Goal: Transaction & Acquisition: Book appointment/travel/reservation

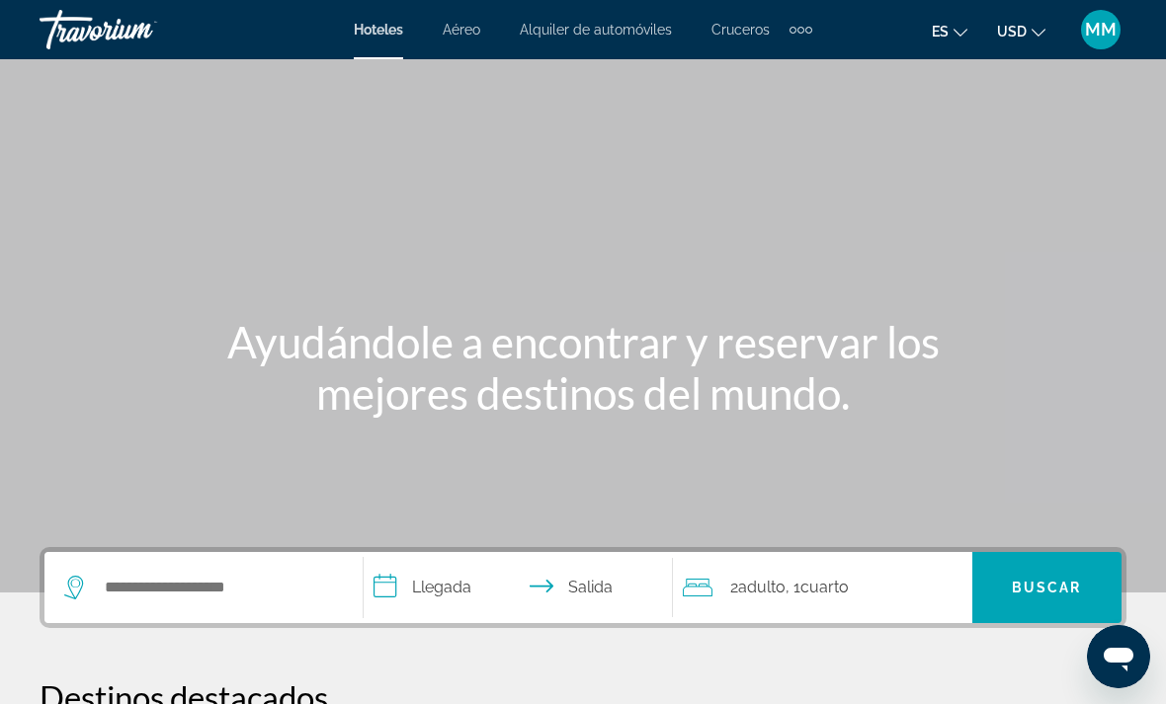
click at [461, 36] on span "Aéreo" at bounding box center [462, 30] width 38 height 16
click at [463, 37] on span "Aéreo" at bounding box center [462, 30] width 38 height 16
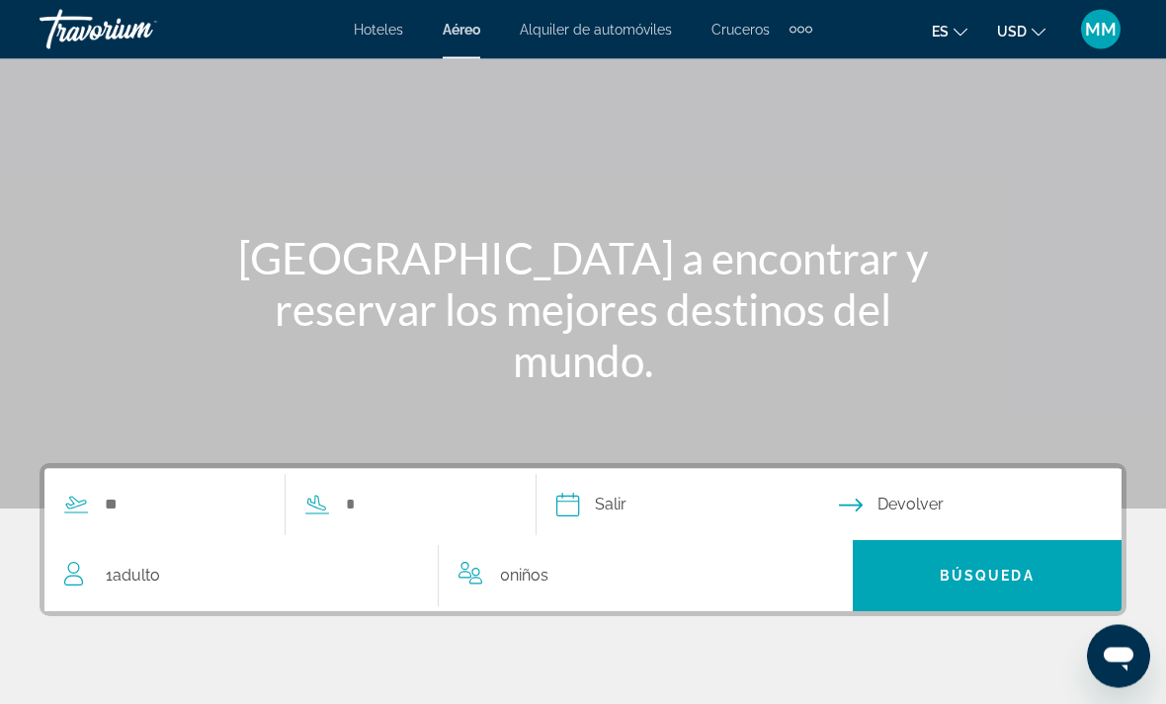
scroll to position [85, 0]
click at [162, 503] on input "Search widget" at bounding box center [184, 504] width 162 height 30
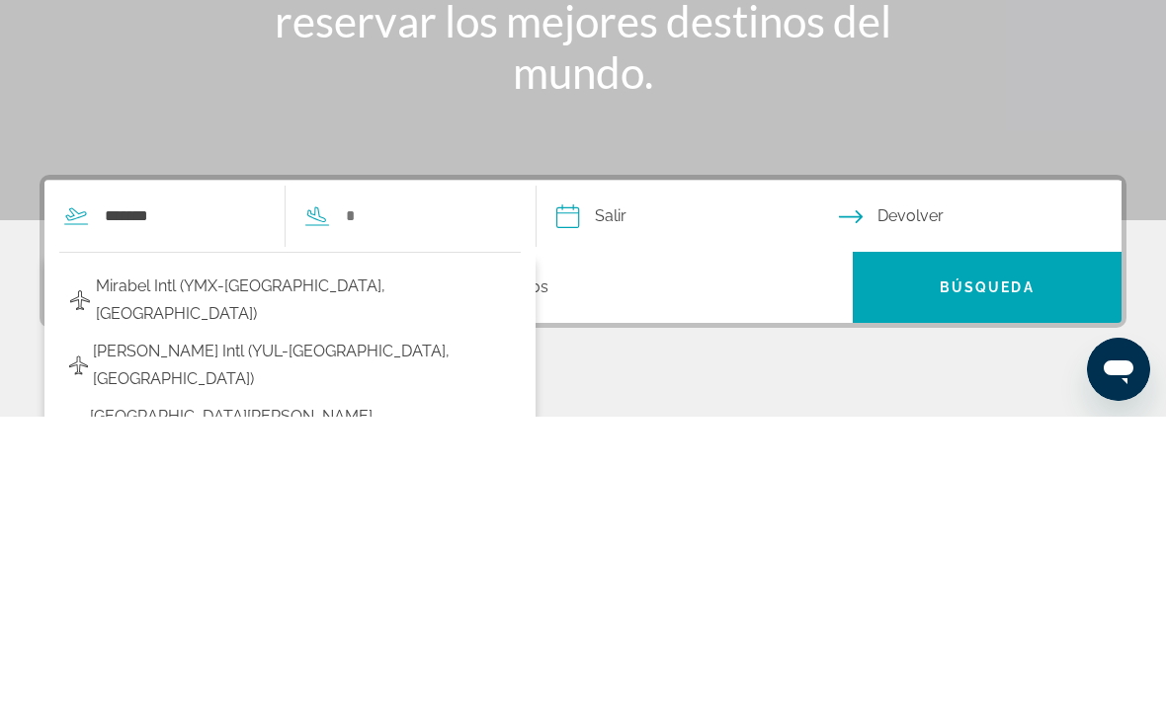
click at [335, 625] on span "[PERSON_NAME] Intl (YUL-[GEOGRAPHIC_DATA], [GEOGRAPHIC_DATA])" at bounding box center [302, 652] width 418 height 55
type input "**********"
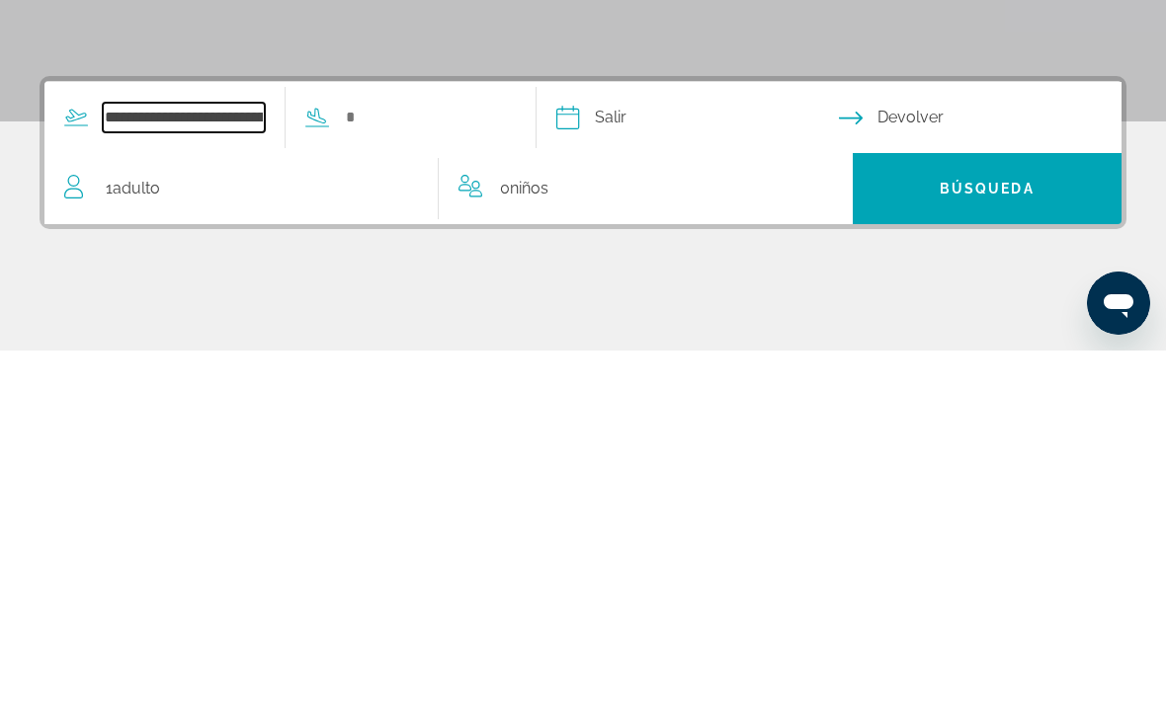
scroll to position [129, 0]
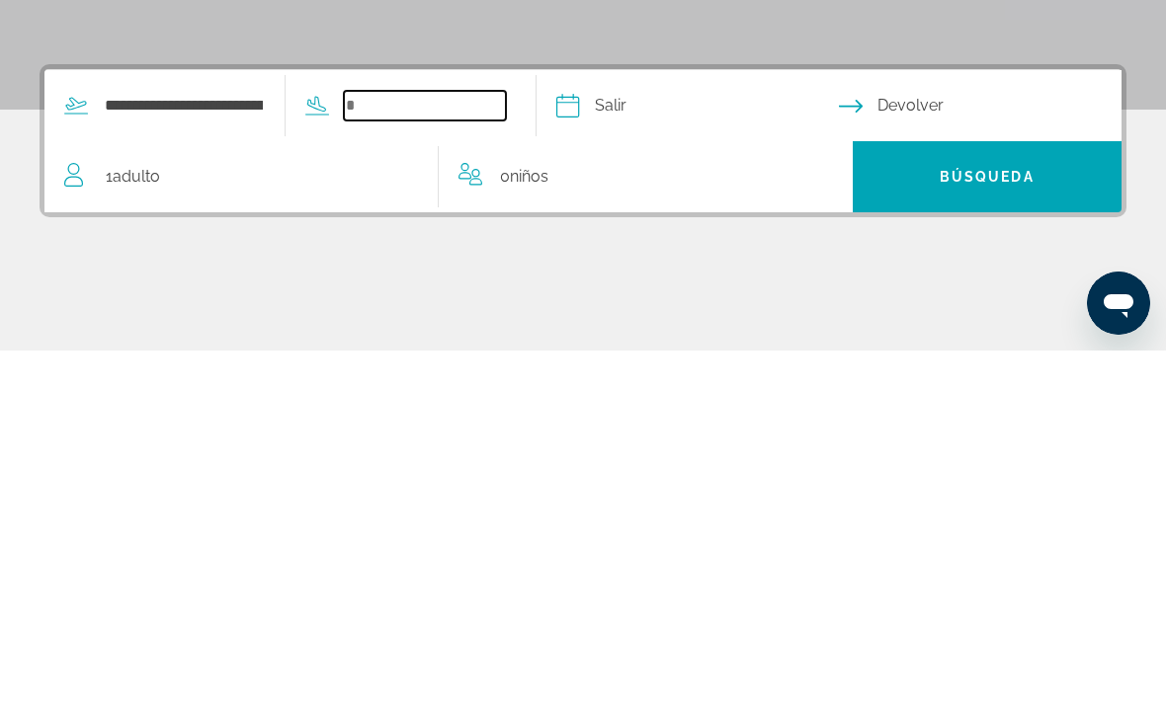
click at [472, 445] on input "Search widget" at bounding box center [425, 460] width 162 height 30
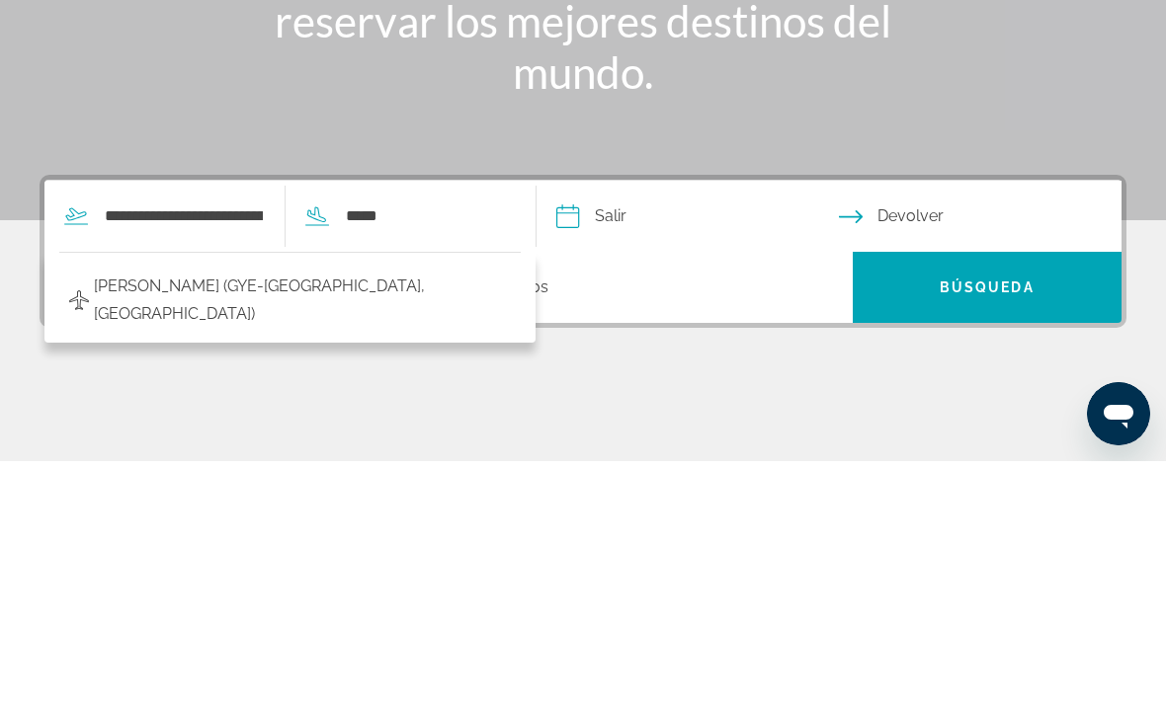
click at [412, 516] on span "[PERSON_NAME] (GYE-[GEOGRAPHIC_DATA], [GEOGRAPHIC_DATA])" at bounding box center [302, 543] width 417 height 55
type input "**********"
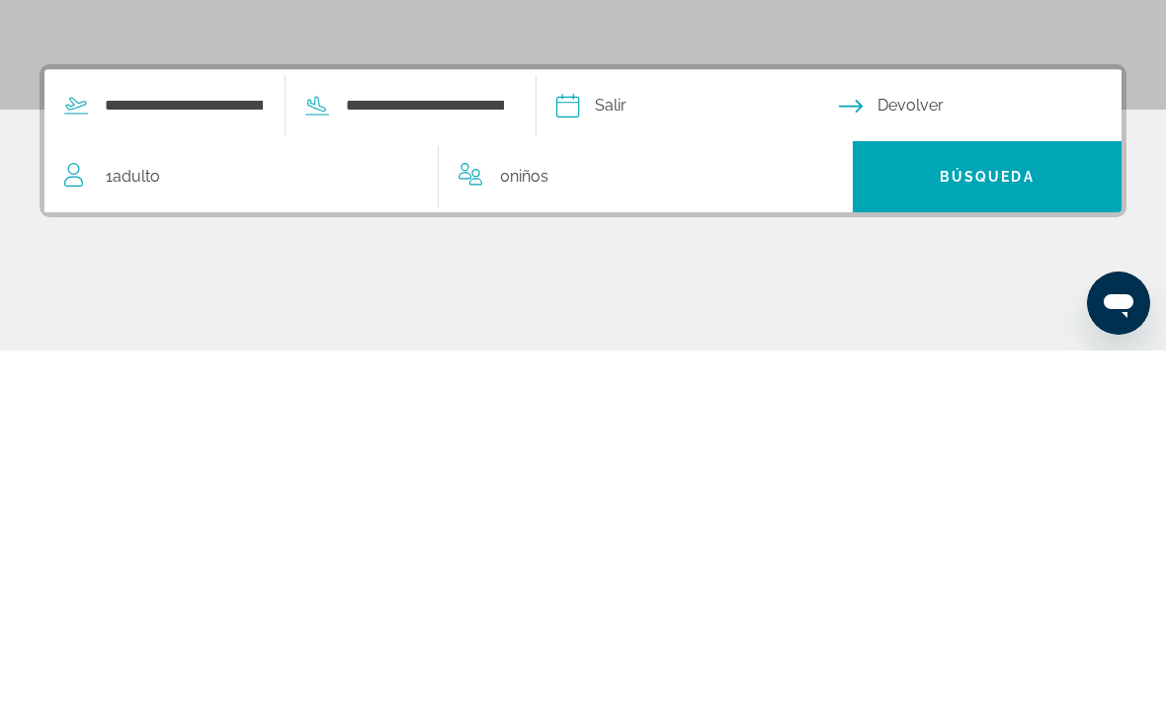
click at [733, 424] on input "Depart date" at bounding box center [696, 462] width 290 height 77
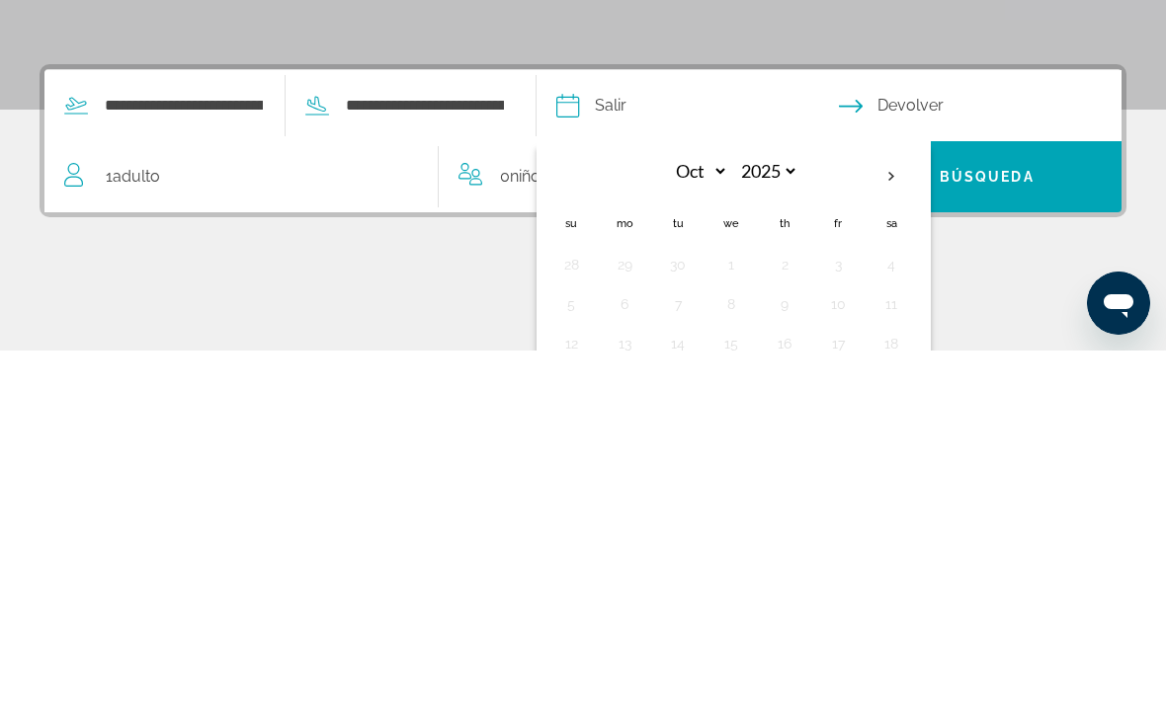
scroll to position [372, 0]
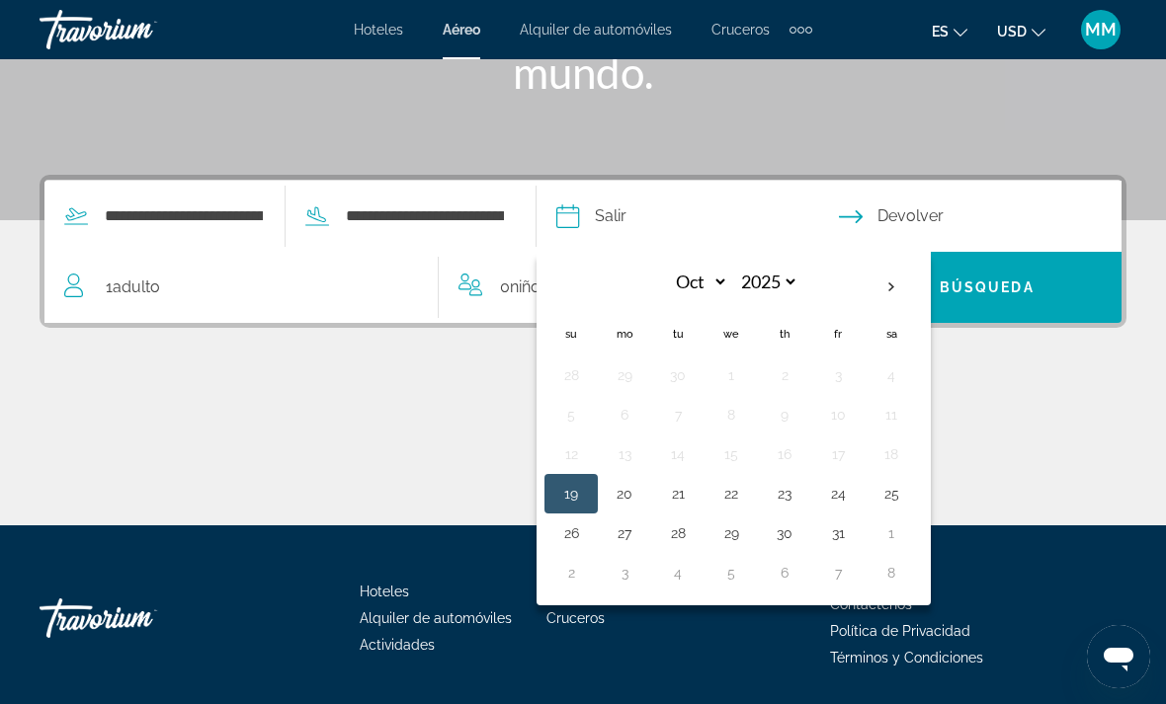
click at [907, 493] on button "25" at bounding box center [891, 494] width 32 height 28
type input "**********"
select select "*"
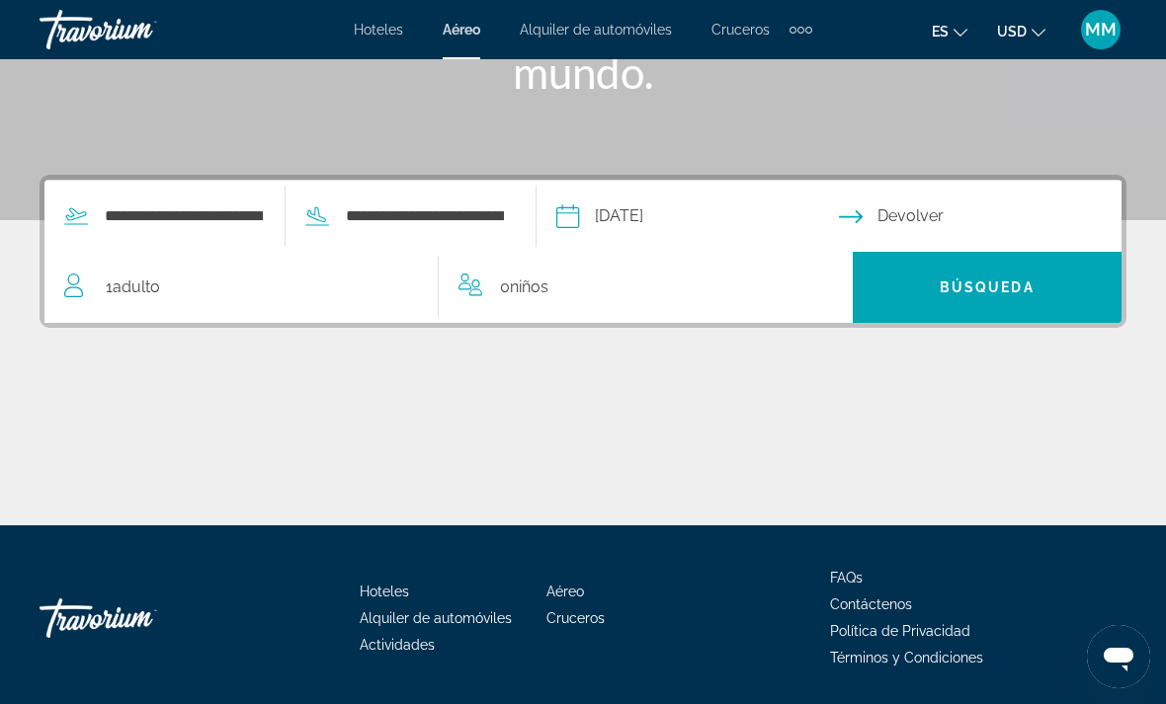
click at [962, 215] on input "Return date" at bounding box center [984, 219] width 290 height 77
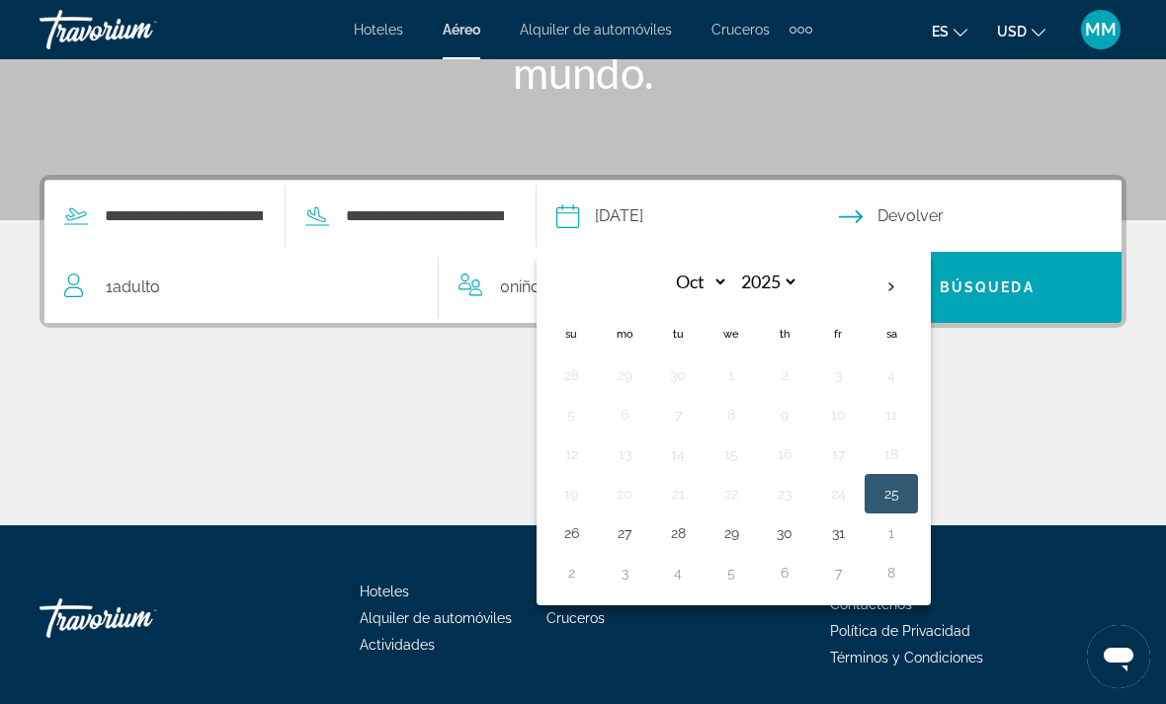
click at [854, 579] on button "7" at bounding box center [838, 573] width 32 height 28
type input "**********"
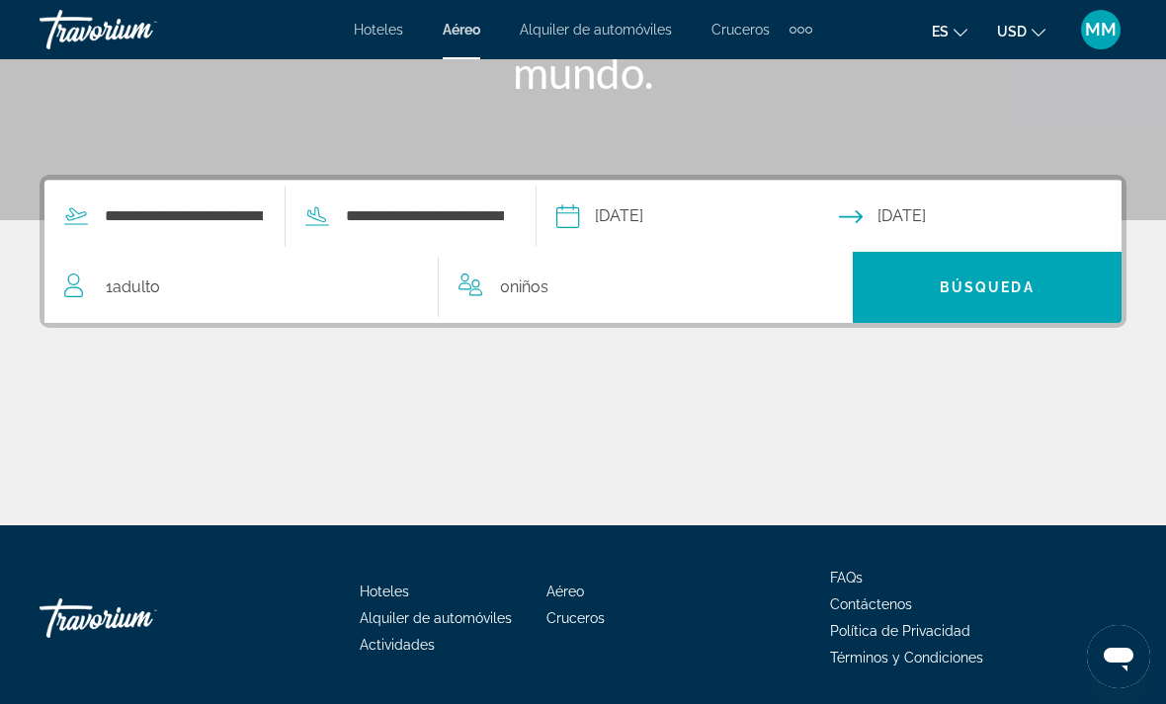
click at [994, 300] on span "Search" at bounding box center [988, 287] width 270 height 47
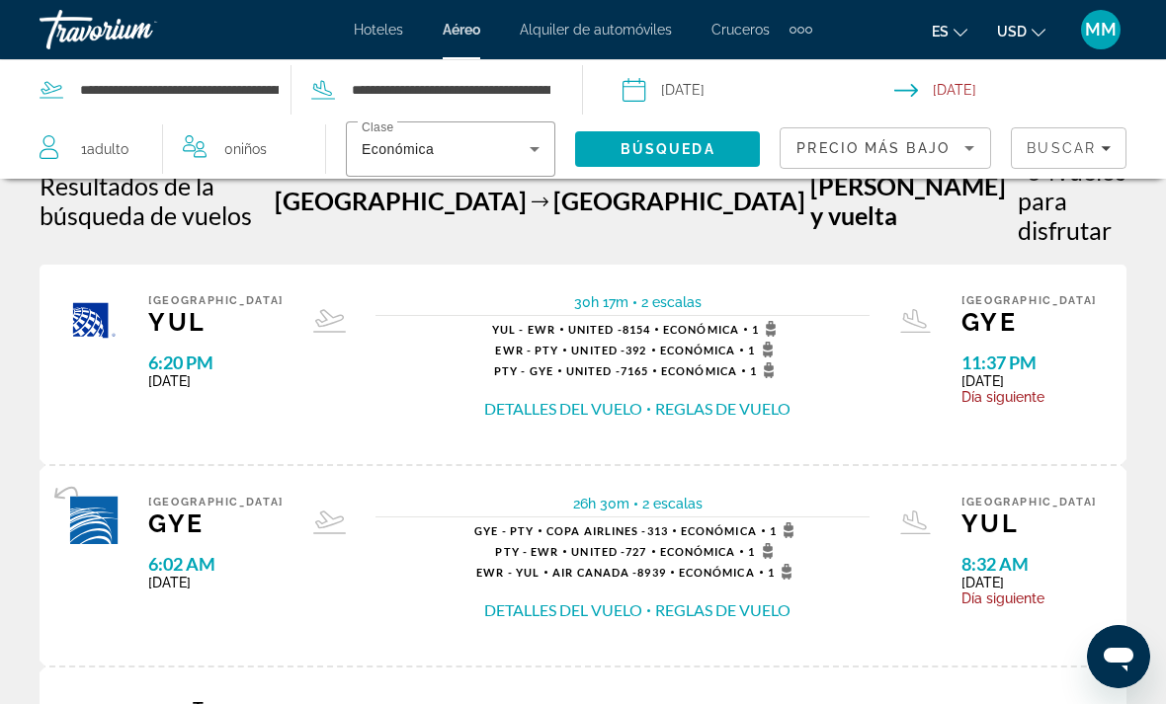
scroll to position [44, 0]
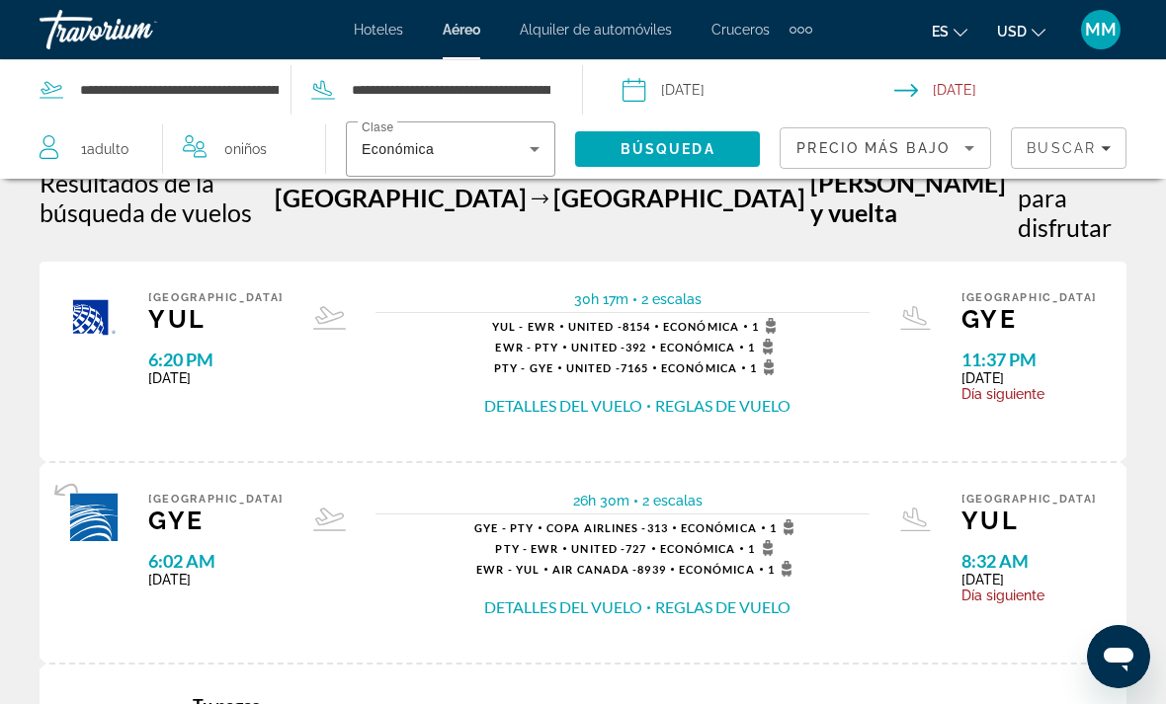
click at [661, 395] on button "Reglas de vuelo" at bounding box center [722, 406] width 135 height 22
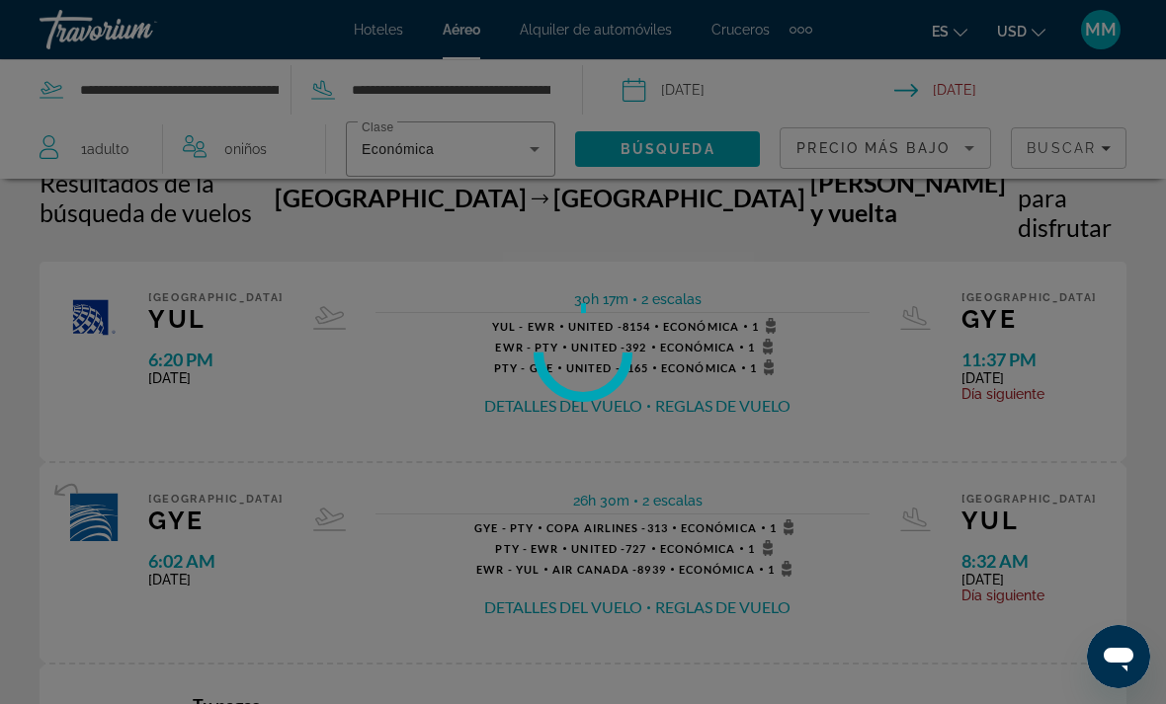
scroll to position [0, 0]
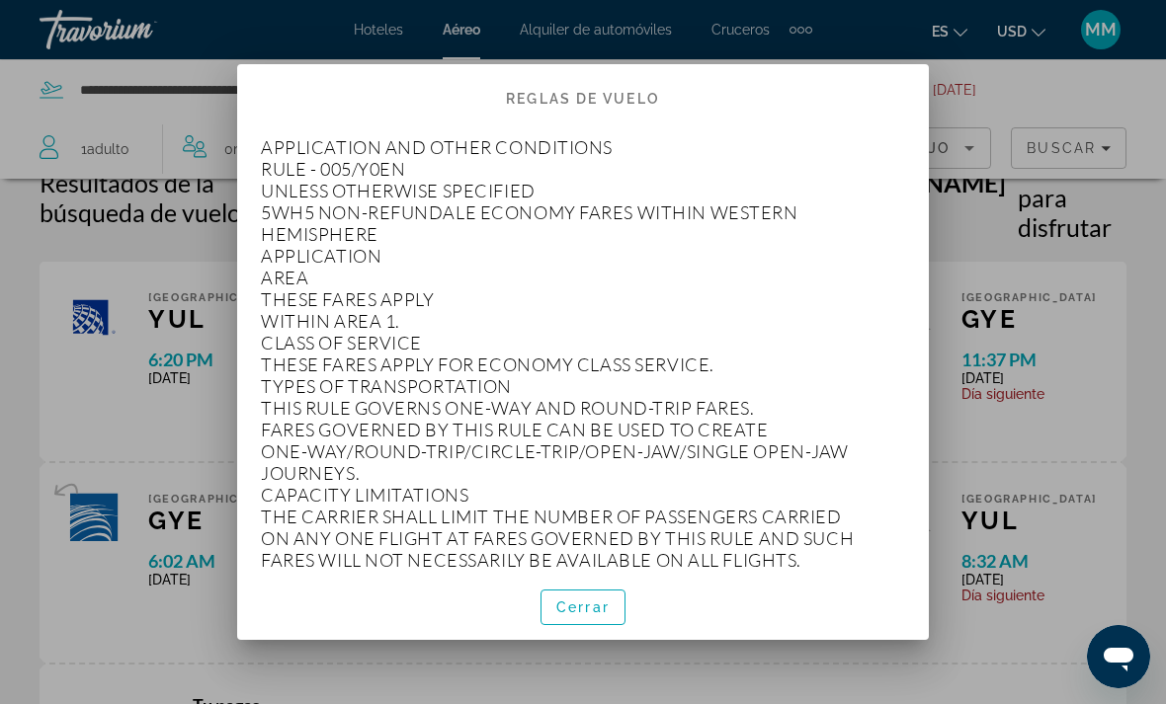
click at [595, 631] on span "button" at bounding box center [582, 607] width 83 height 47
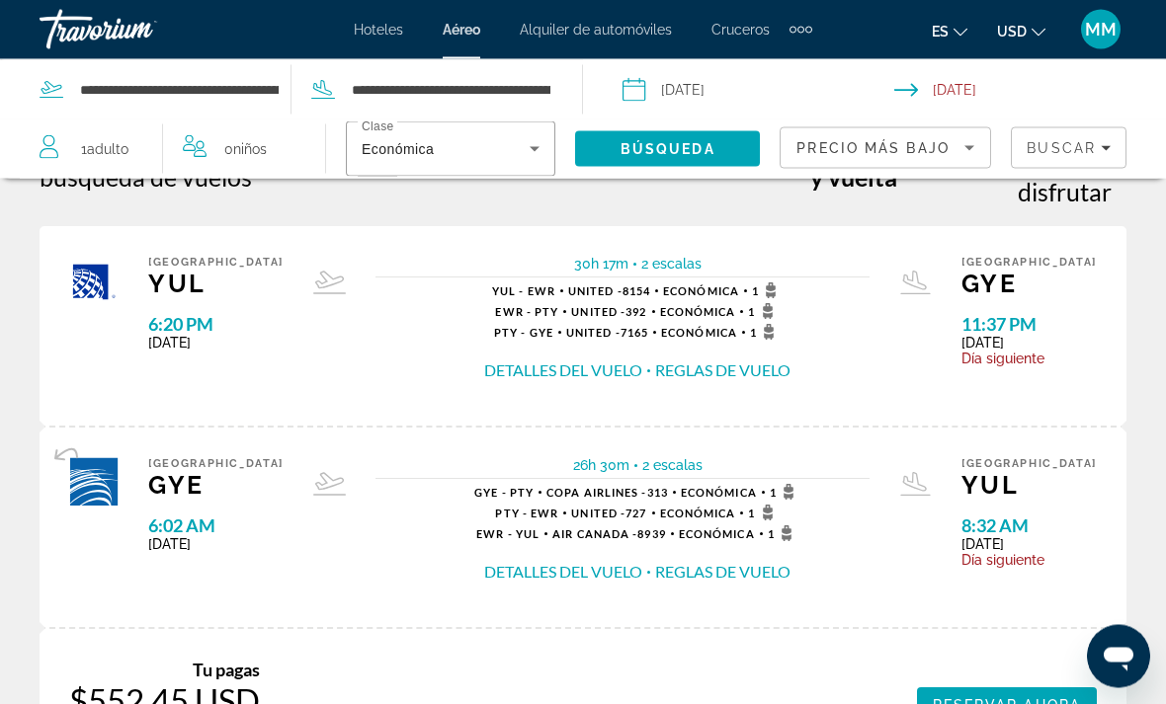
scroll to position [73, 0]
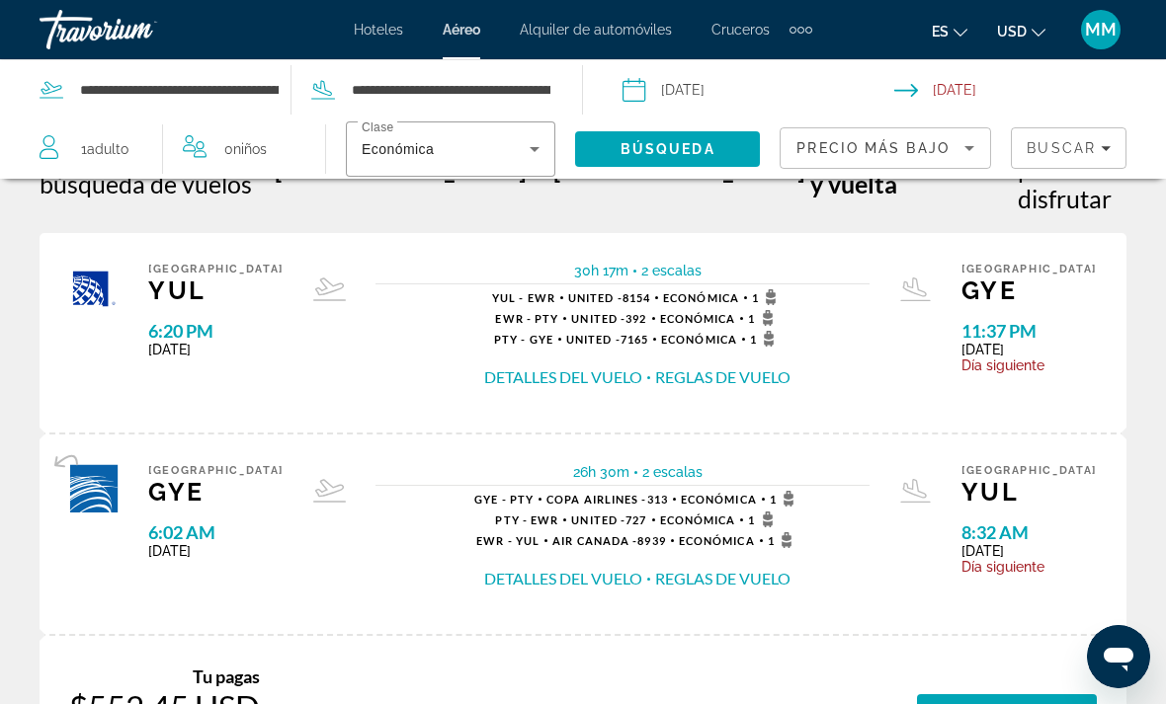
click at [683, 367] on button "Reglas de vuelo" at bounding box center [722, 378] width 135 height 22
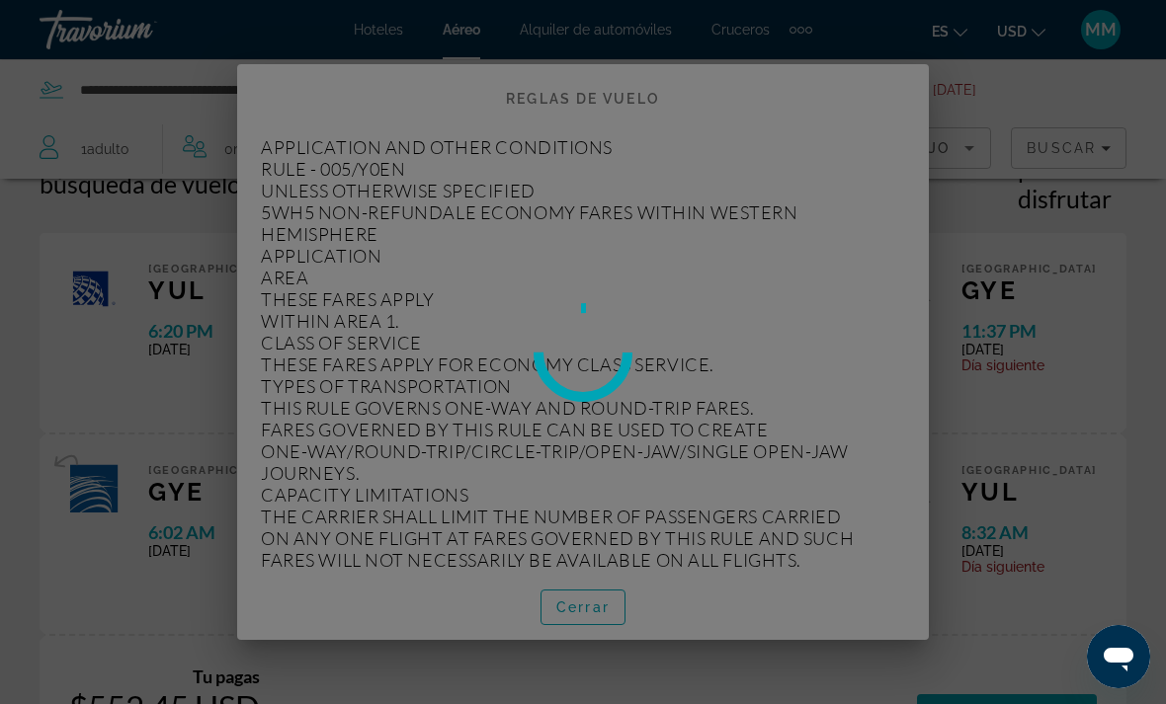
scroll to position [0, 0]
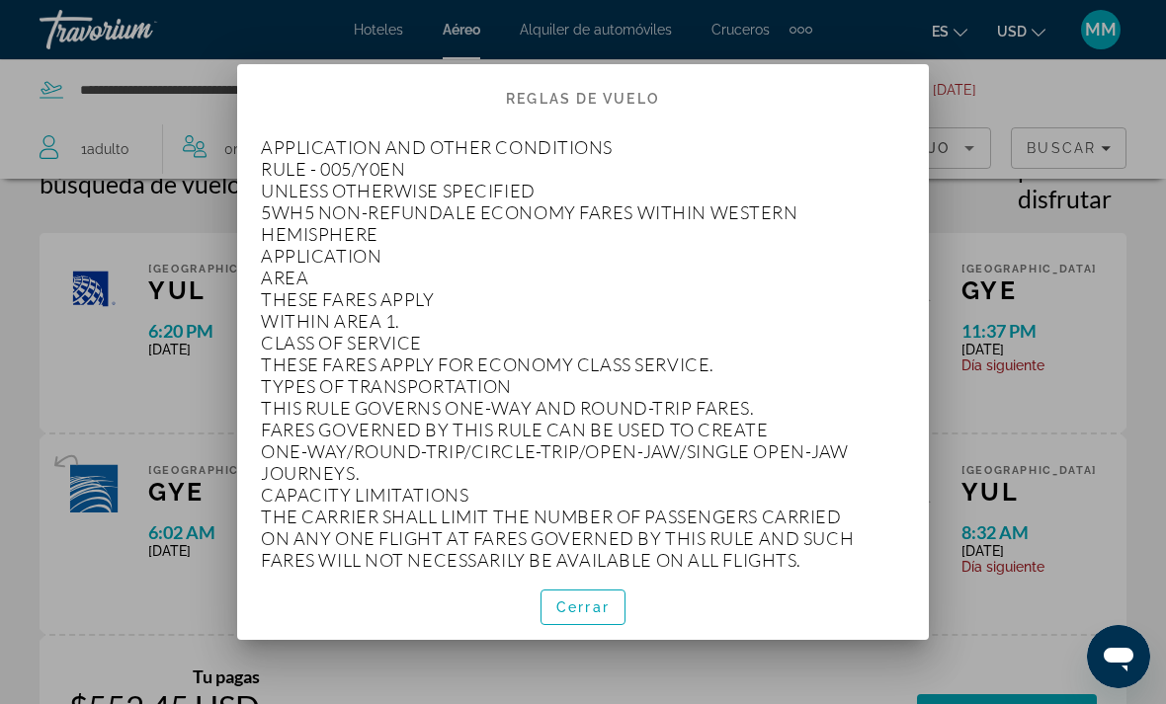
click at [944, 324] on div at bounding box center [583, 352] width 1166 height 704
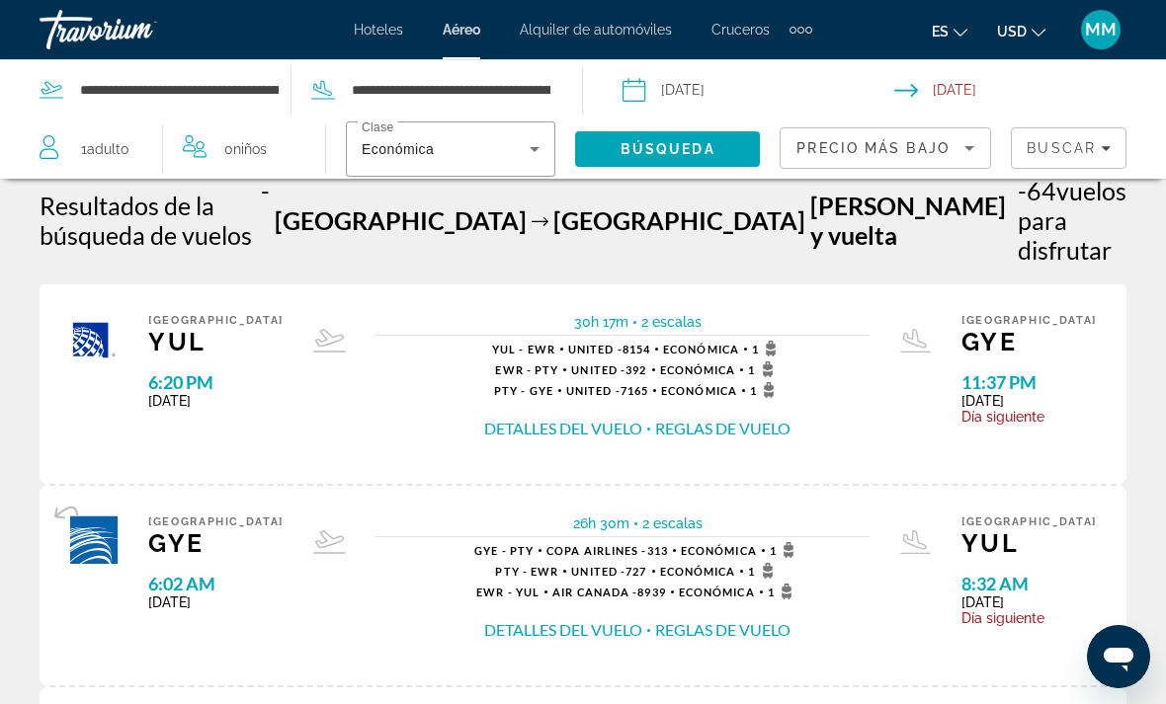
scroll to position [29, 0]
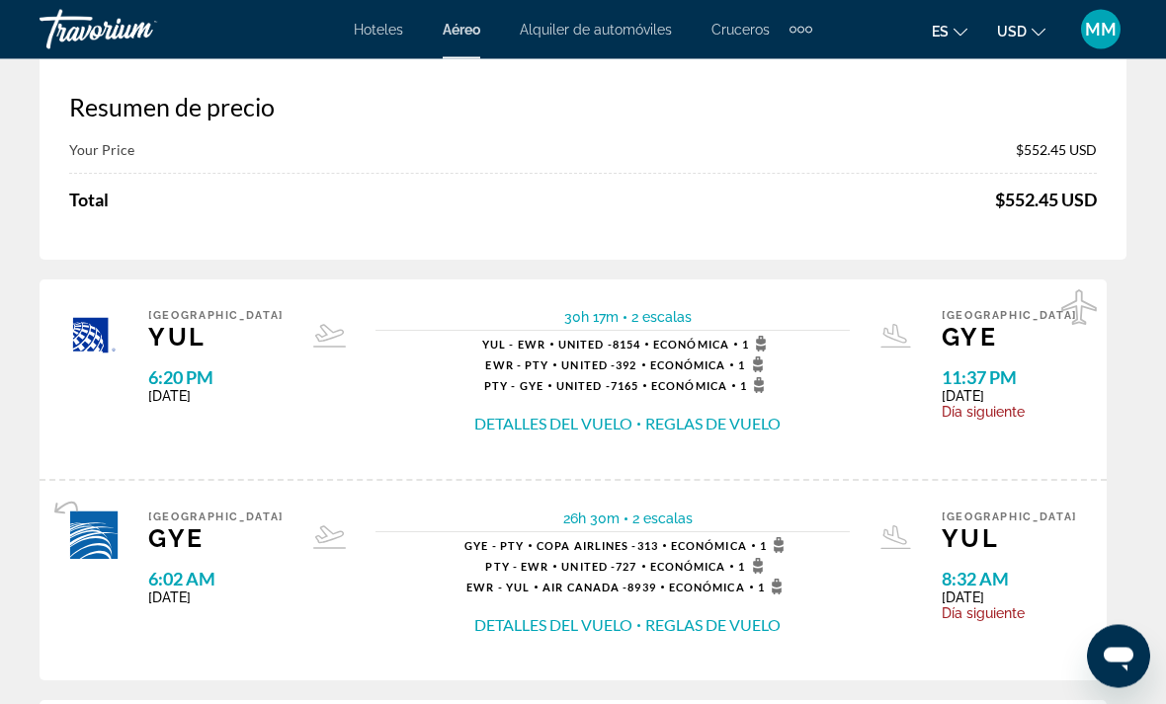
scroll to position [95, 0]
click at [615, 371] on span "United - 392" at bounding box center [598, 366] width 75 height 13
click at [697, 374] on div "YUL - EWR United - 8154 Económica 1 EWR - PTY United - 392 Económica 1 PTY - GY…" at bounding box center [627, 386] width 306 height 99
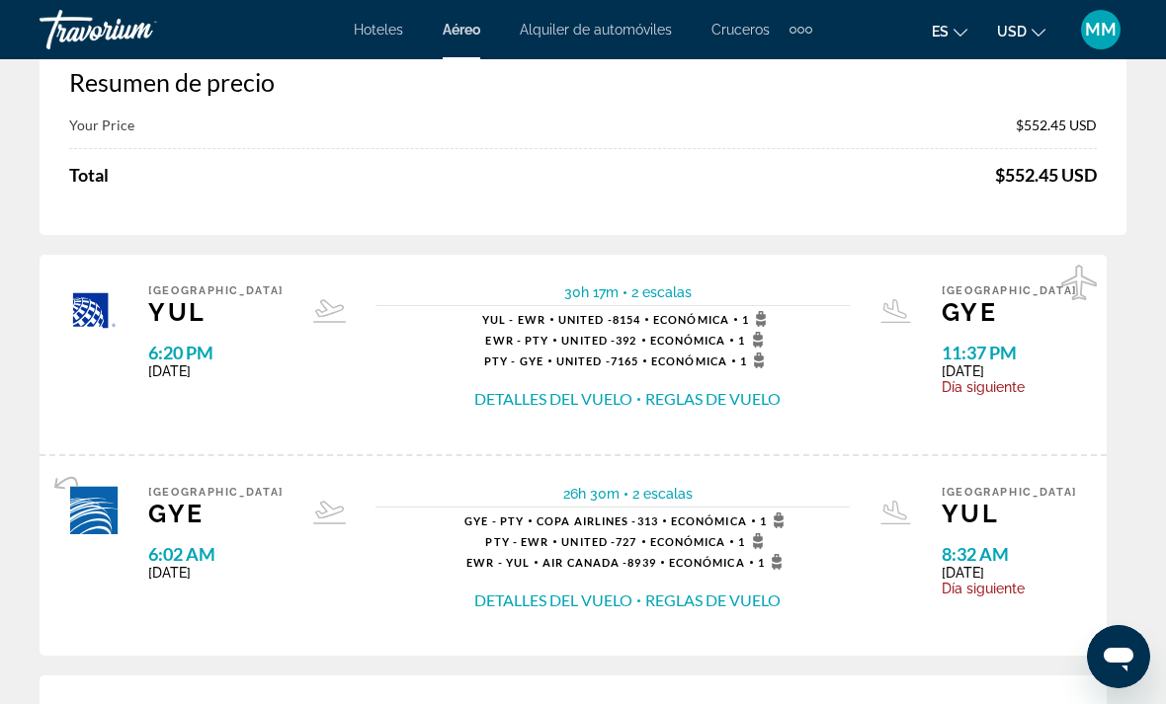
scroll to position [98, 0]
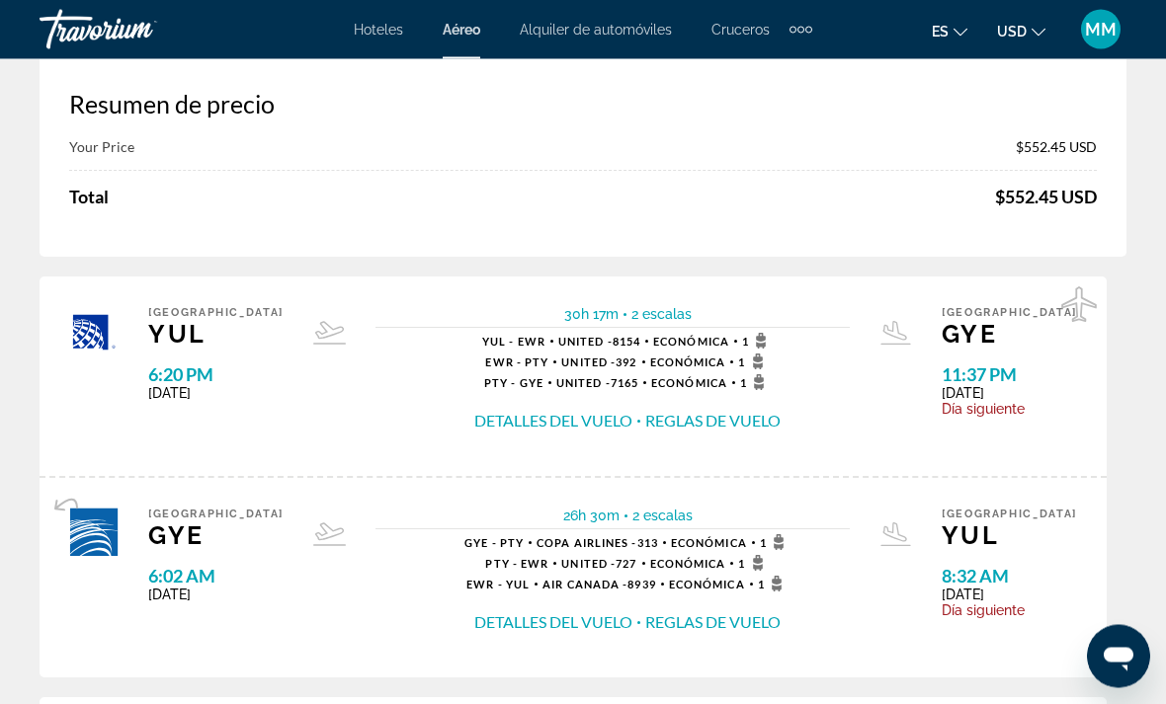
click at [661, 312] on span "2 escalas" at bounding box center [661, 315] width 60 height 16
click at [671, 322] on span "2 escalas" at bounding box center [661, 315] width 60 height 16
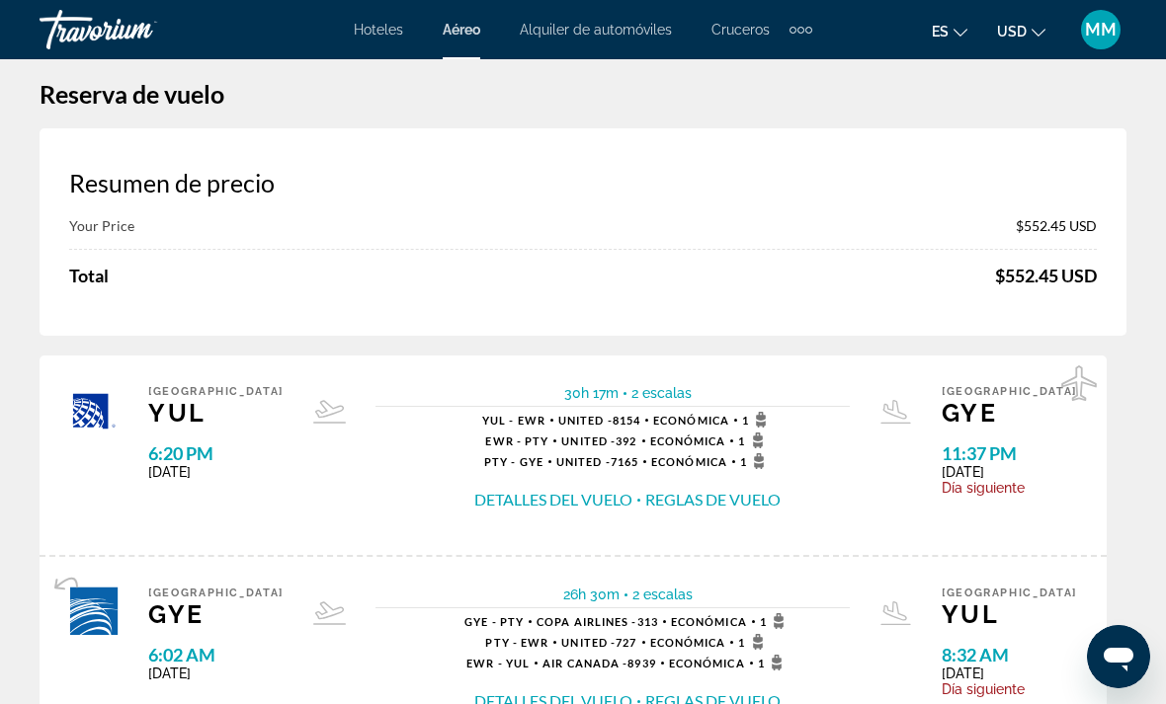
scroll to position [0, 0]
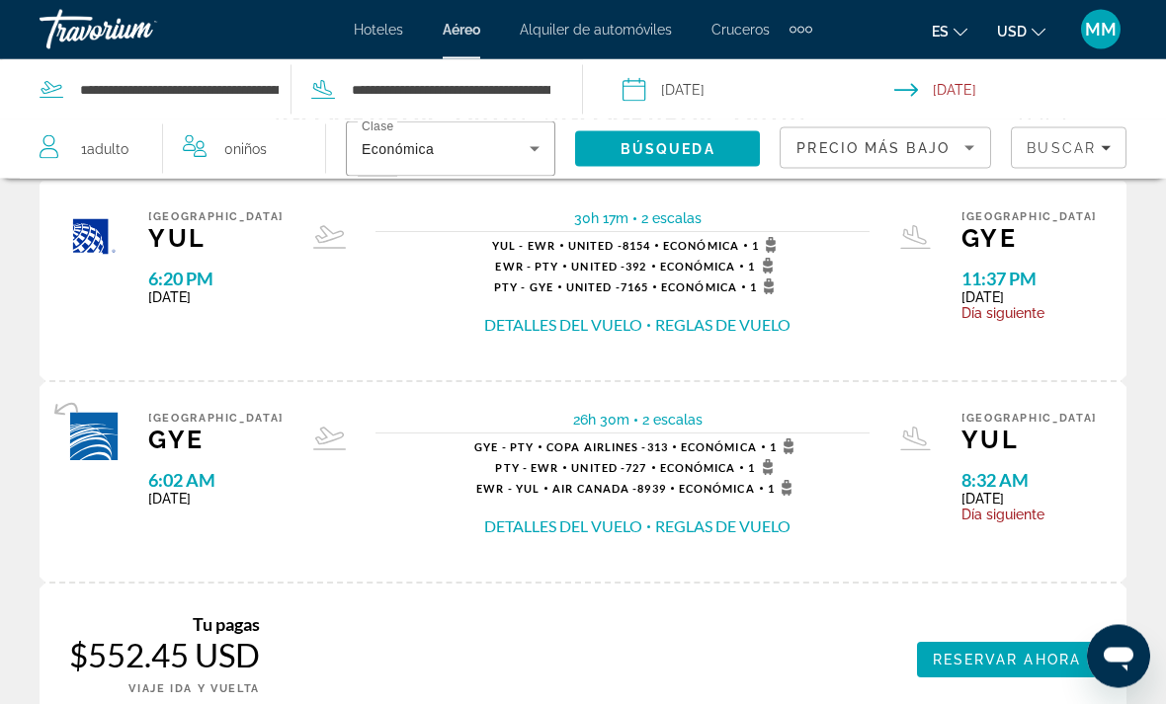
scroll to position [114, 0]
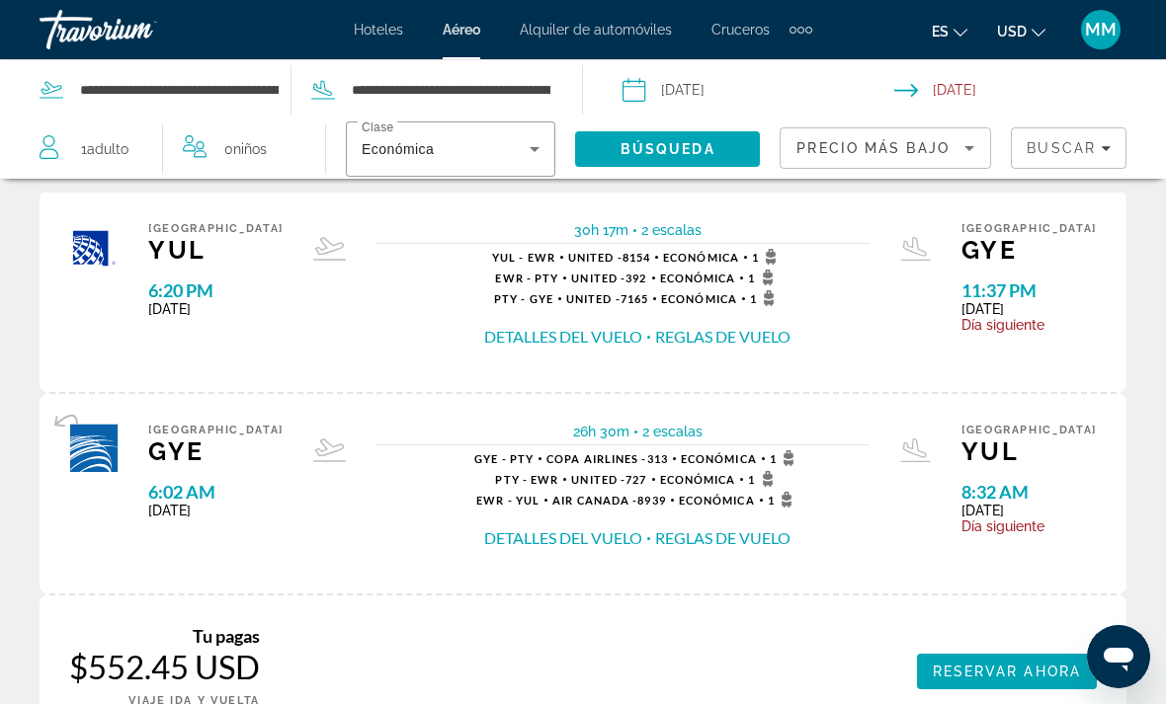
click at [539, 326] on button "Detalles del vuelo" at bounding box center [563, 337] width 158 height 22
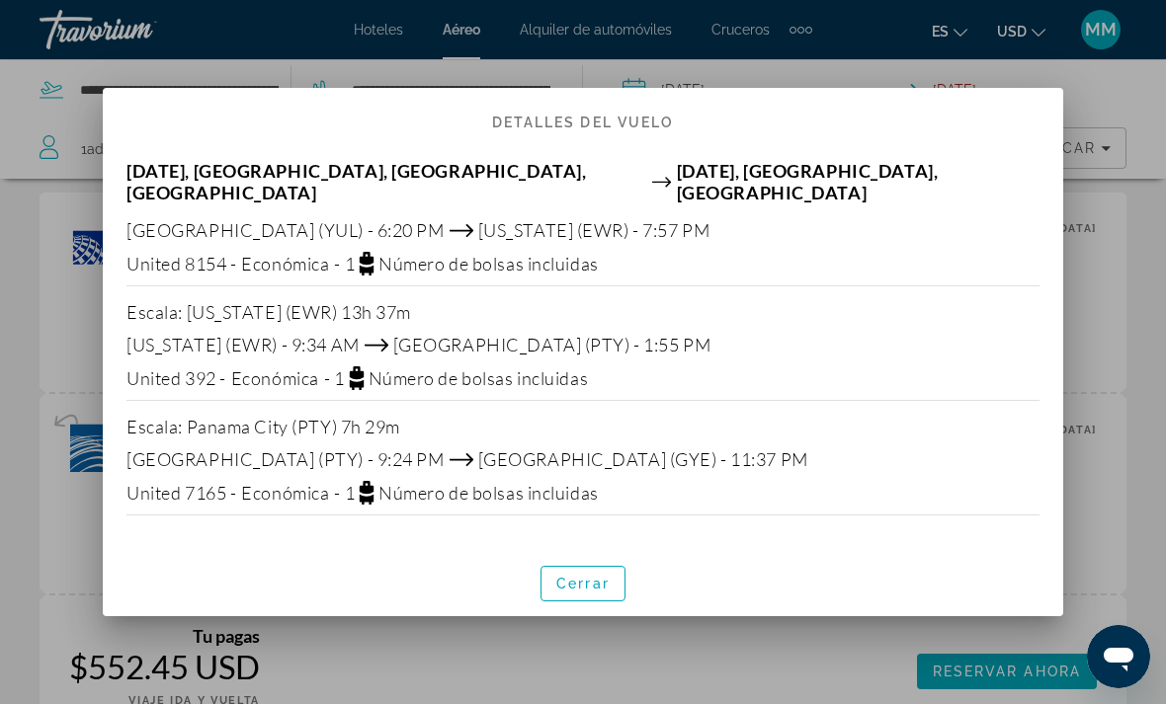
click at [586, 596] on span "button" at bounding box center [582, 583] width 83 height 47
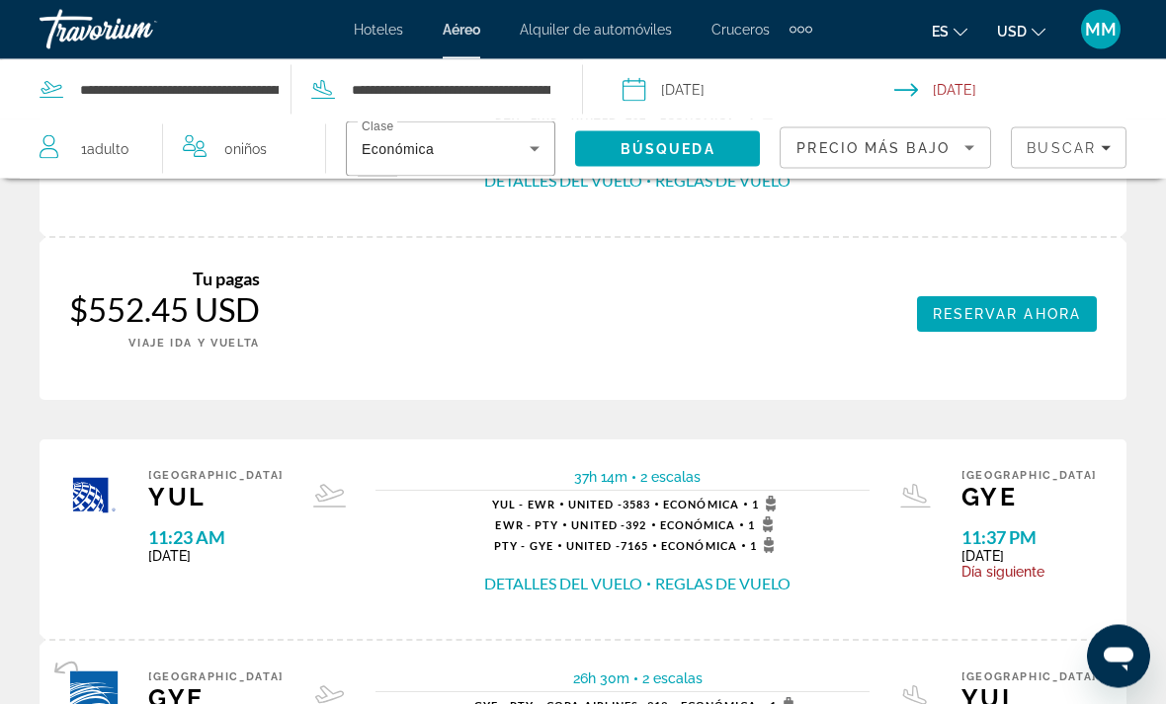
scroll to position [472, 0]
click at [551, 572] on button "Detalles del vuelo" at bounding box center [563, 583] width 158 height 22
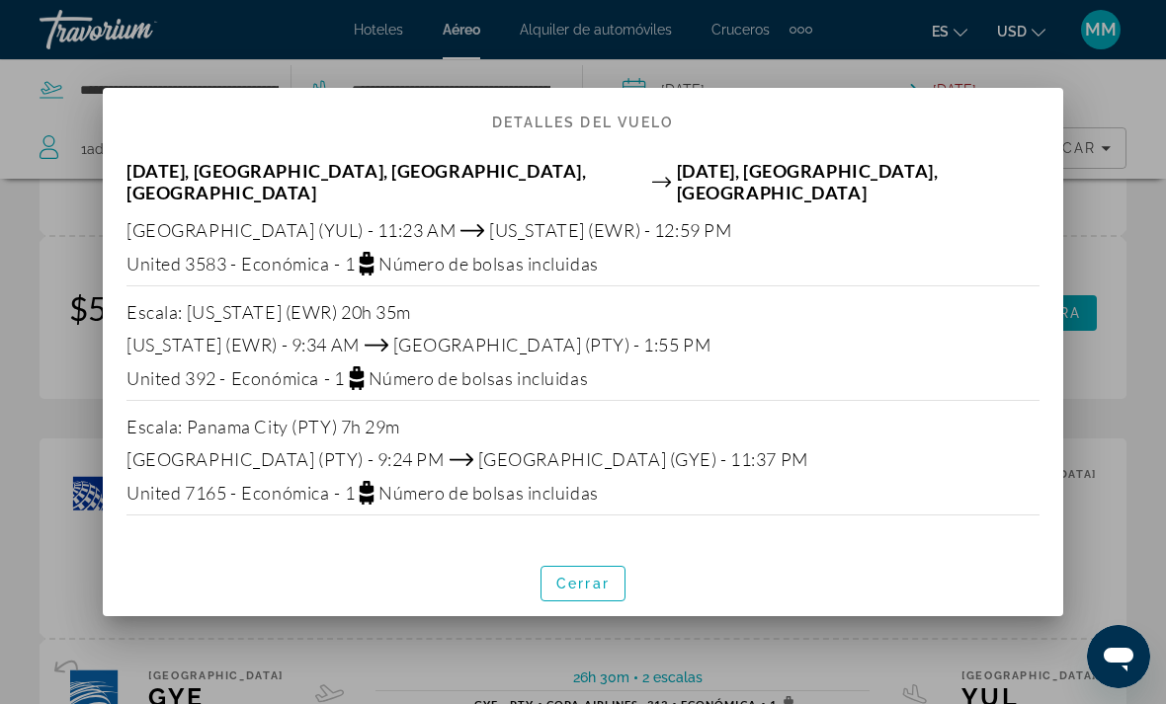
click at [583, 580] on span "Cerrar" at bounding box center [582, 584] width 53 height 16
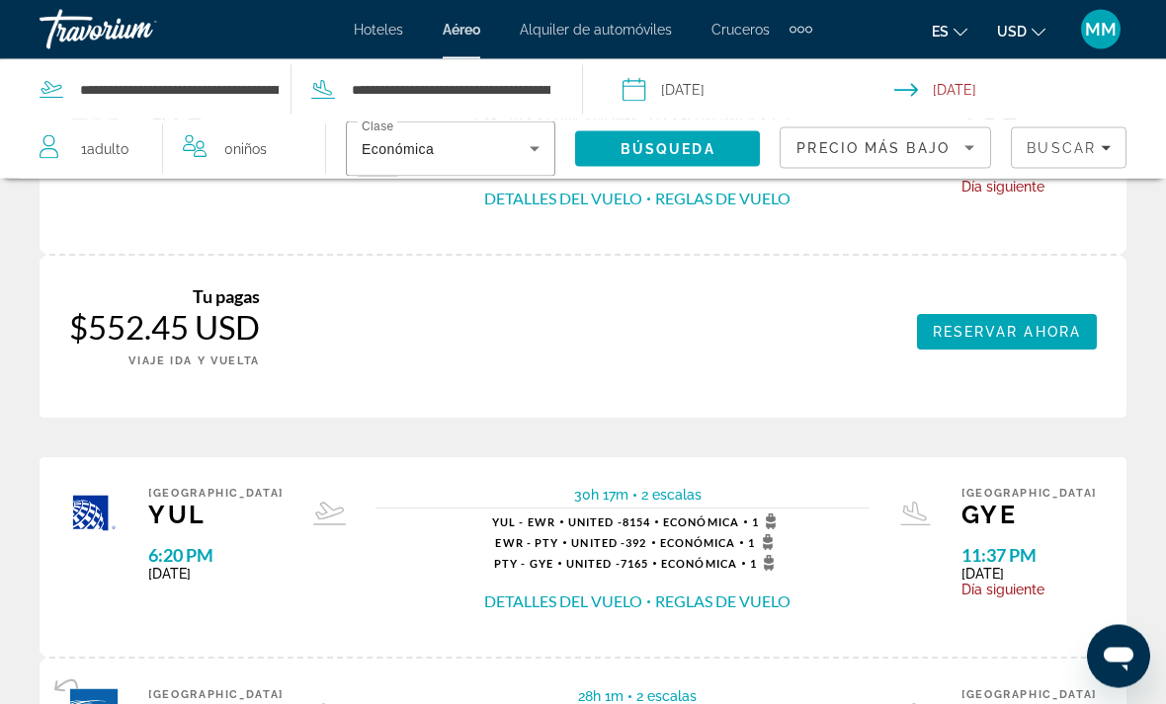
scroll to position [1058, 0]
click at [586, 591] on button "Detalles del vuelo" at bounding box center [563, 602] width 158 height 22
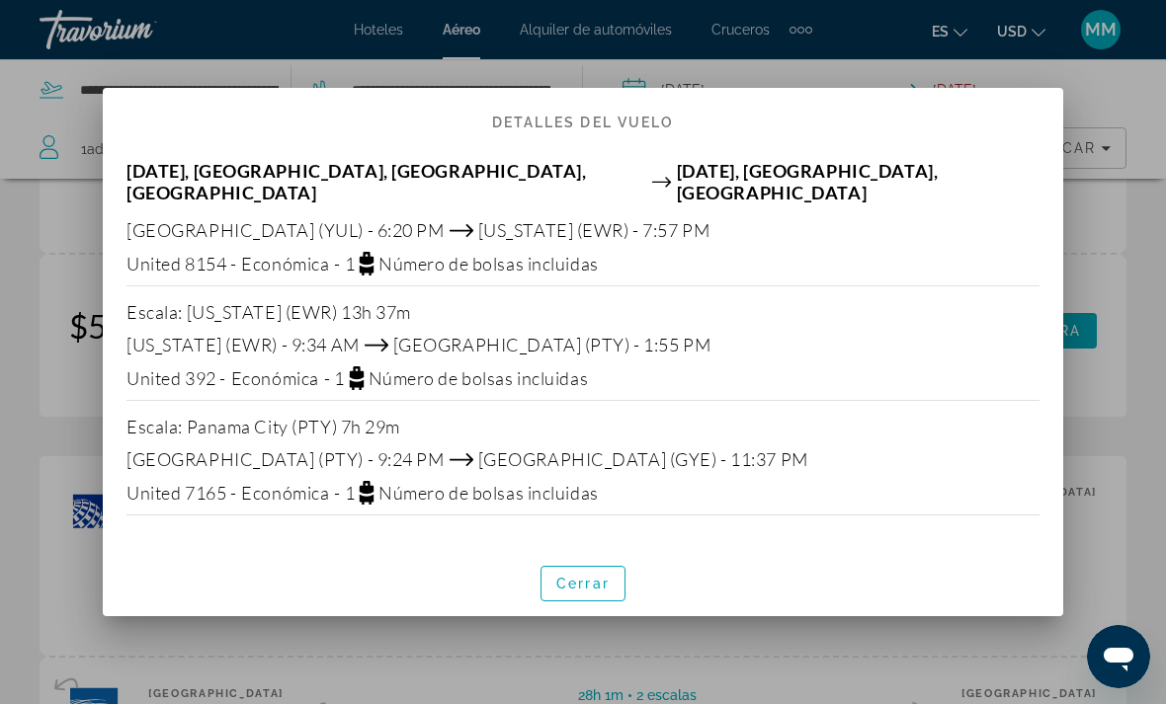
click at [455, 635] on div at bounding box center [583, 352] width 1166 height 704
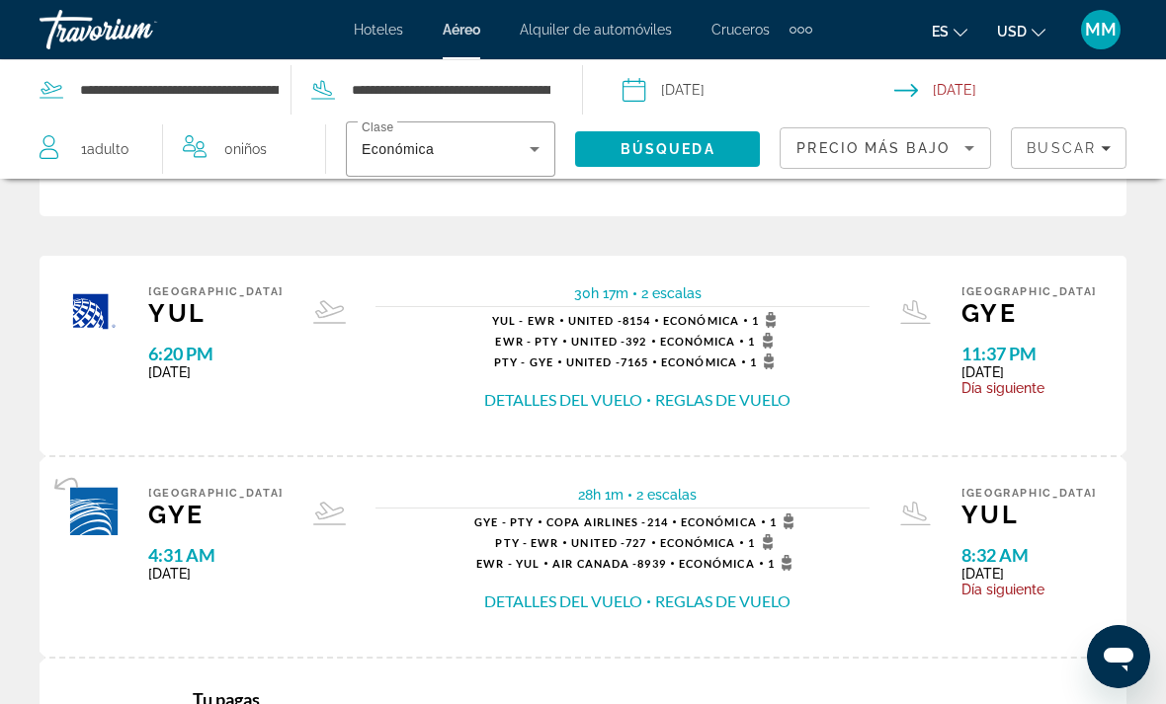
scroll to position [1259, 0]
click at [585, 592] on button "Detalles del vuelo" at bounding box center [563, 603] width 158 height 22
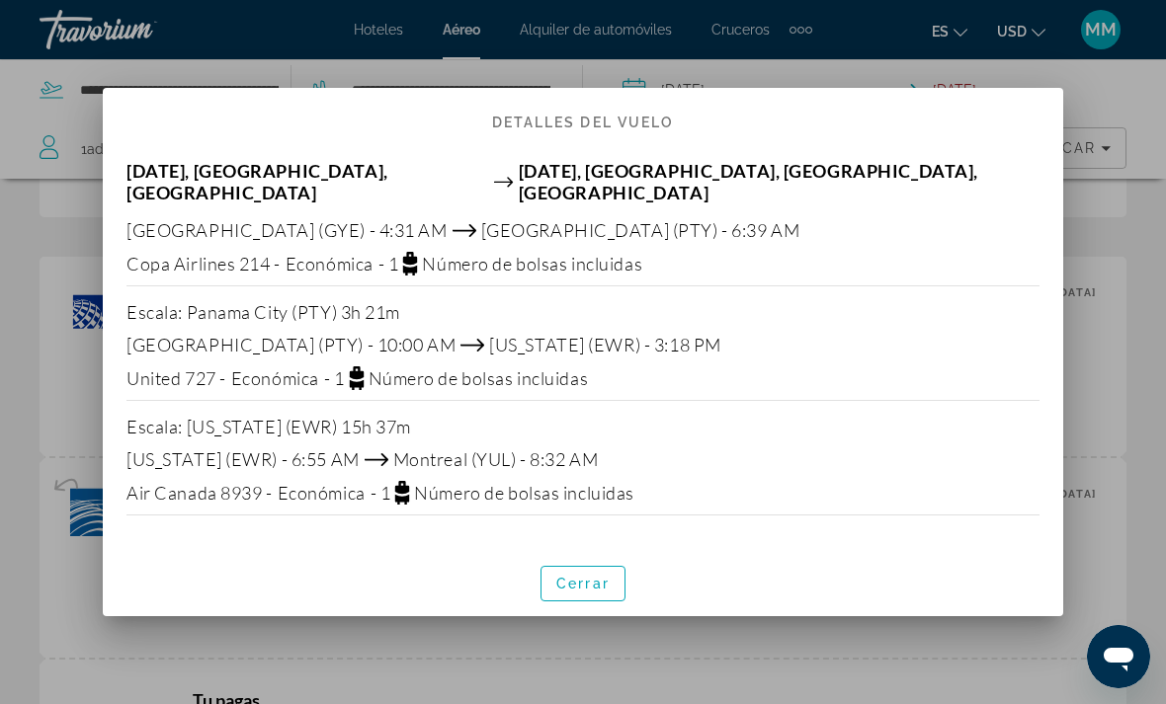
scroll to position [0, 0]
click at [461, 645] on div at bounding box center [583, 352] width 1166 height 704
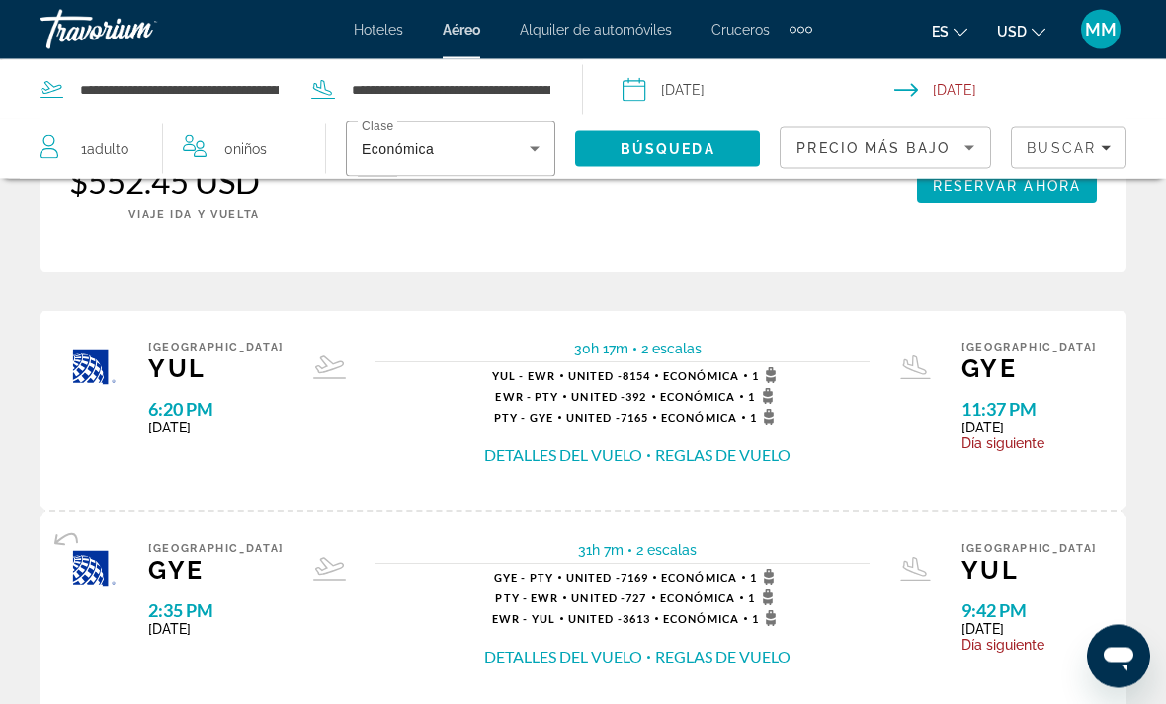
scroll to position [2414, 0]
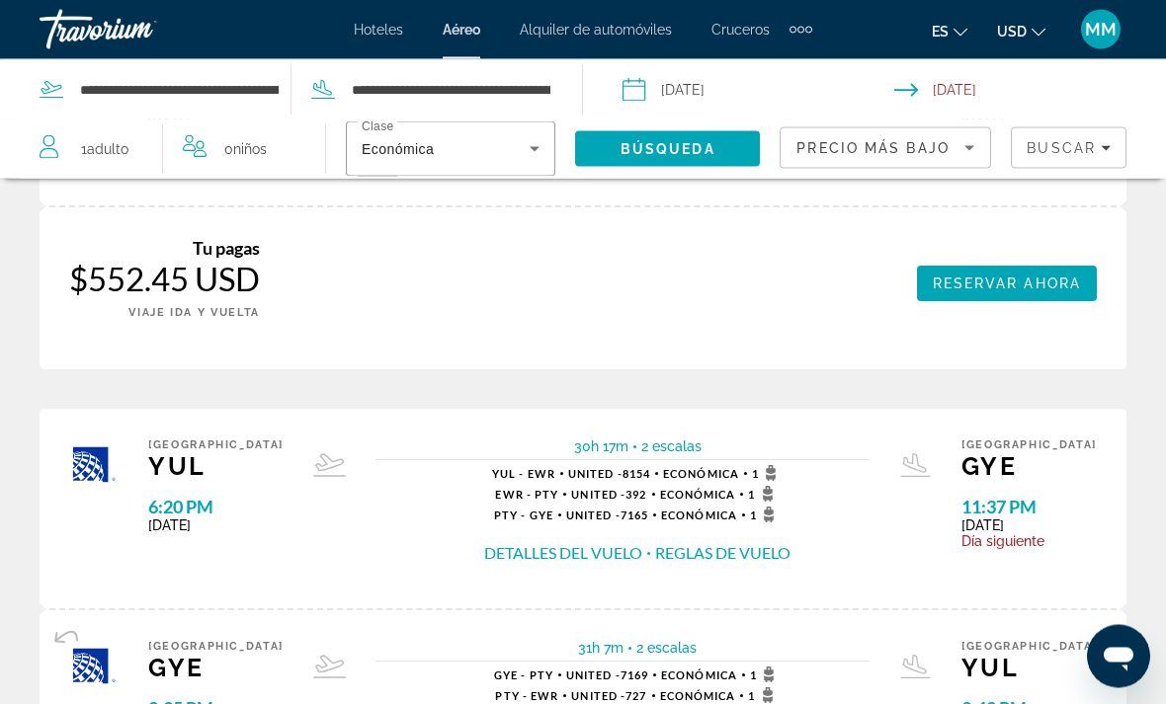
click at [666, 543] on button "Reglas de vuelo" at bounding box center [722, 554] width 135 height 22
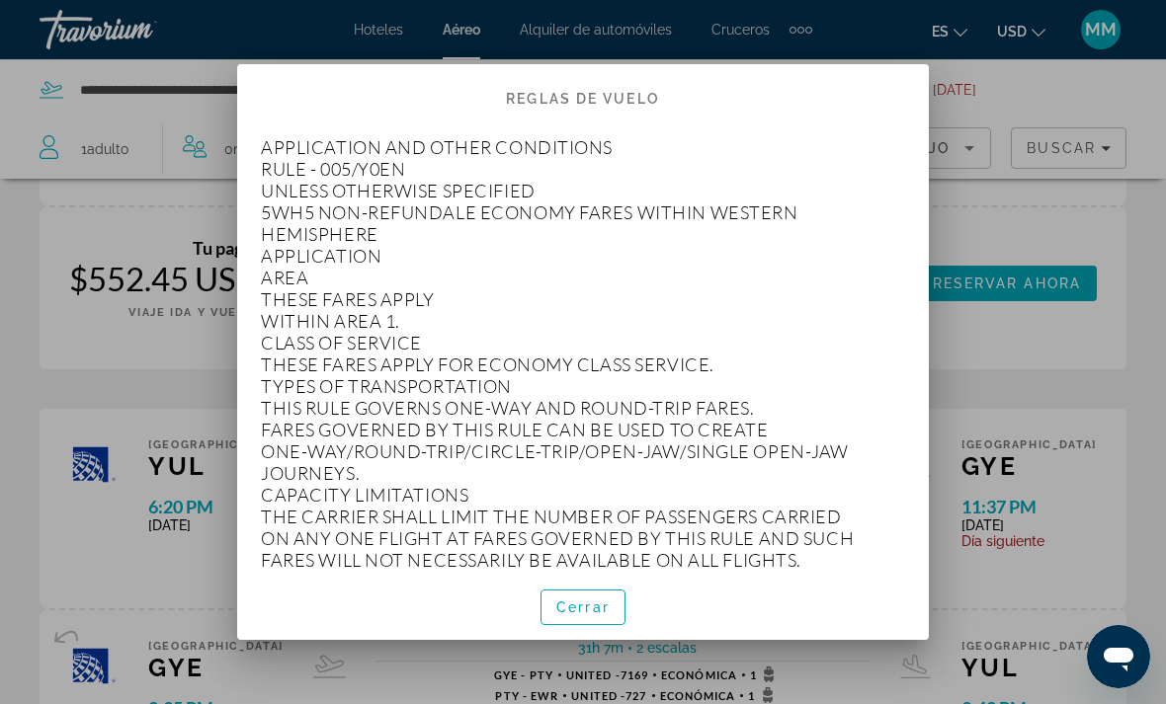
scroll to position [0, 0]
click at [986, 249] on div at bounding box center [583, 352] width 1166 height 704
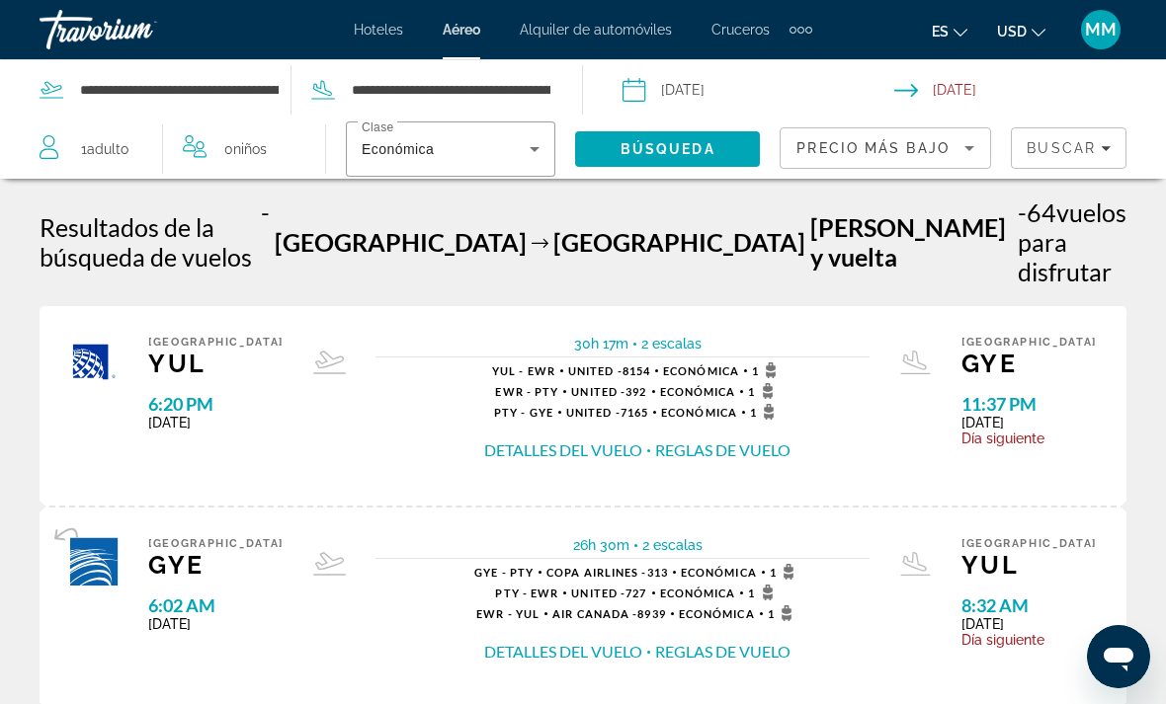
scroll to position [2316, 0]
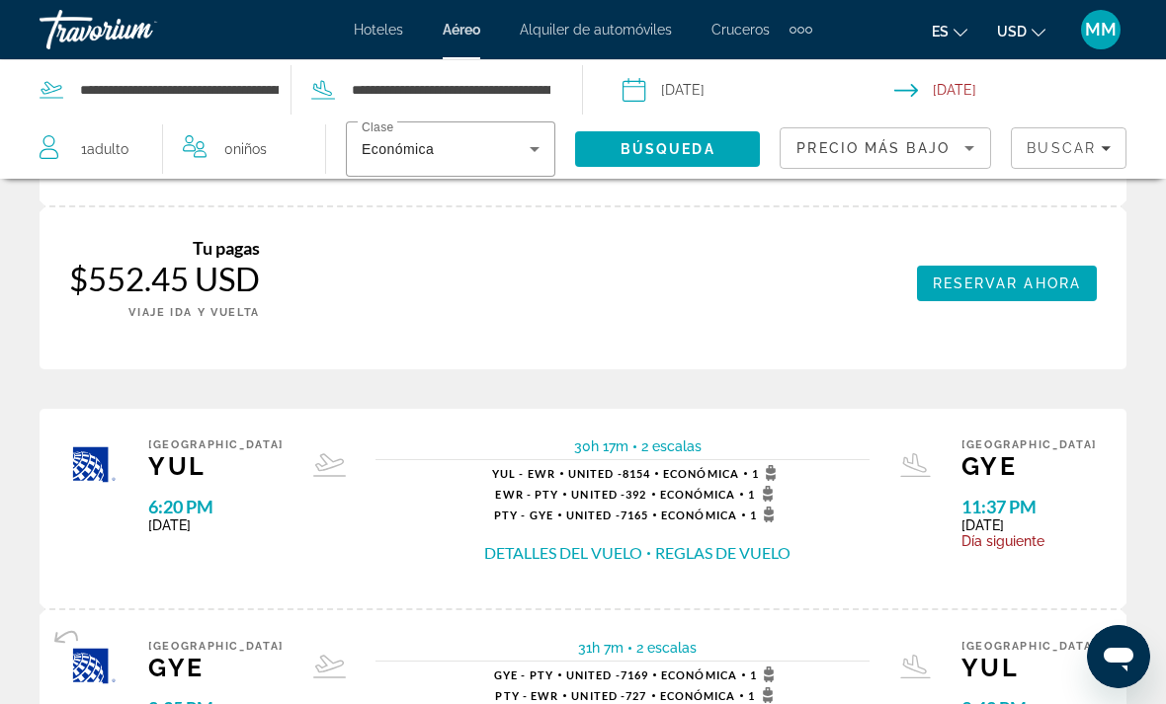
click at [555, 542] on button "Detalles del vuelo" at bounding box center [563, 553] width 158 height 22
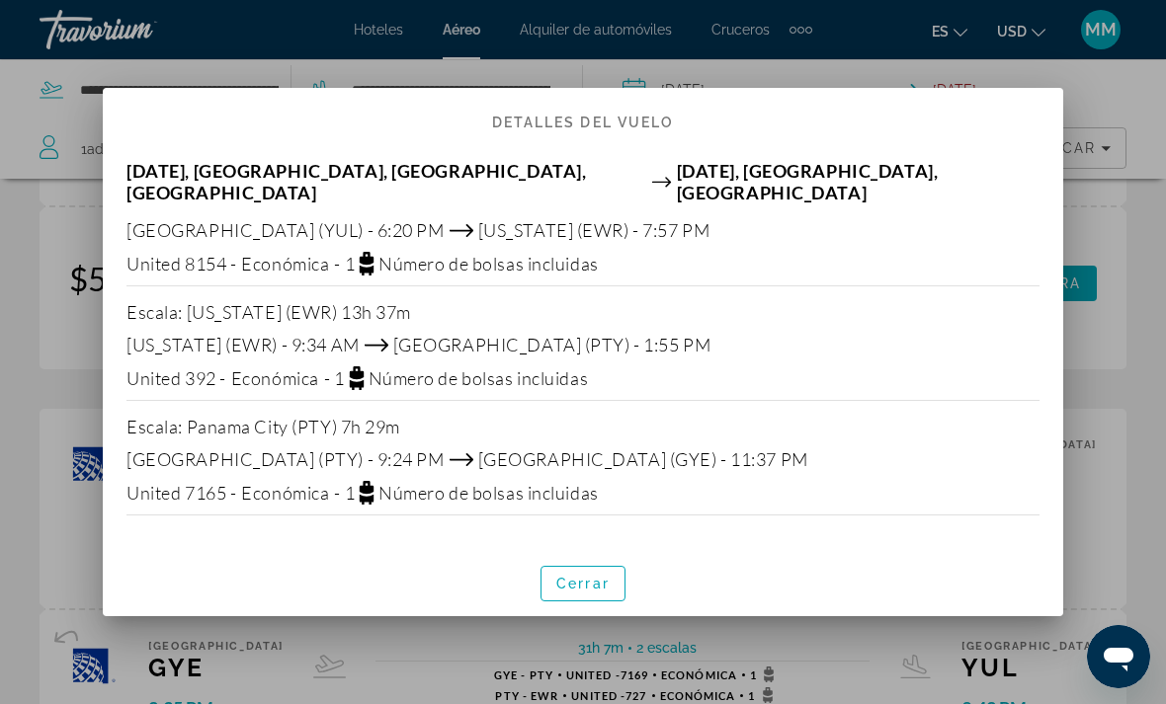
click at [458, 623] on div at bounding box center [583, 352] width 1166 height 704
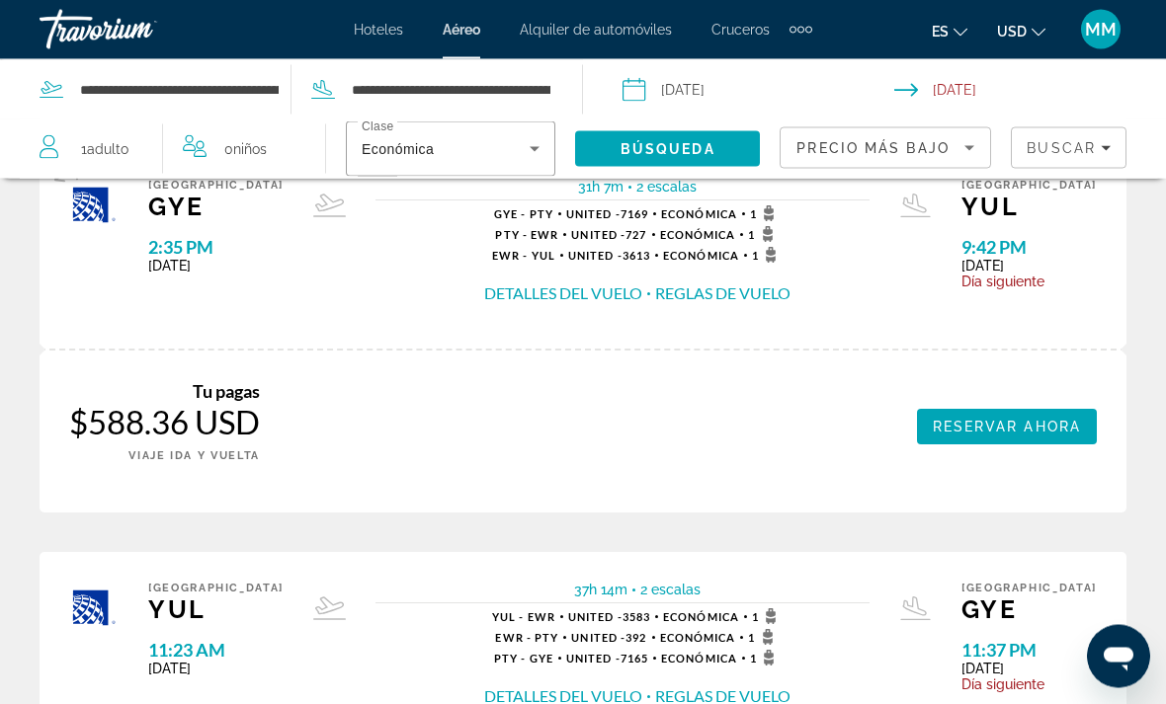
scroll to position [2780, 0]
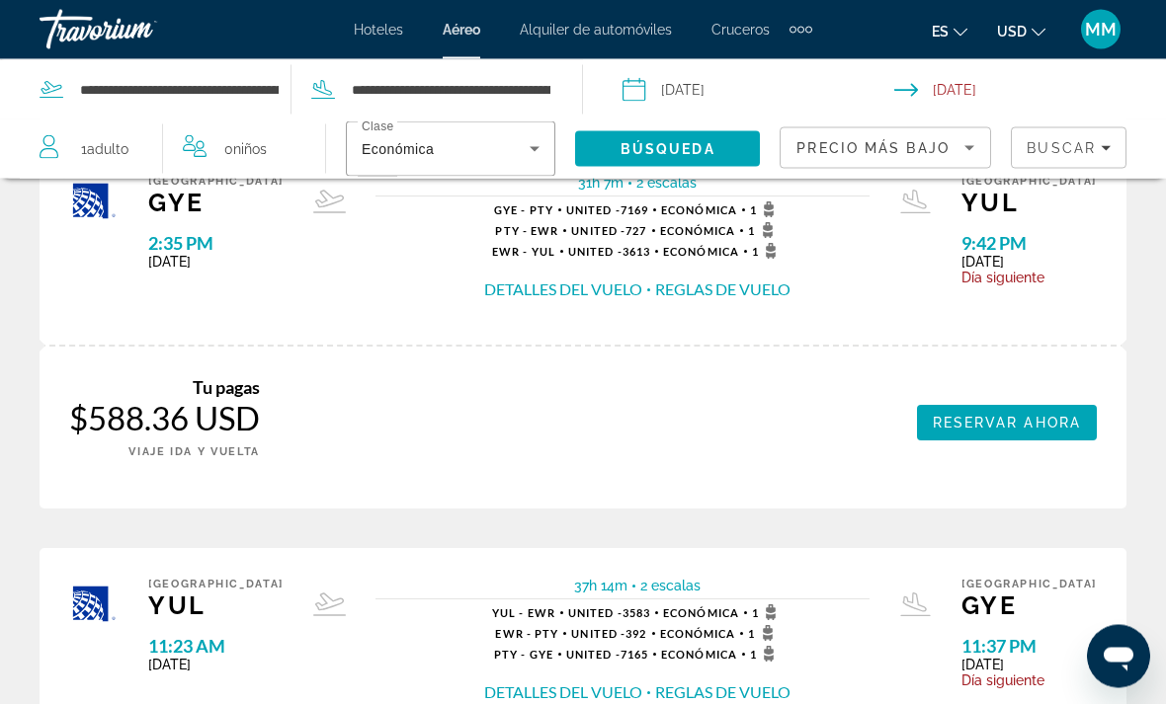
click at [563, 683] on button "Detalles del vuelo" at bounding box center [563, 694] width 158 height 22
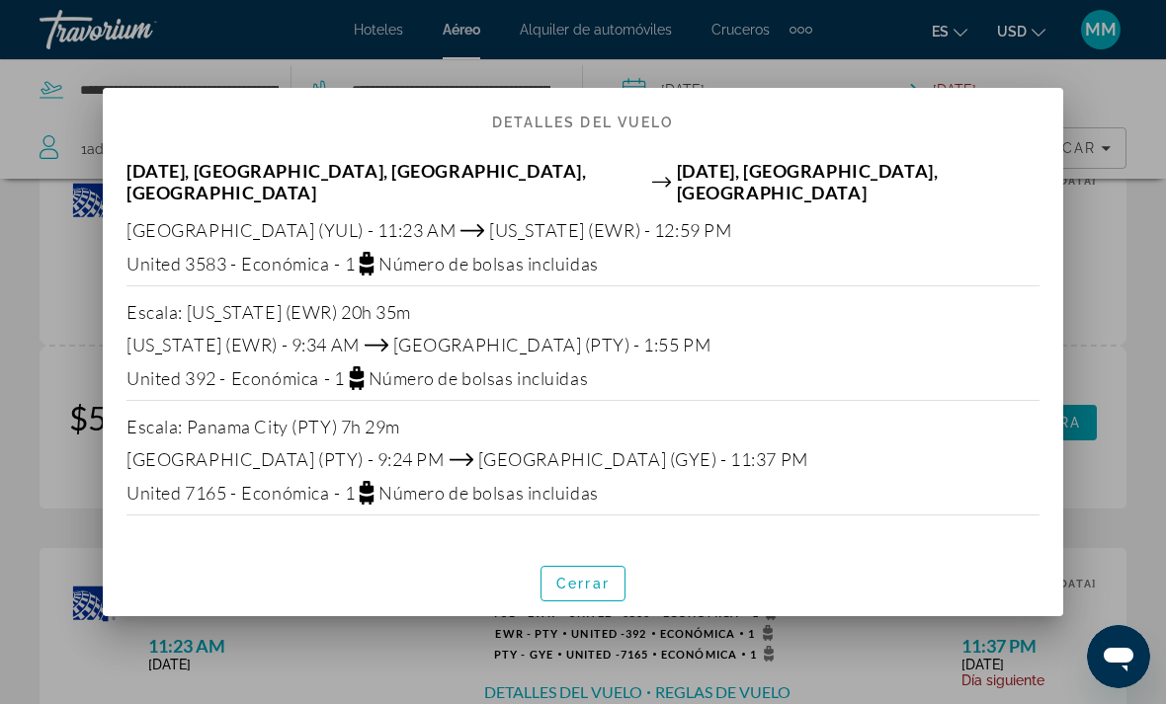
click at [580, 576] on span "Cerrar" at bounding box center [582, 584] width 53 height 16
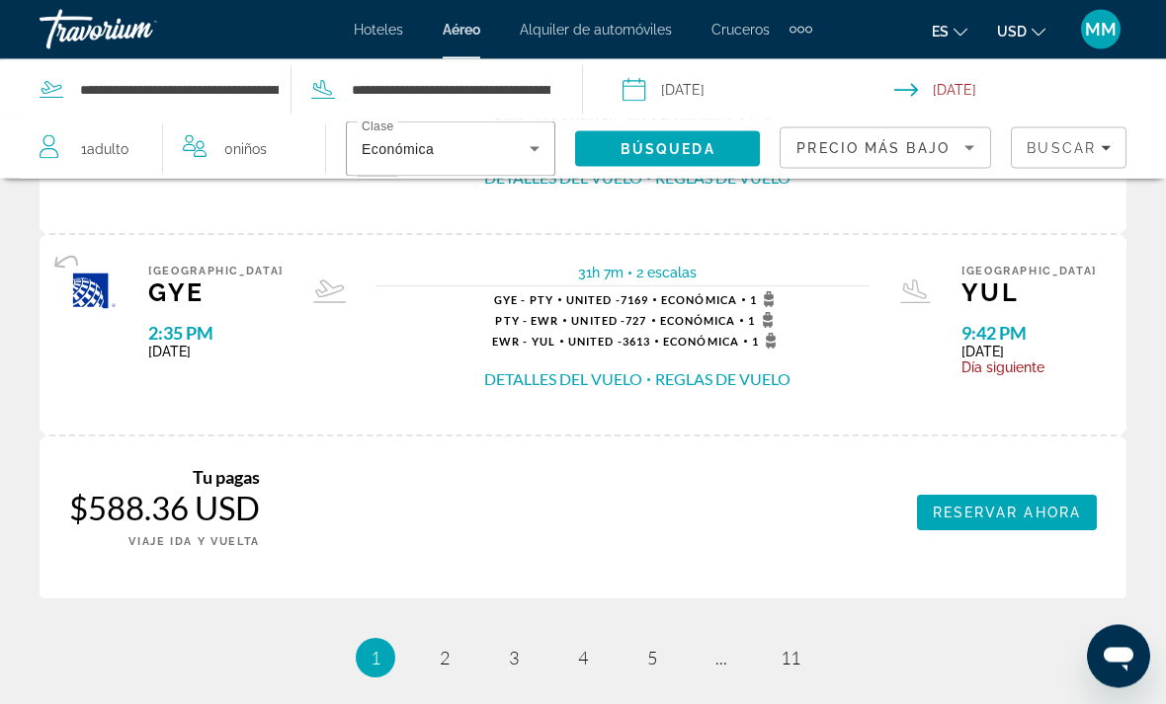
scroll to position [3296, 0]
click at [449, 647] on span "2" at bounding box center [445, 658] width 10 height 22
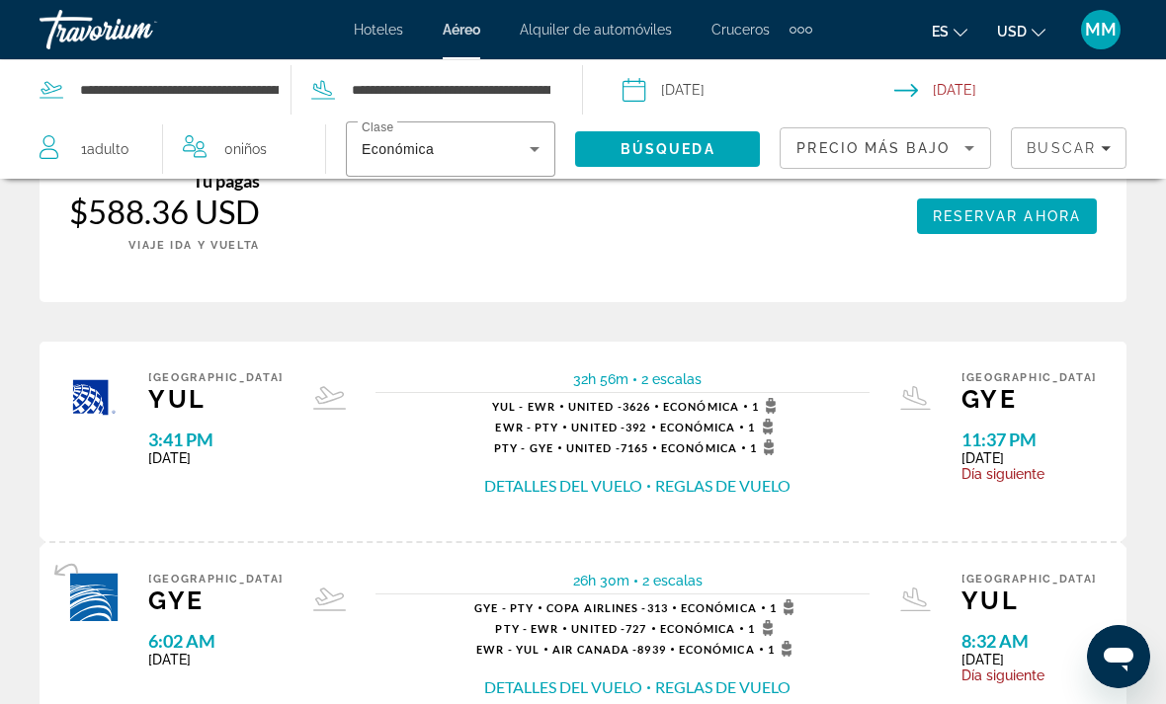
scroll to position [2385, 0]
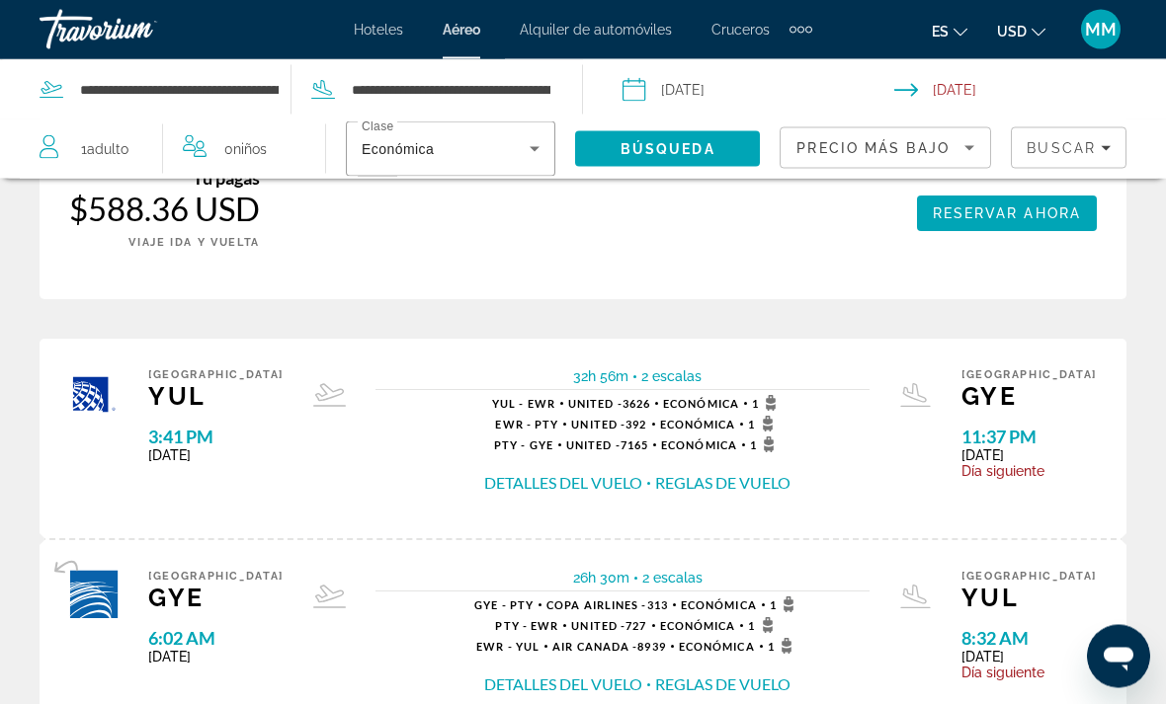
click at [576, 675] on button "Detalles del vuelo" at bounding box center [563, 686] width 158 height 22
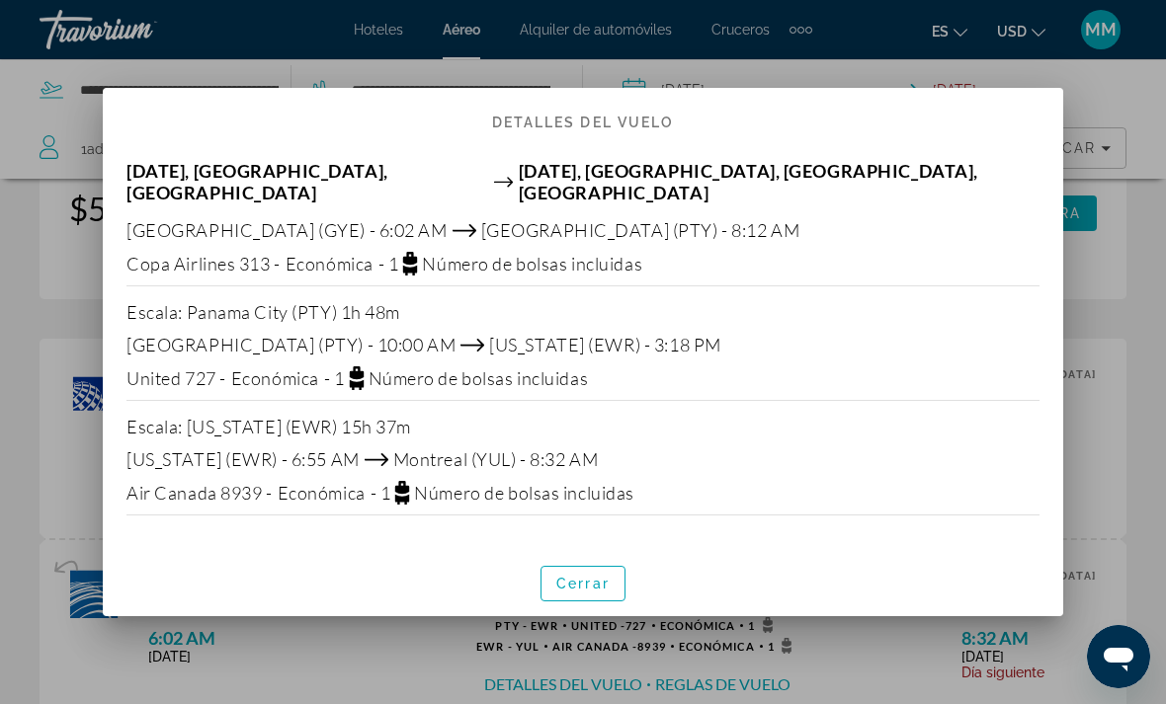
click at [582, 582] on span "Cerrar" at bounding box center [582, 584] width 53 height 16
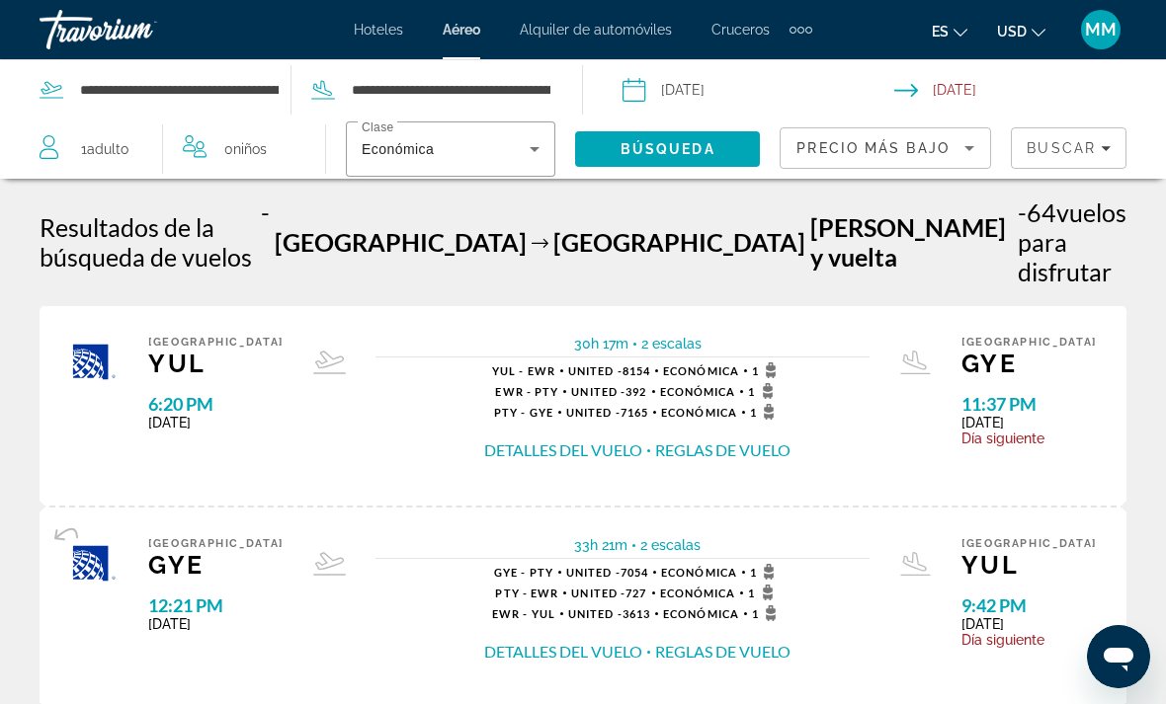
click at [964, 141] on icon "Sort by" at bounding box center [969, 148] width 24 height 24
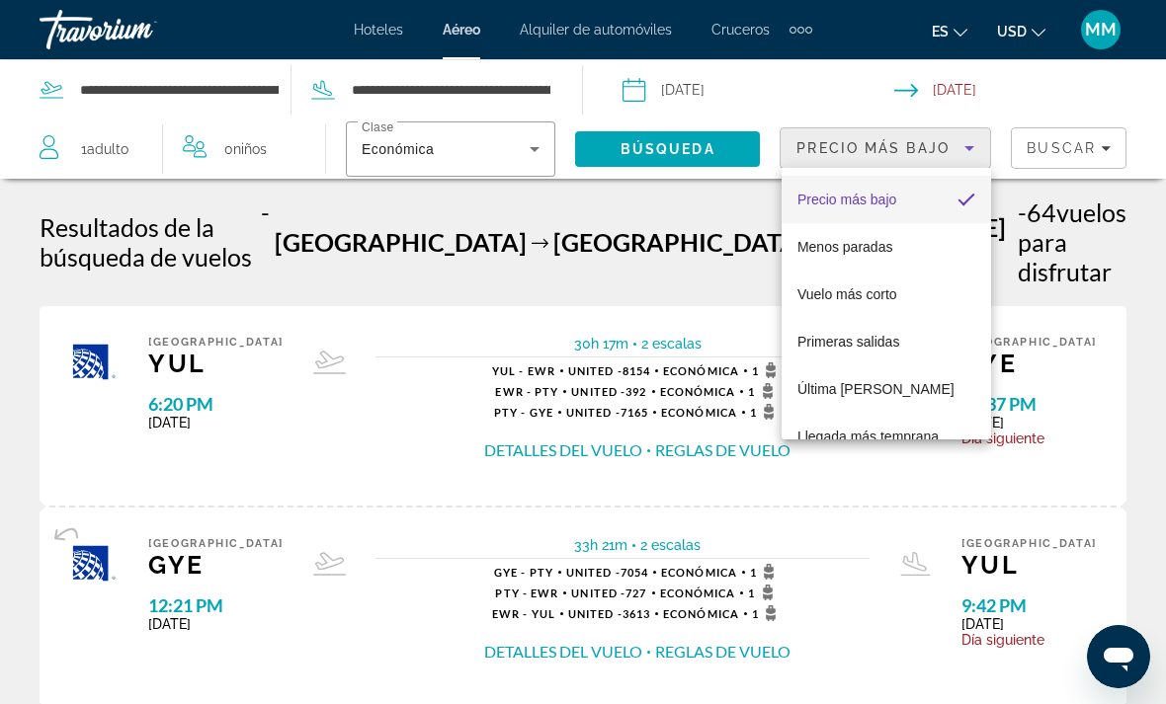
click at [973, 151] on div at bounding box center [583, 352] width 1166 height 704
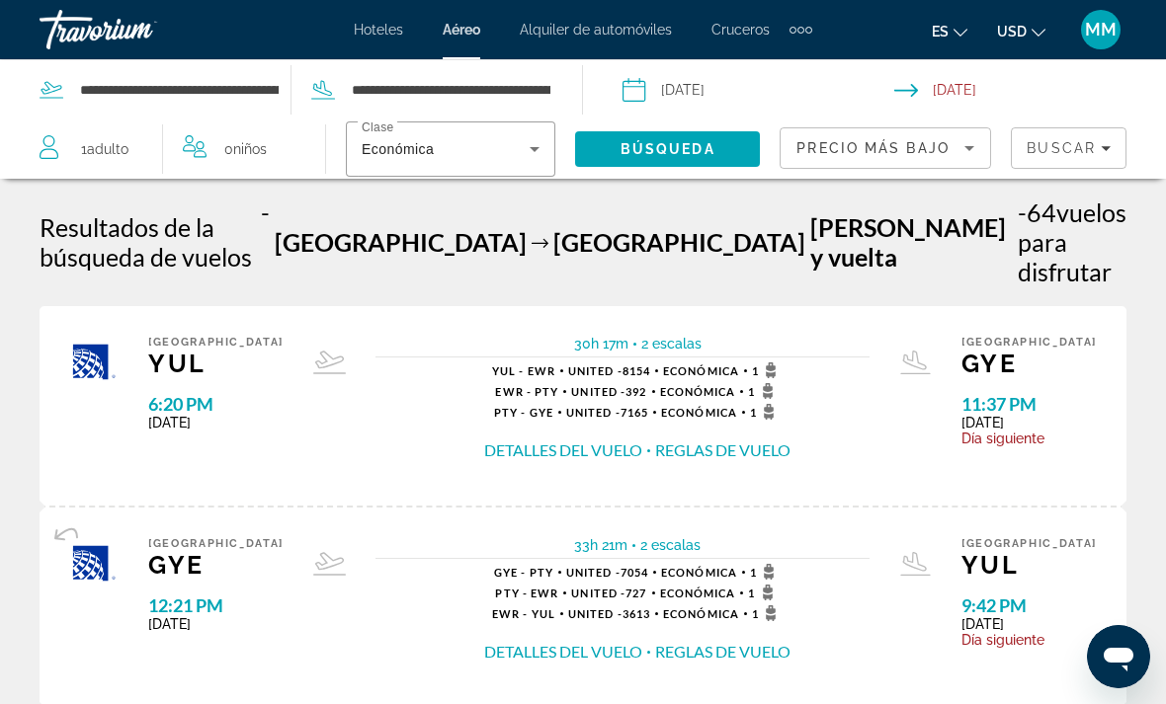
click at [1109, 146] on icon "Filters" at bounding box center [1106, 148] width 10 height 10
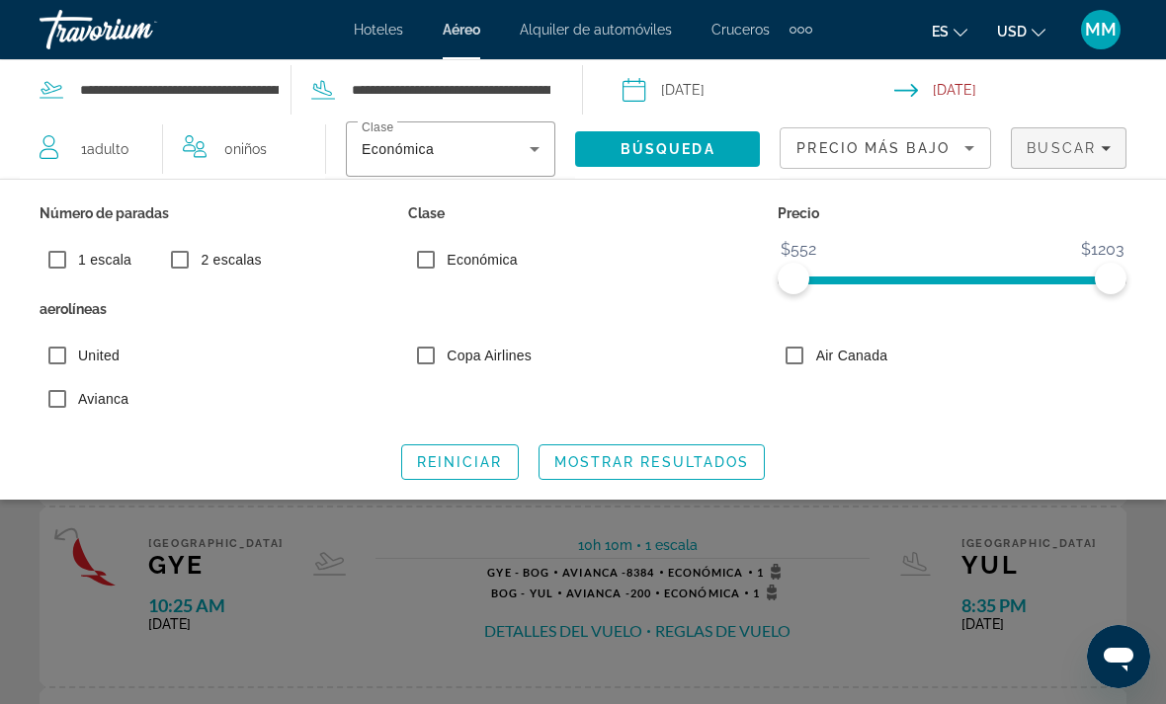
click at [633, 463] on span "Mostrar resultados" at bounding box center [652, 462] width 196 height 16
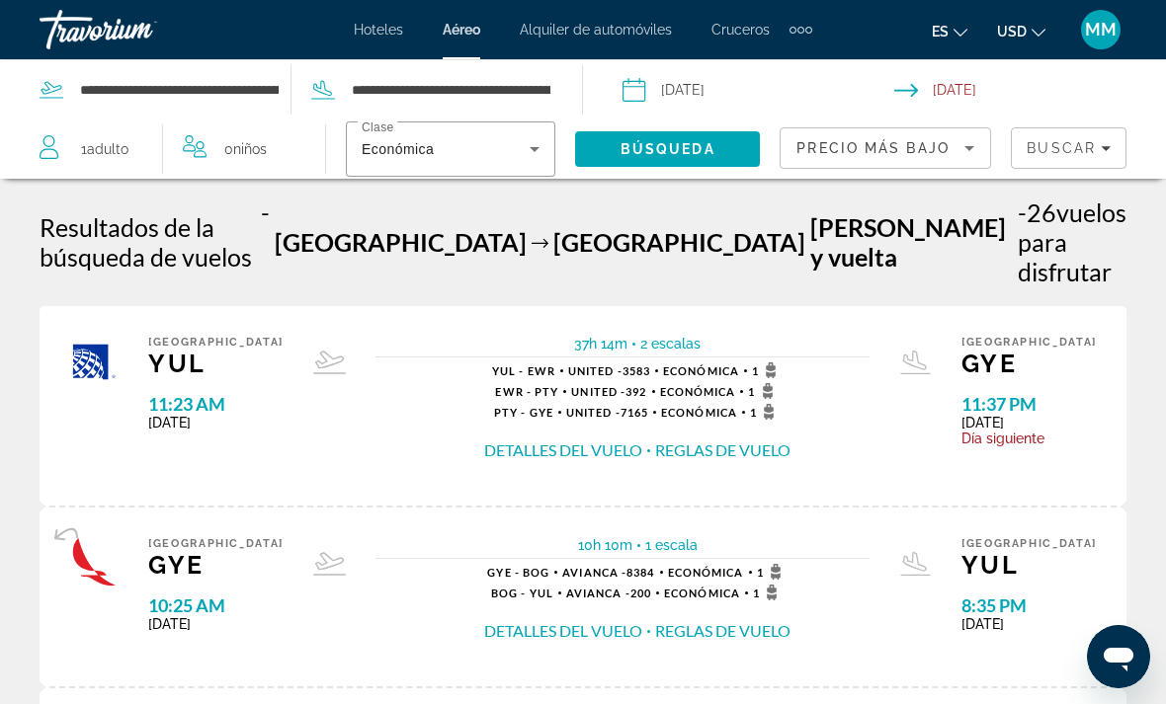
click at [1117, 146] on span "Filters" at bounding box center [1069, 147] width 114 height 47
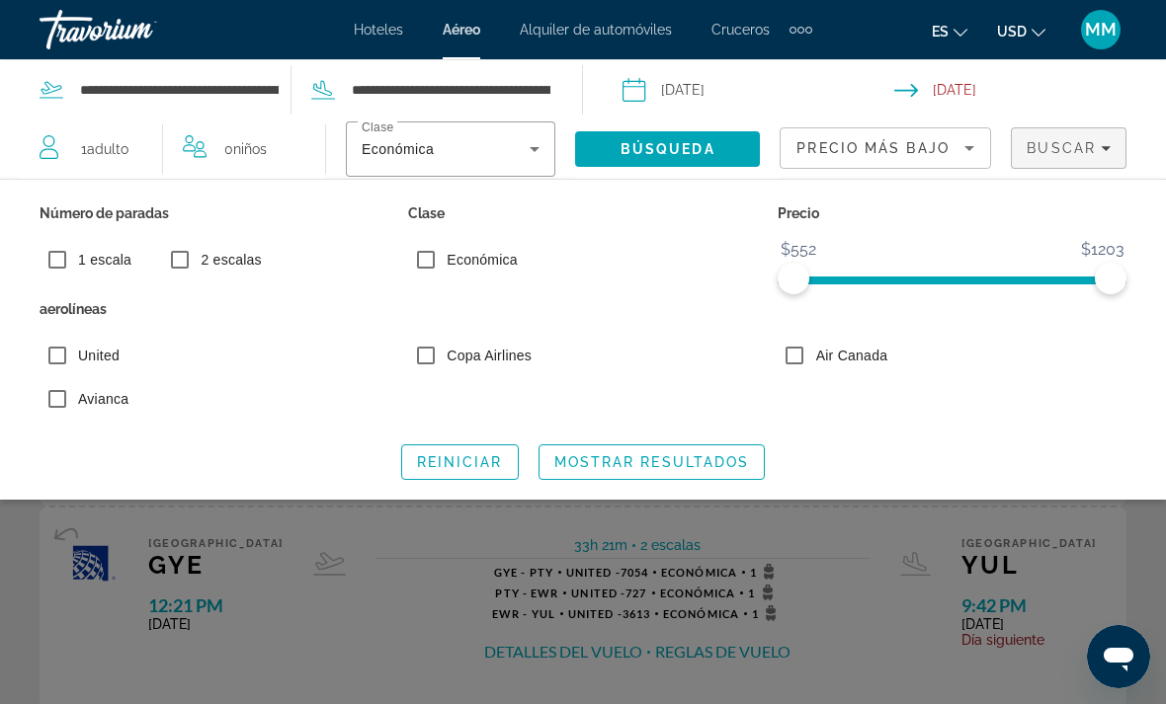
click at [541, 158] on icon "Search widget" at bounding box center [535, 149] width 24 height 24
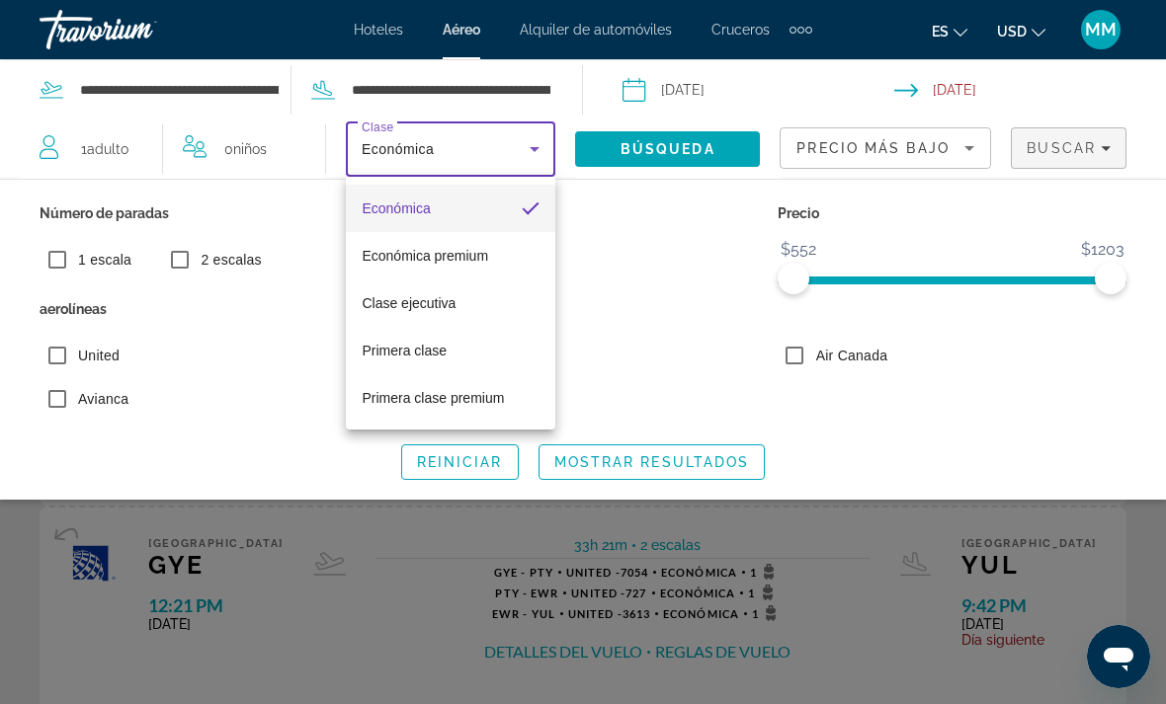
click at [324, 551] on div at bounding box center [583, 352] width 1166 height 704
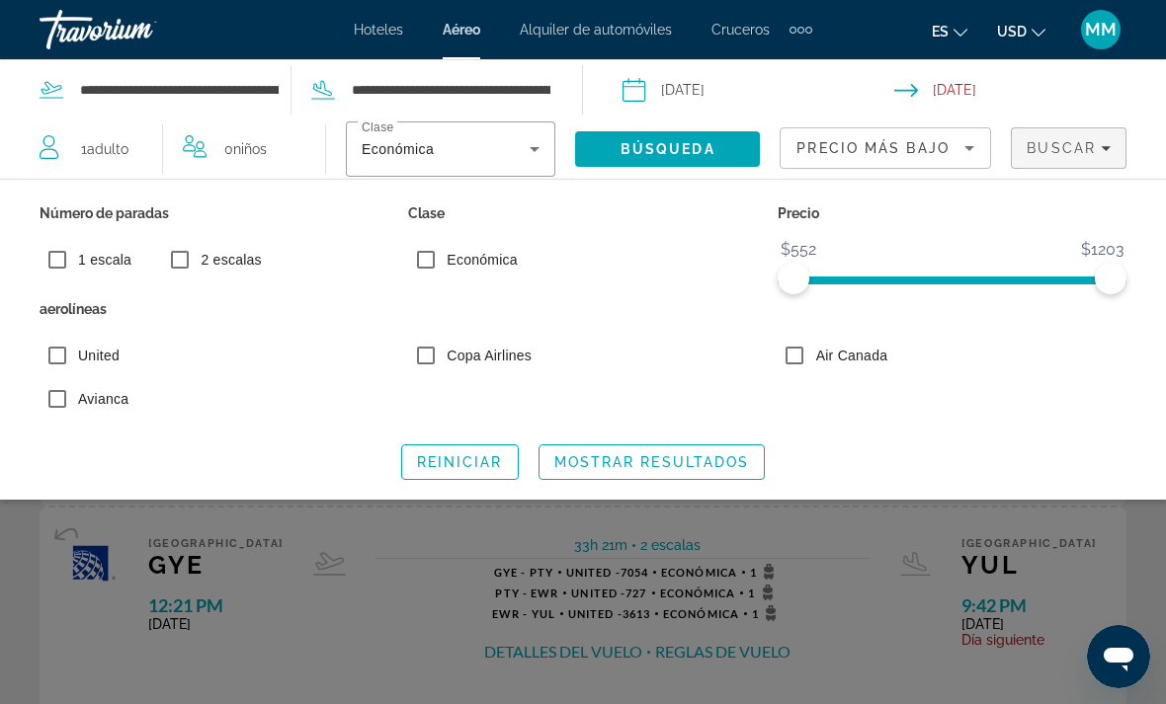
click at [353, 592] on div "Search widget" at bounding box center [583, 496] width 1166 height 418
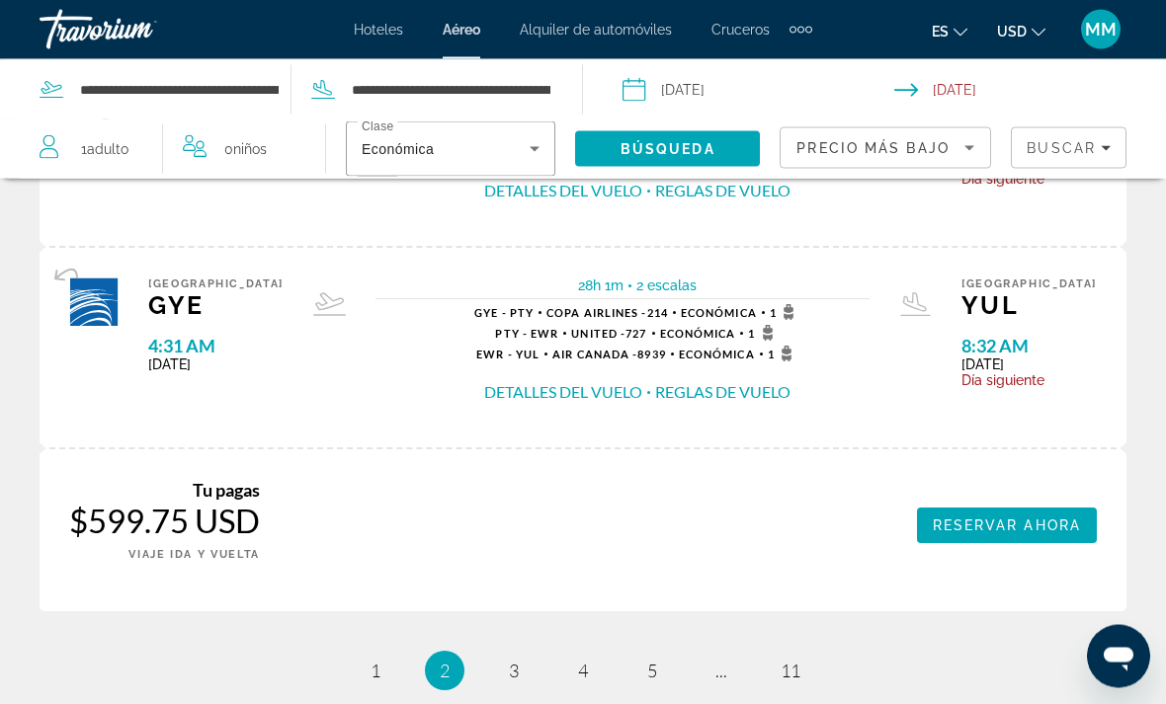
scroll to position [3280, 0]
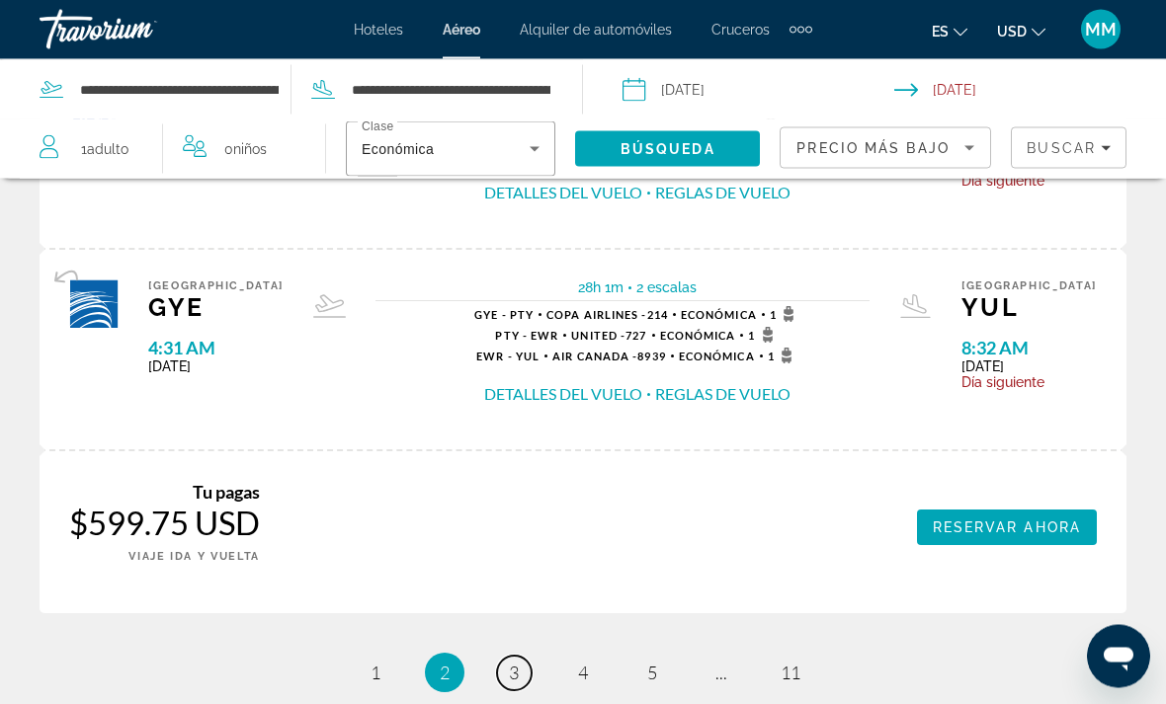
click at [521, 657] on link "page 3" at bounding box center [514, 674] width 35 height 35
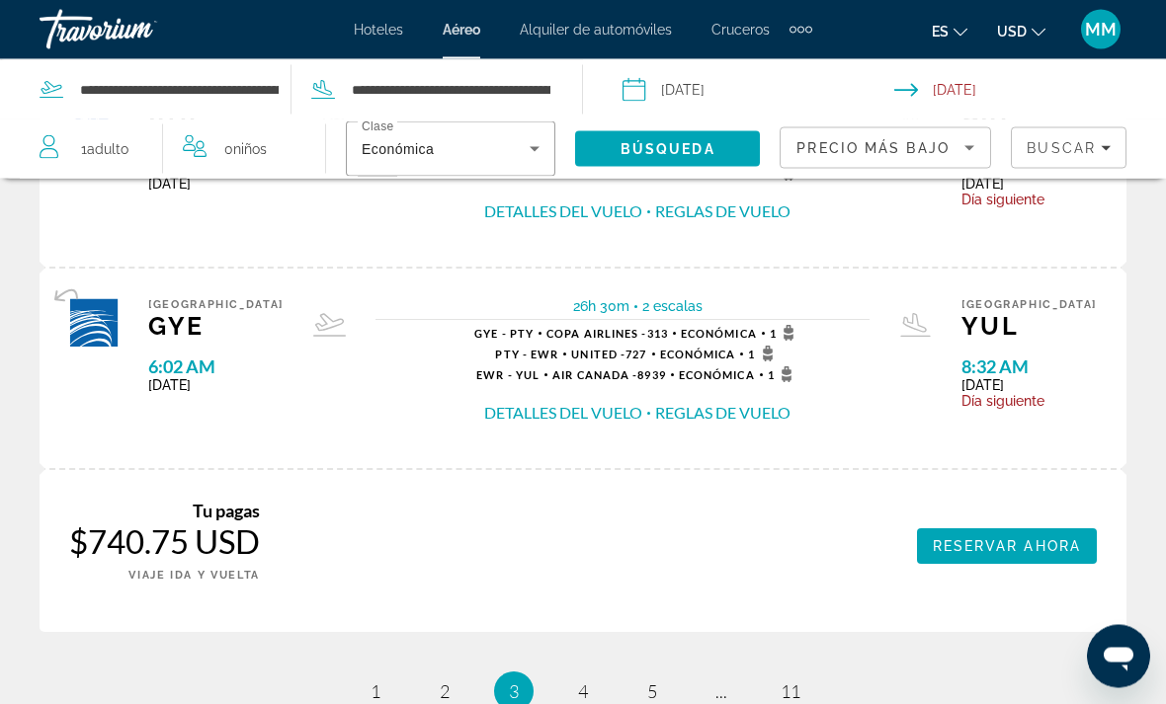
scroll to position [3261, 0]
click at [596, 676] on link "page 4" at bounding box center [583, 693] width 35 height 35
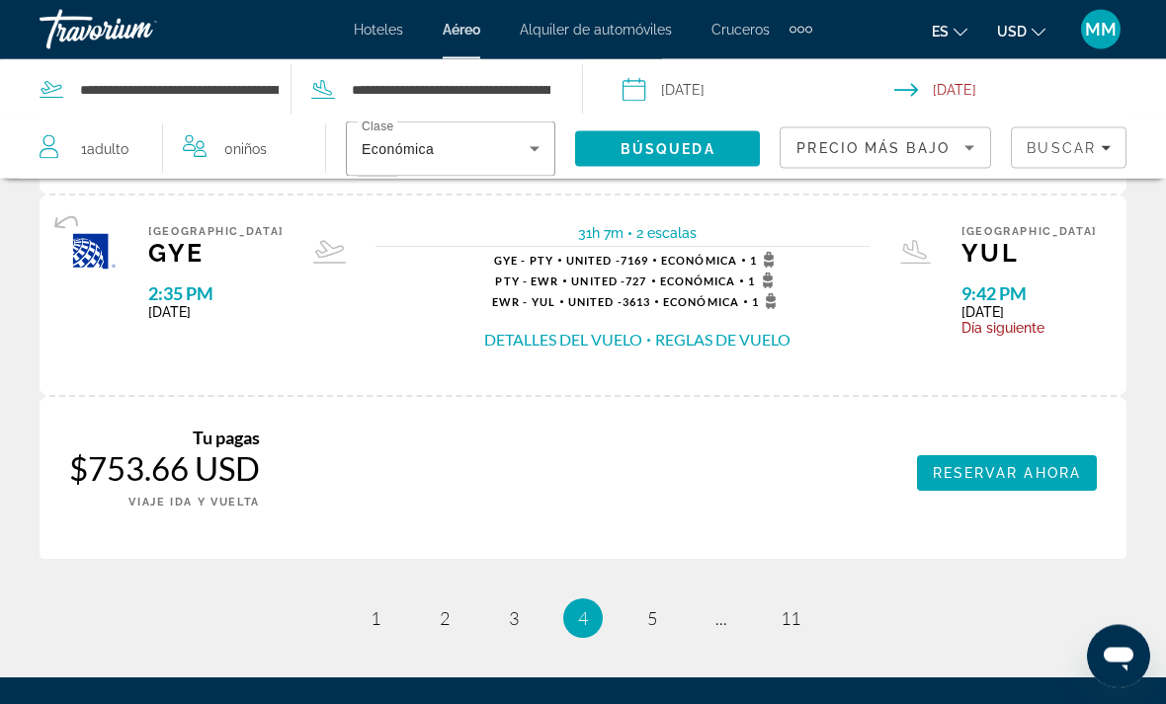
scroll to position [3320, 0]
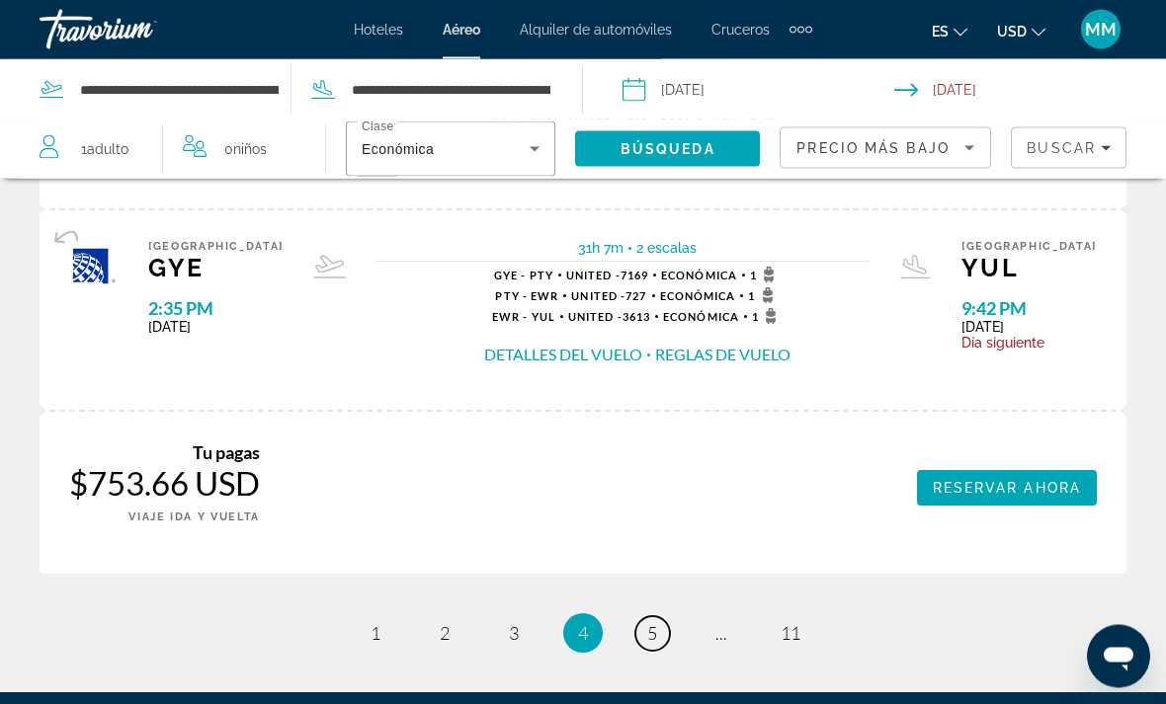
click at [655, 623] on span "5" at bounding box center [652, 634] width 10 height 22
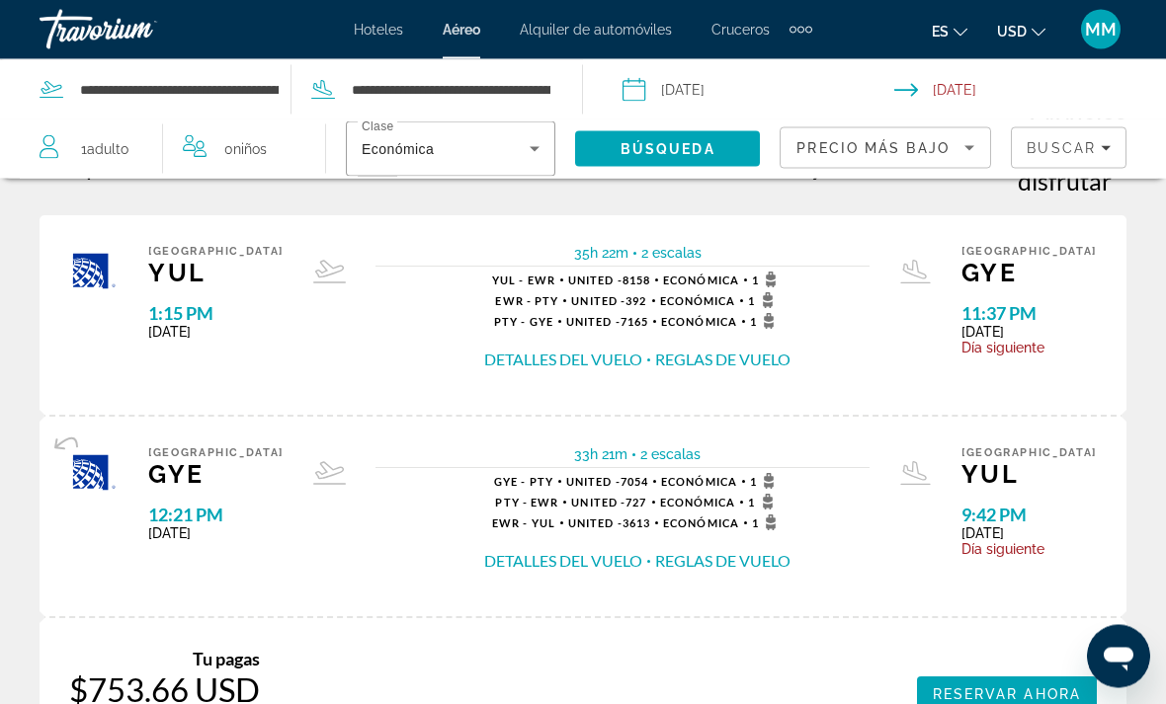
scroll to position [83, 0]
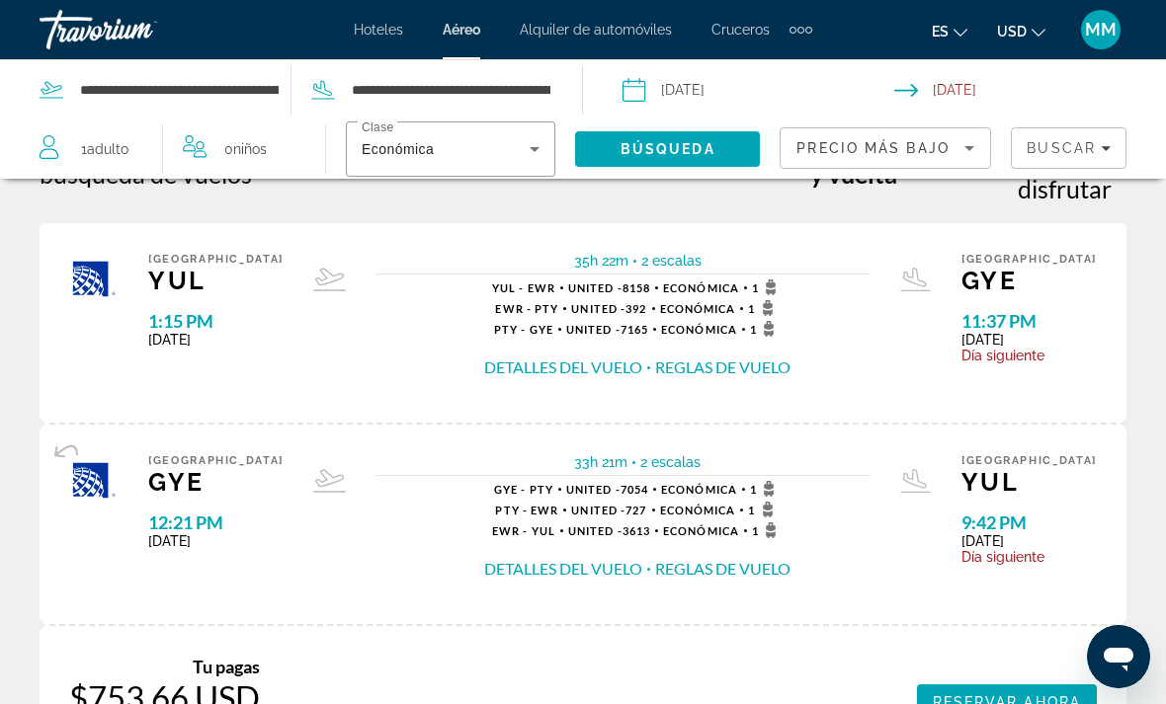
click at [544, 558] on button "Detalles del vuelo" at bounding box center [563, 569] width 158 height 22
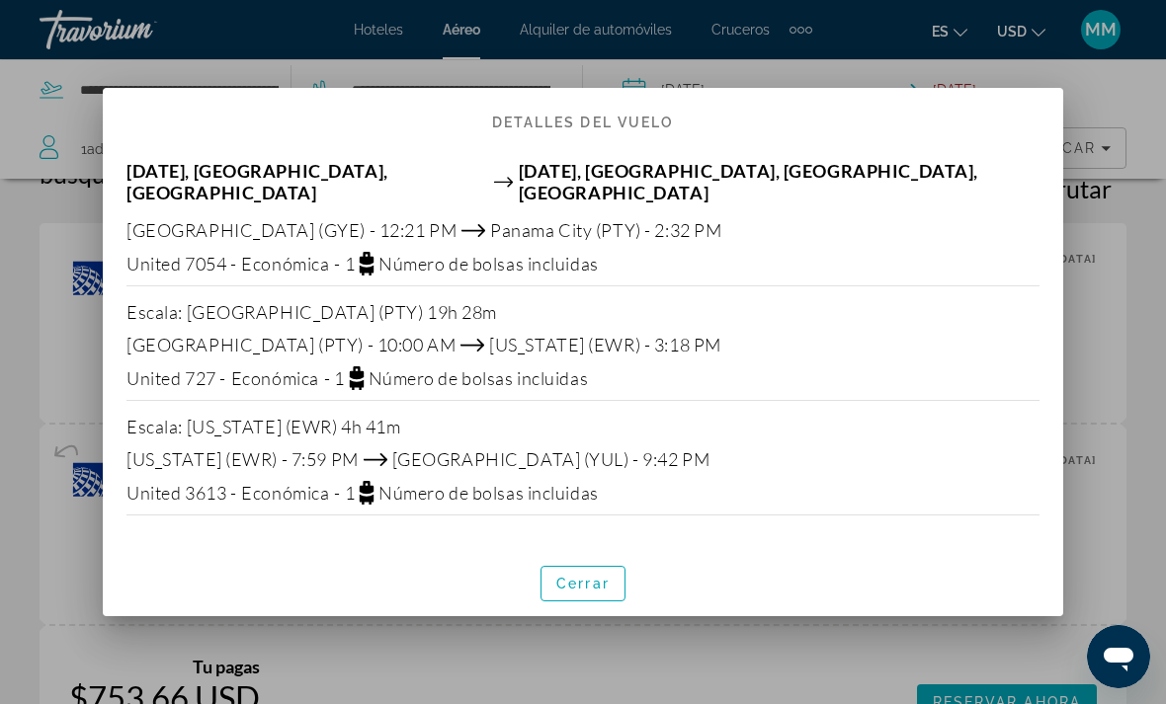
scroll to position [0, 0]
click at [589, 576] on span "Cerrar" at bounding box center [582, 584] width 53 height 16
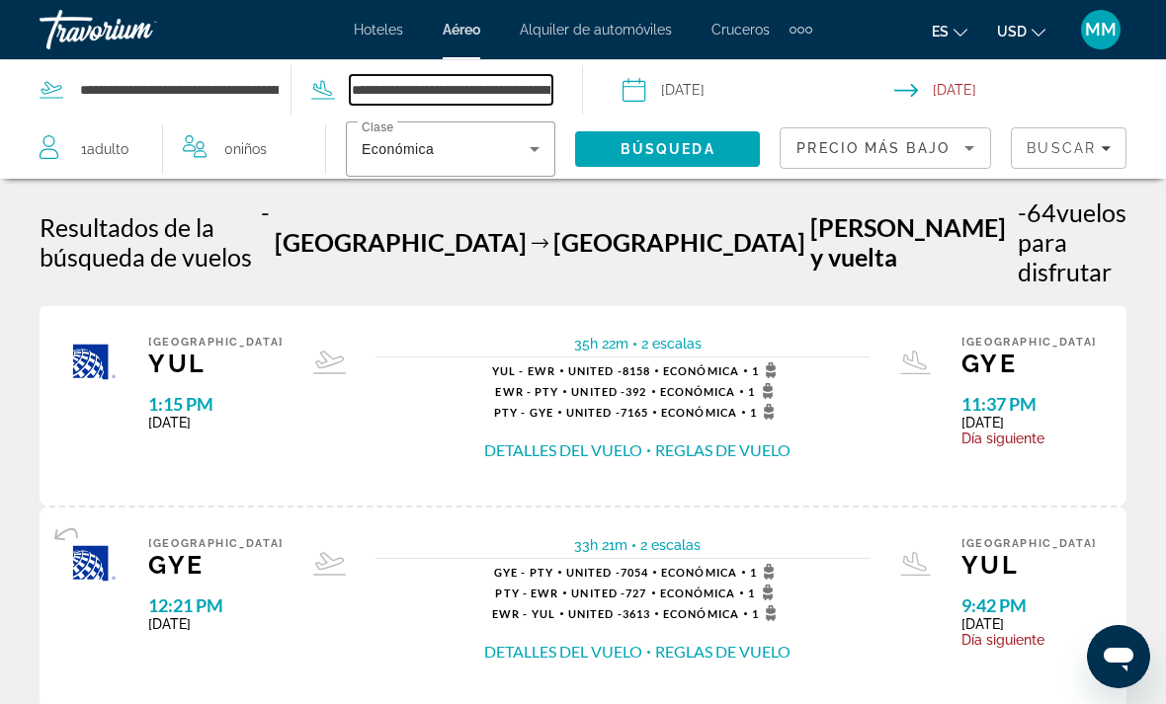
click at [465, 86] on input "**********" at bounding box center [451, 90] width 203 height 30
click at [956, 143] on div "Precio más bajo" at bounding box center [880, 148] width 168 height 24
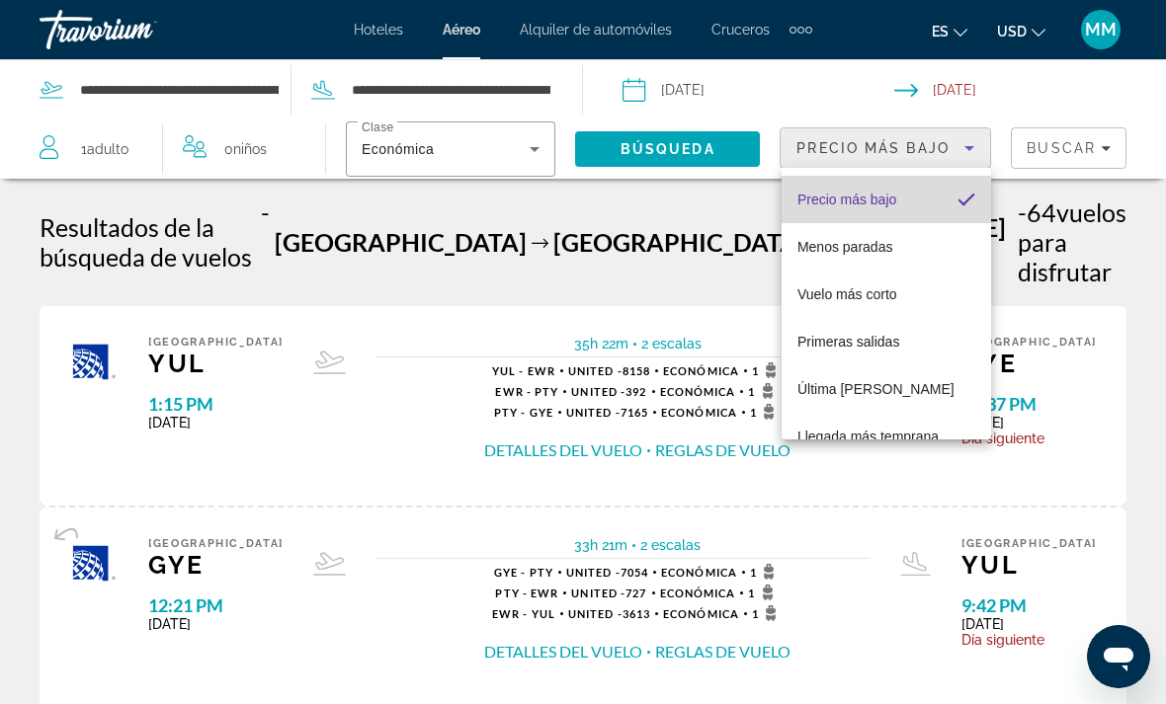
click at [892, 196] on span "Precio más bajo" at bounding box center [846, 200] width 99 height 16
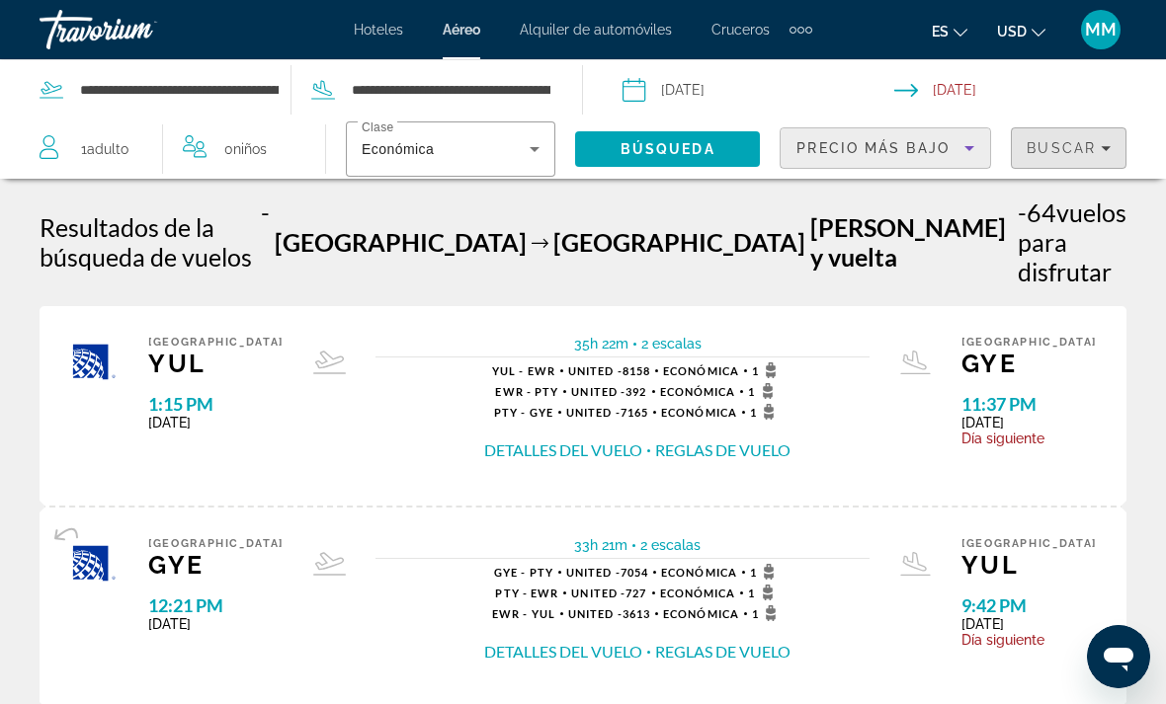
click at [1090, 142] on span "Buscar" at bounding box center [1061, 148] width 69 height 16
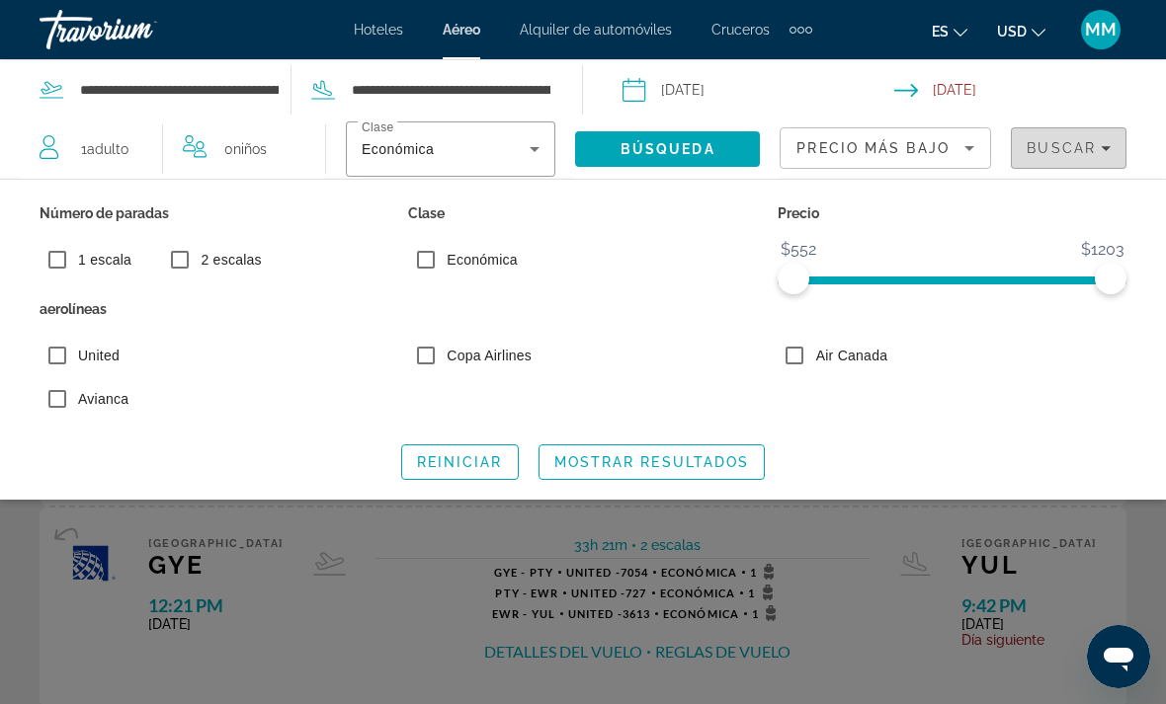
click at [1082, 147] on span "Buscar" at bounding box center [1061, 148] width 69 height 16
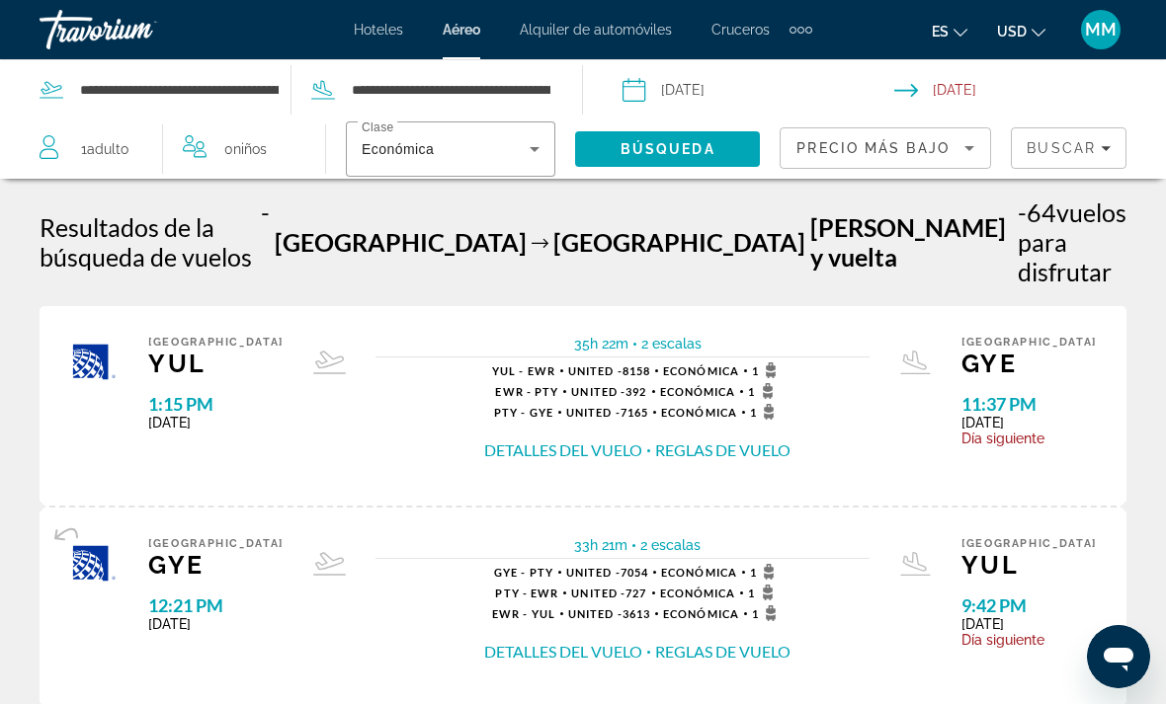
click at [939, 3] on mat-toolbar "Hoteles Aéreo Alquiler de automóviles Cruceros Actividades Hoteles Aéreo Alquil…" at bounding box center [583, 29] width 1166 height 59
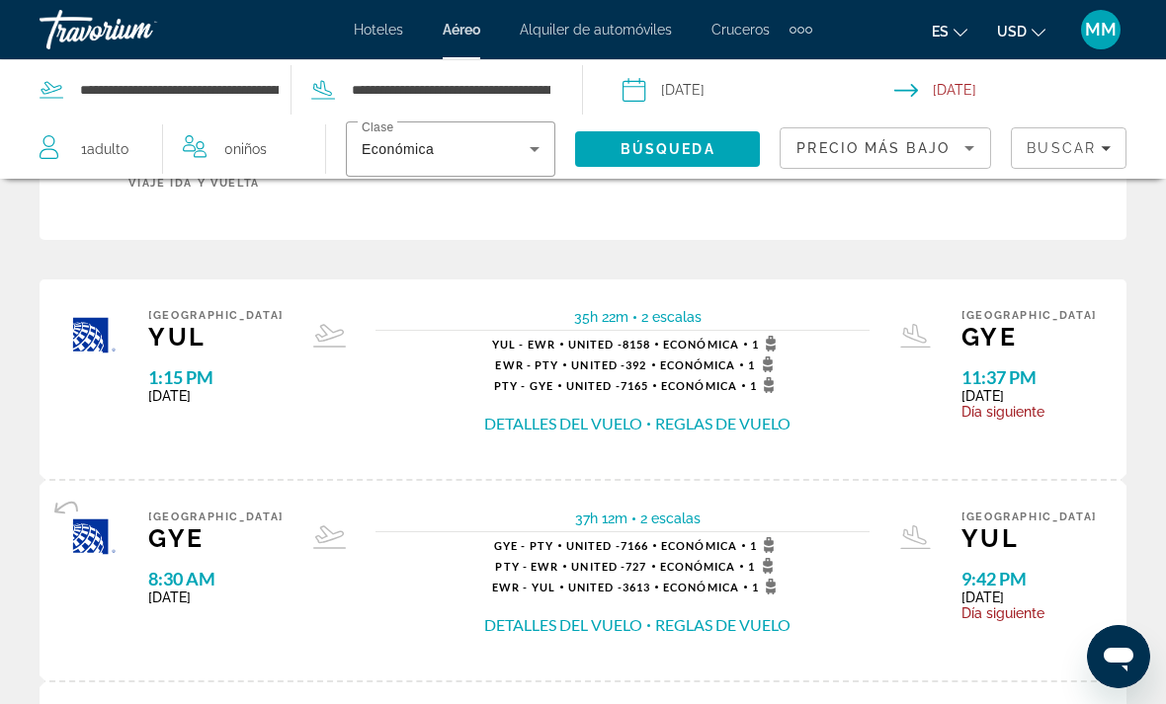
scroll to position [611, 0]
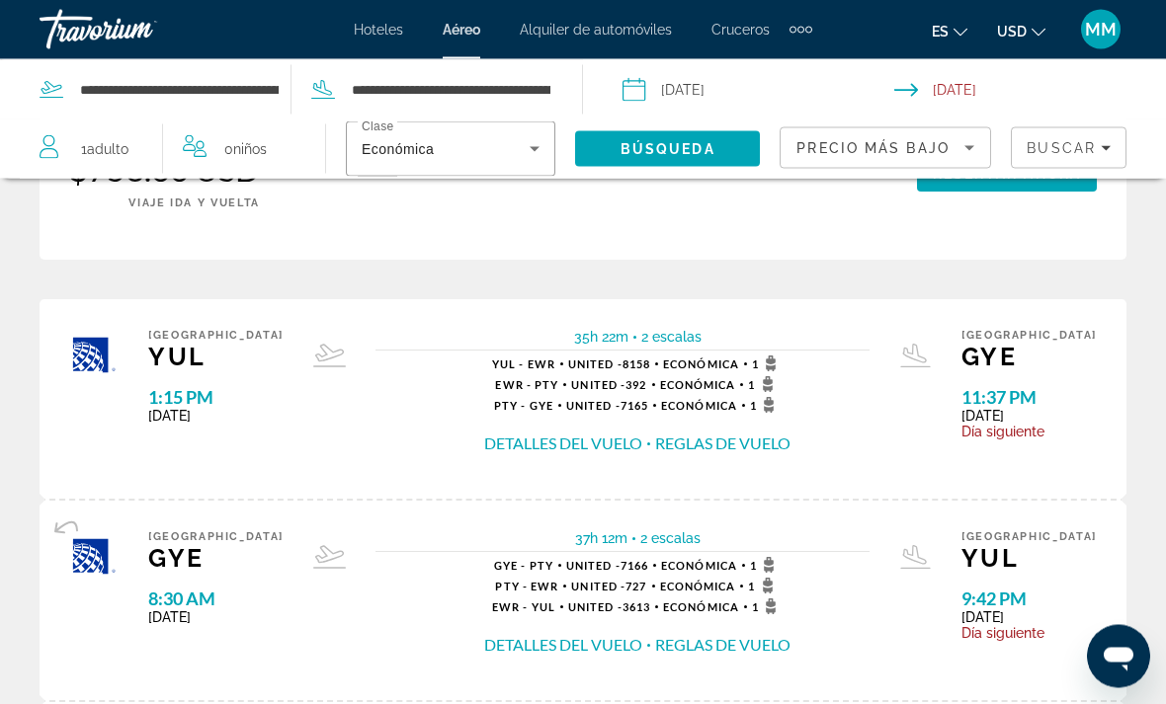
click at [967, 155] on icon "Sort by" at bounding box center [969, 148] width 24 height 24
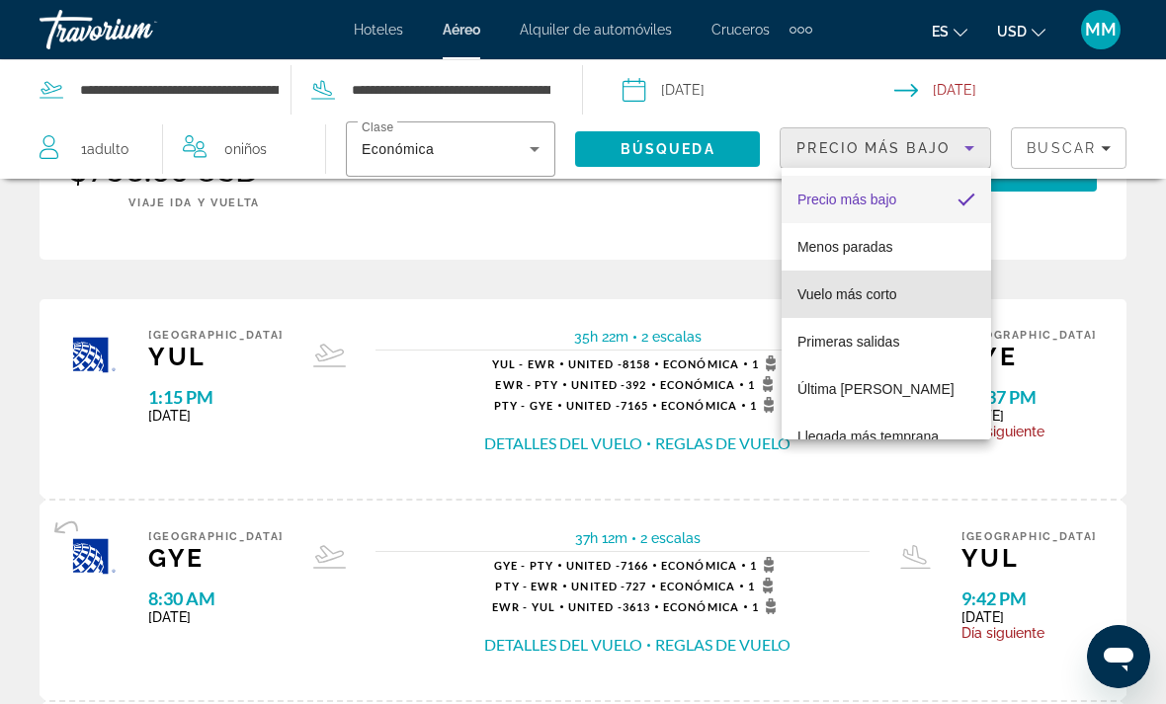
click at [829, 294] on span "Vuelo más corto" at bounding box center [847, 295] width 100 height 16
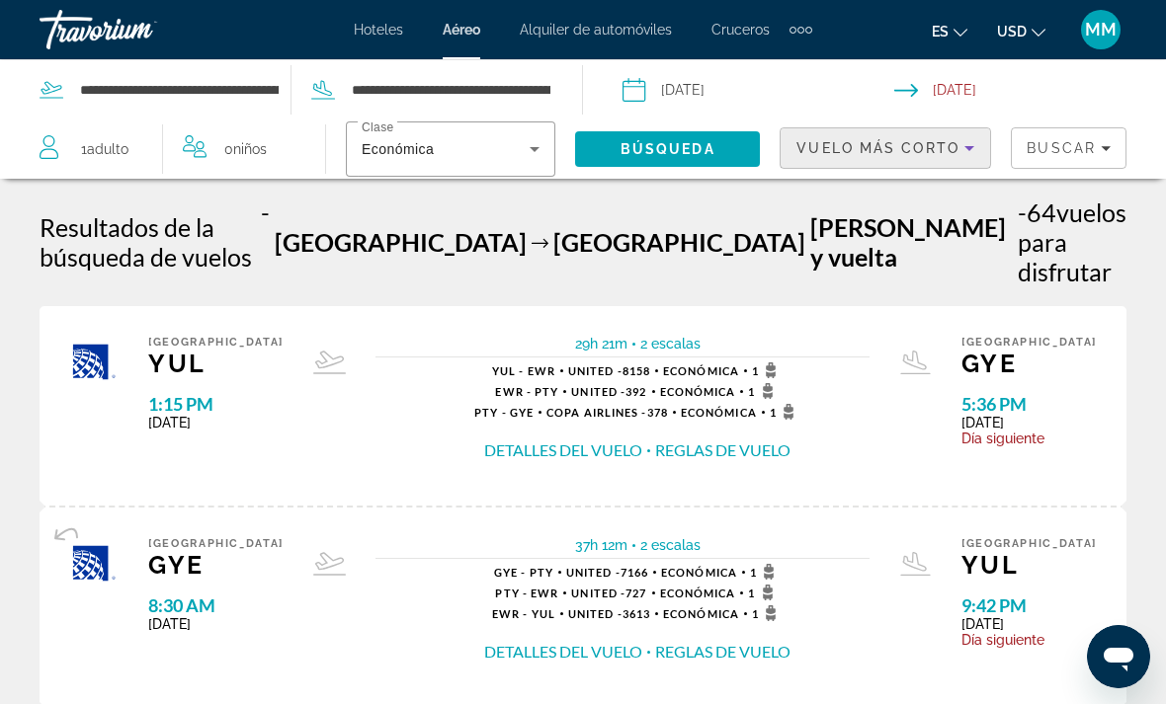
click at [961, 148] on icon "Sort by" at bounding box center [969, 148] width 24 height 24
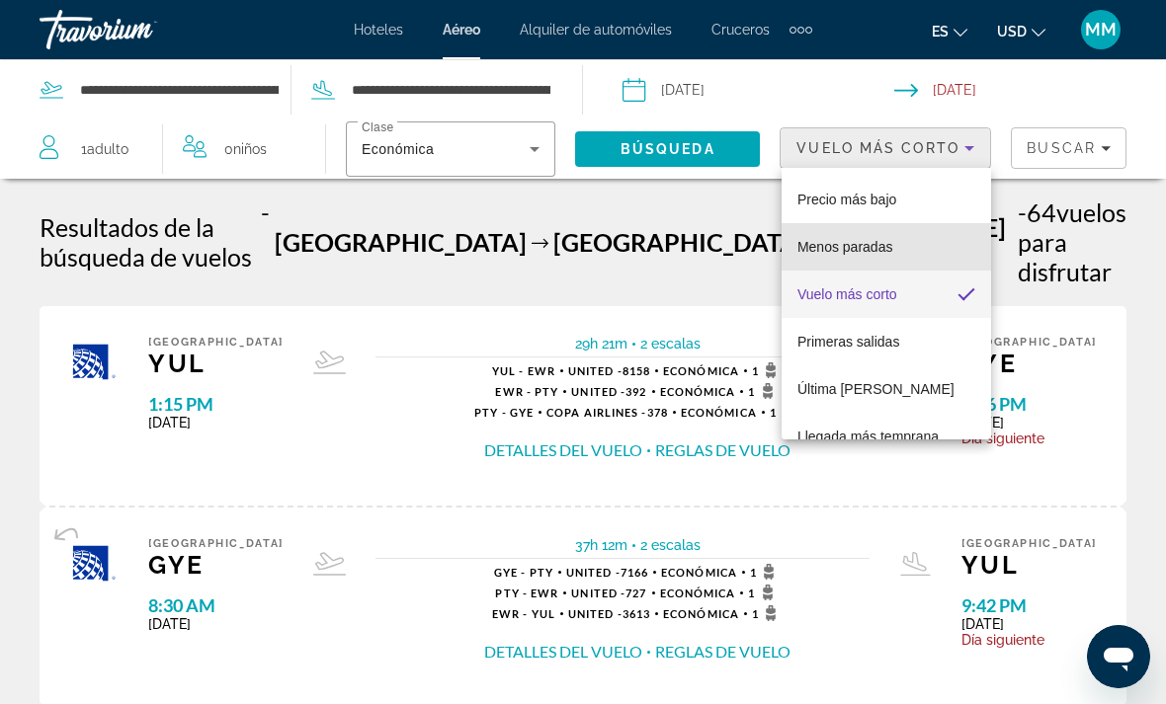
click at [845, 251] on span "Menos paradas" at bounding box center [845, 247] width 96 height 16
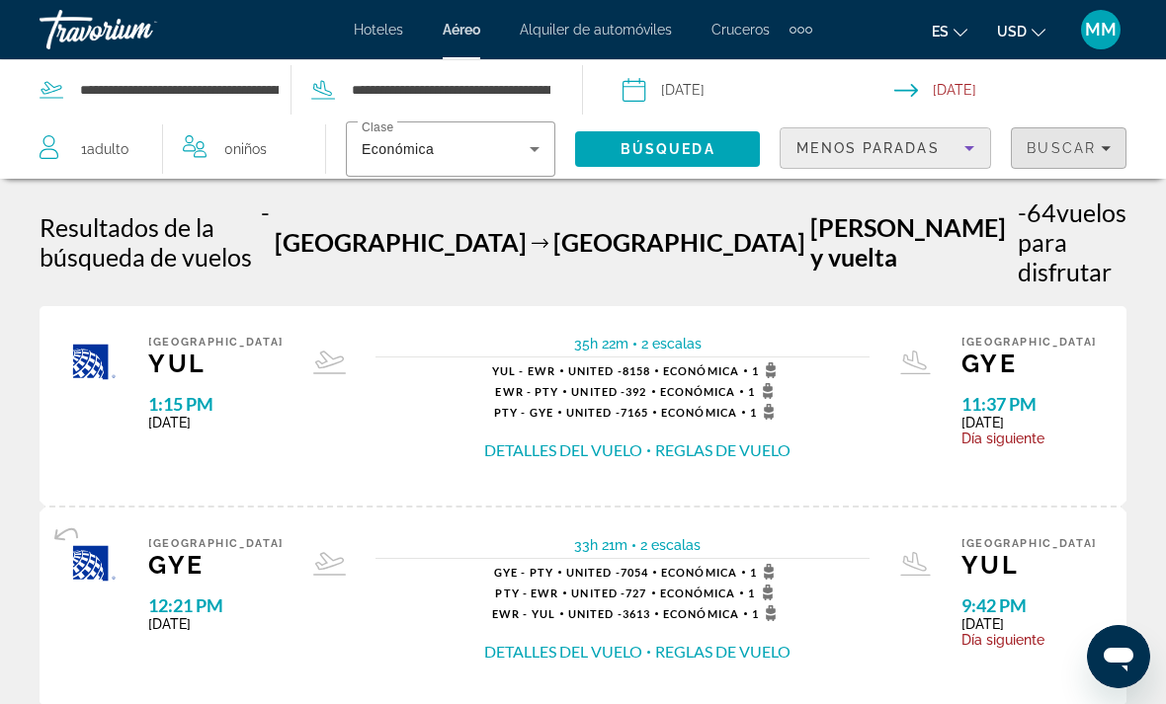
click at [1075, 147] on span "Buscar" at bounding box center [1061, 148] width 69 height 16
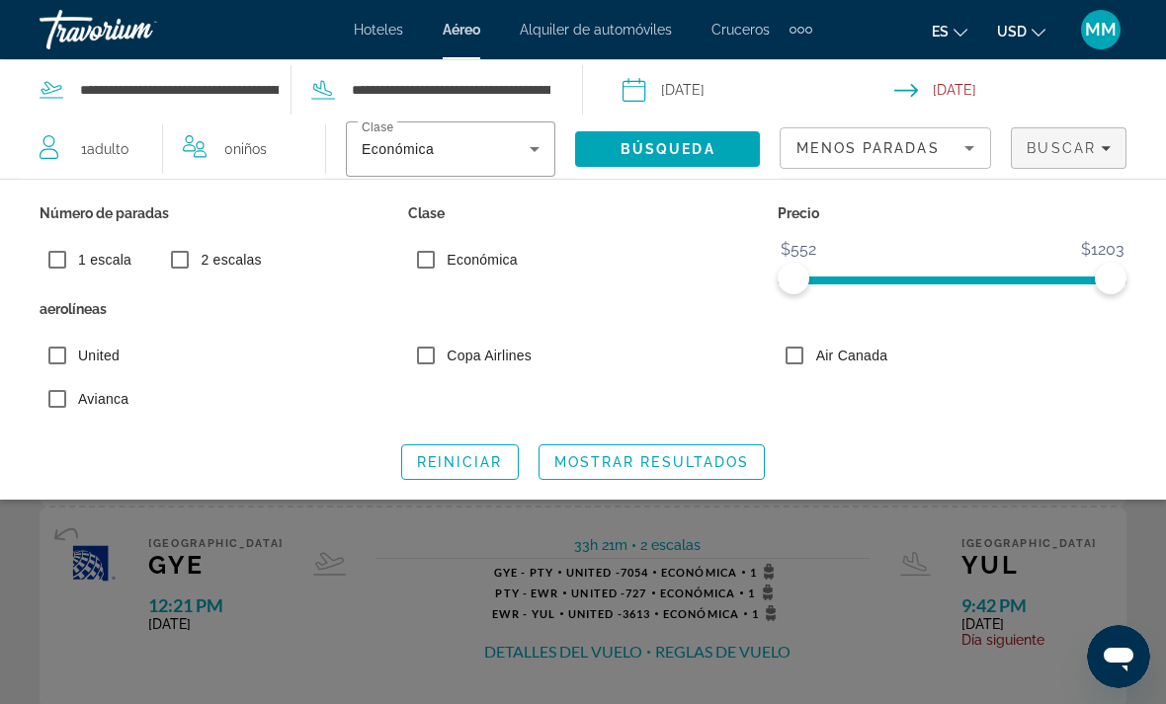
click at [480, 449] on span "Search widget" at bounding box center [460, 462] width 116 height 47
click at [383, 585] on div "Search widget" at bounding box center [583, 496] width 1166 height 418
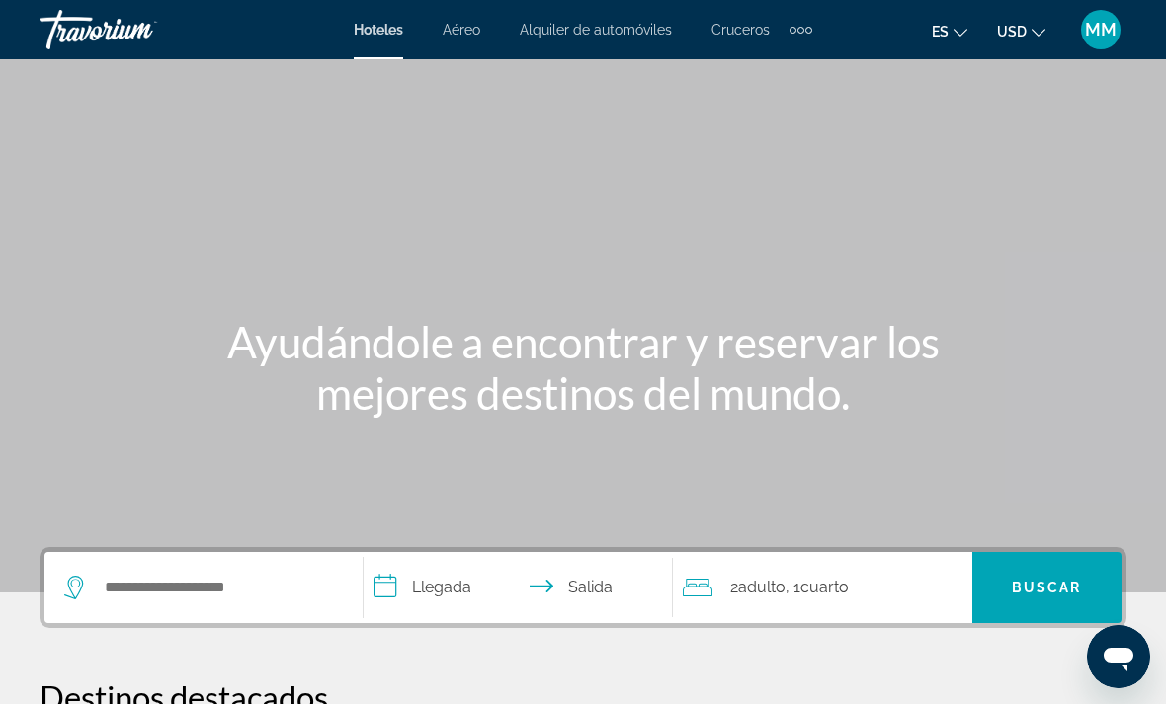
click at [475, 27] on span "Aéreo" at bounding box center [462, 30] width 38 height 16
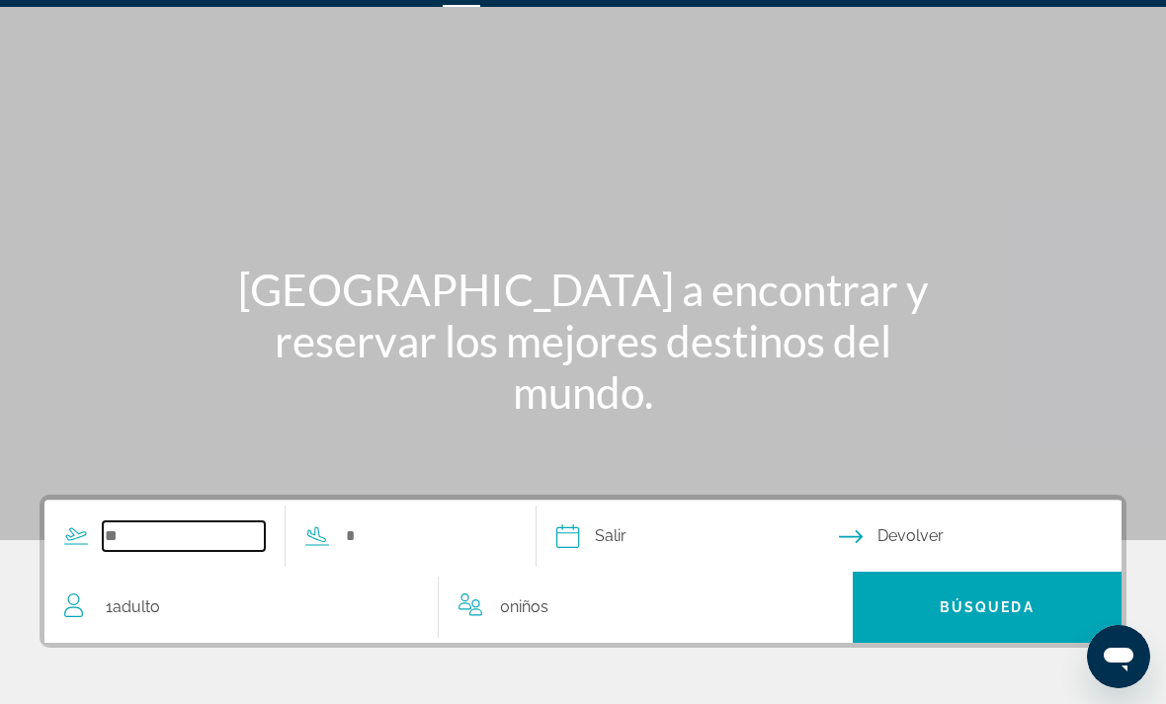
click at [160, 537] on input "Search widget" at bounding box center [184, 537] width 162 height 30
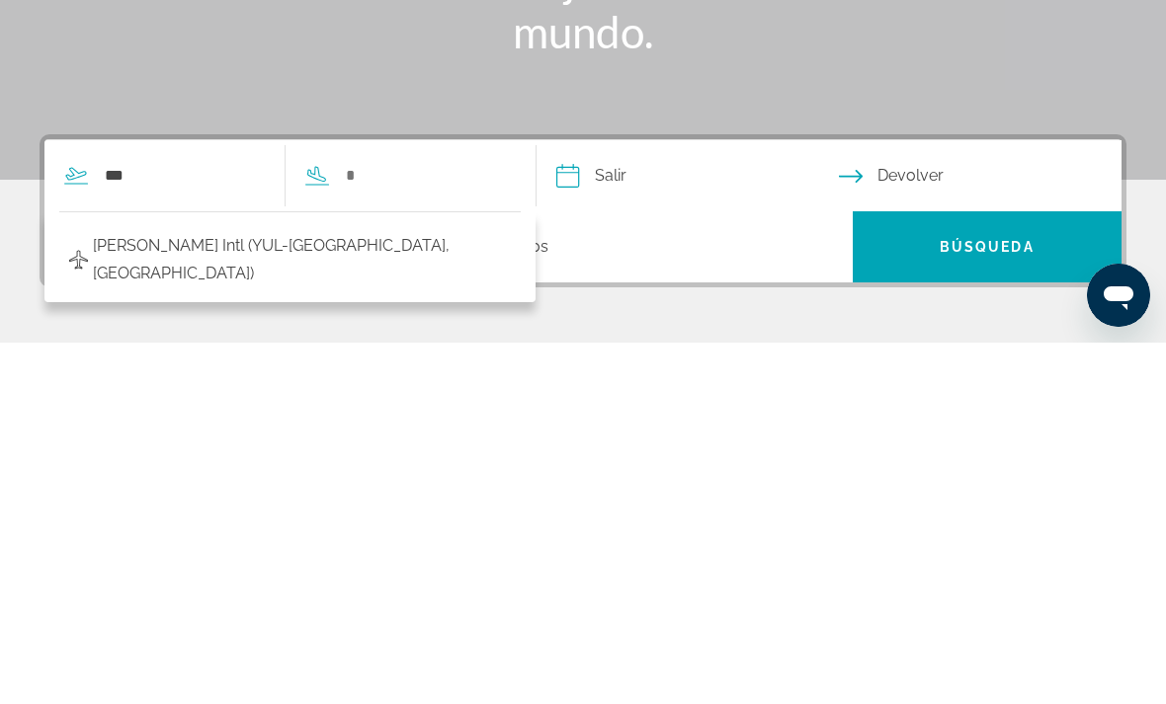
click at [257, 594] on span "Pierre Elliott Trudeau Intl (YUL-Montreal, CA)" at bounding box center [302, 621] width 418 height 55
type input "**********"
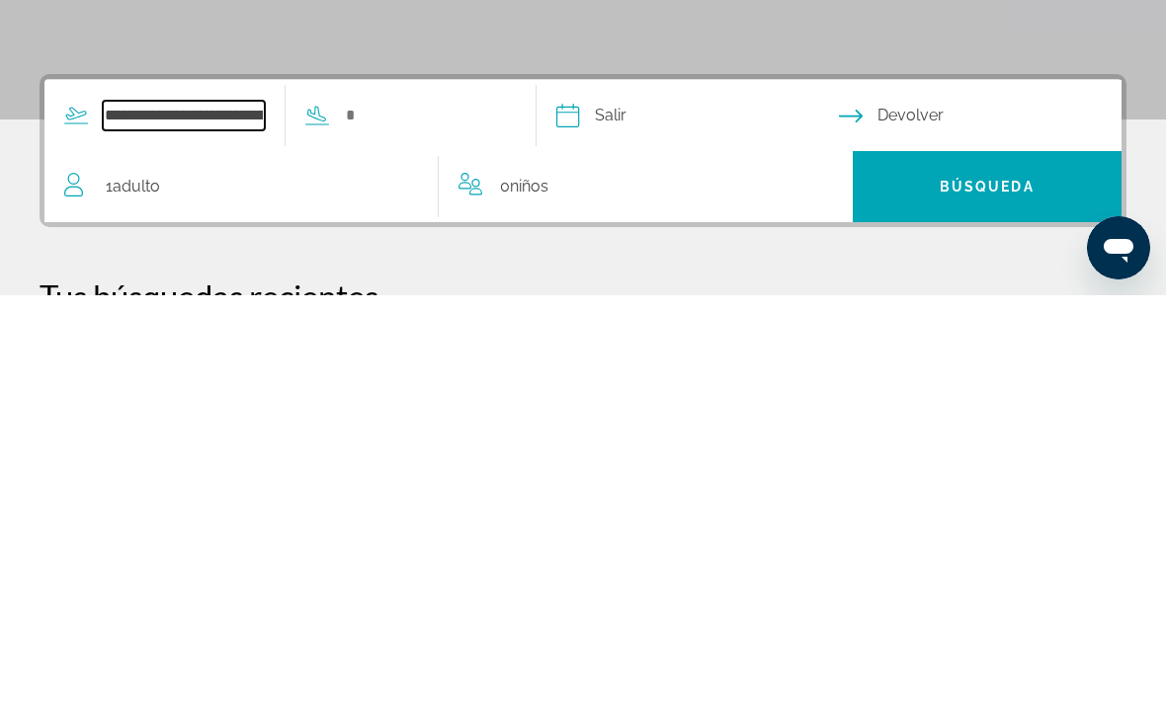
scroll to position [84, 0]
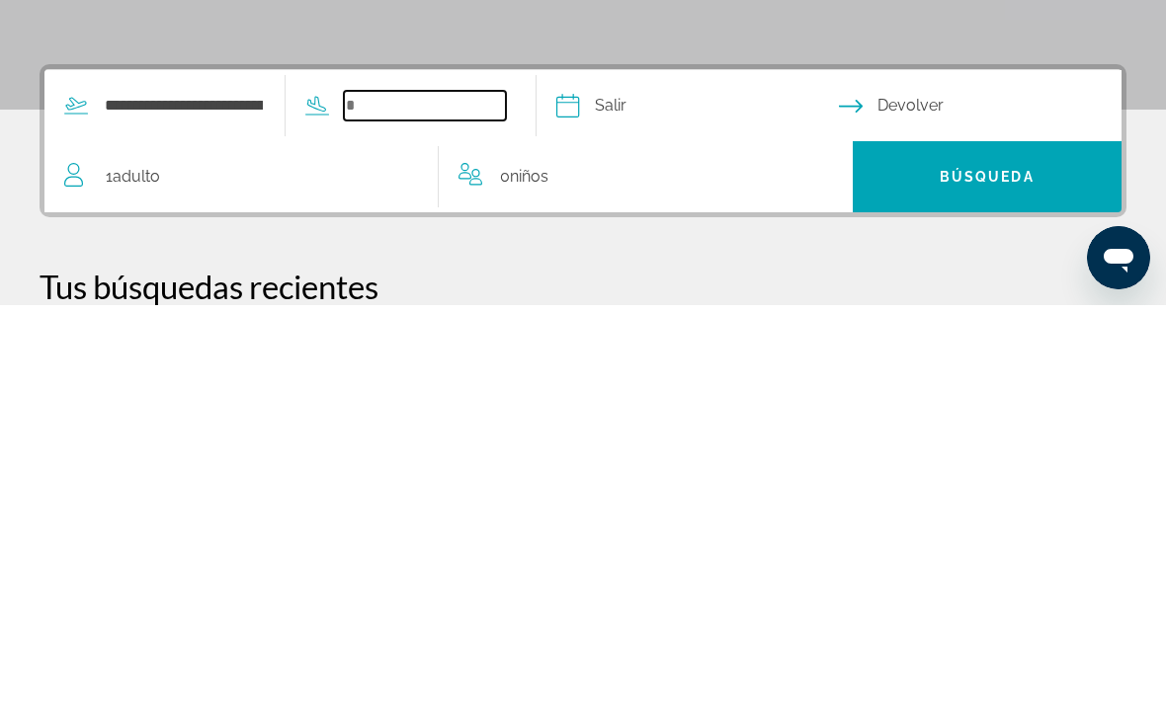
click at [461, 490] on input "Search widget" at bounding box center [425, 505] width 162 height 30
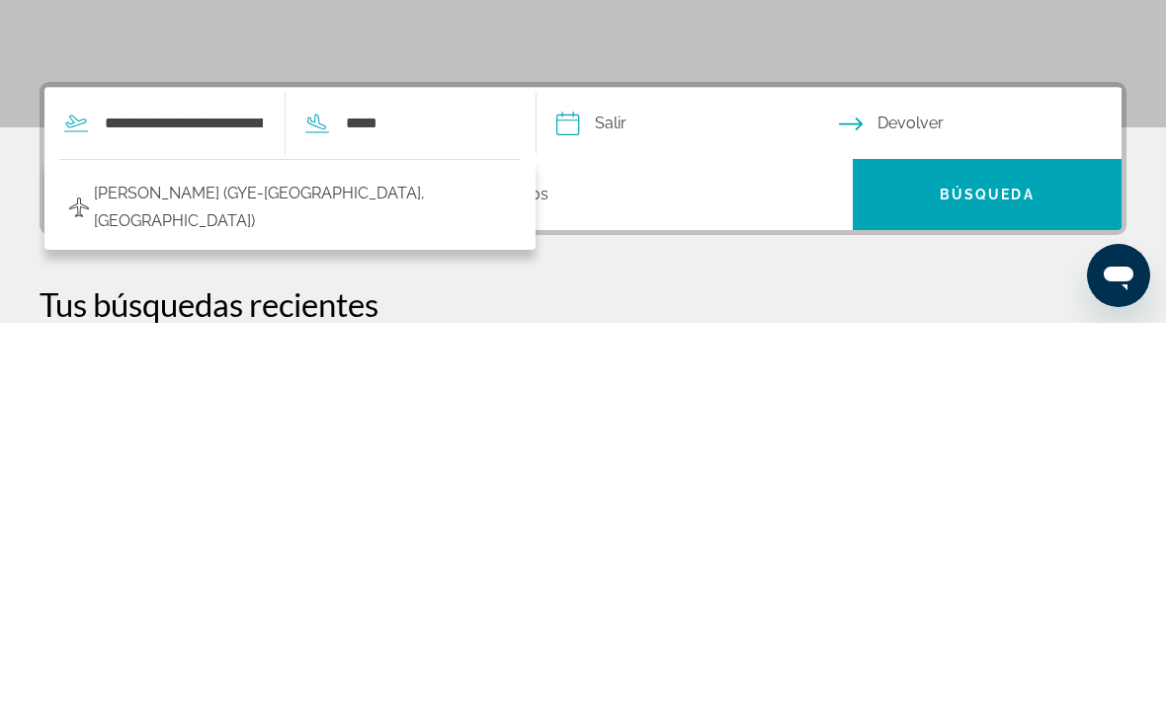
click at [405, 561] on span "Jose Joaquin de Olemdo Intl (GYE-Guayaquil, Ecuador)" at bounding box center [302, 588] width 417 height 55
type input "**********"
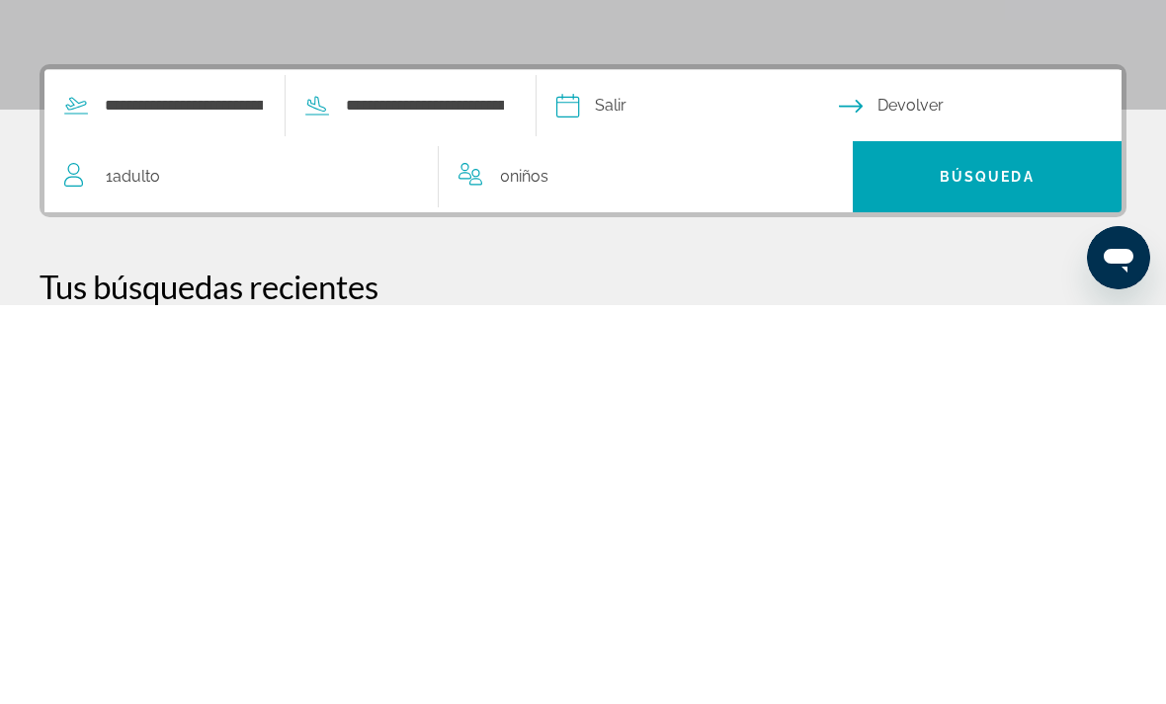
click at [669, 469] on input "Depart date" at bounding box center [696, 507] width 290 height 77
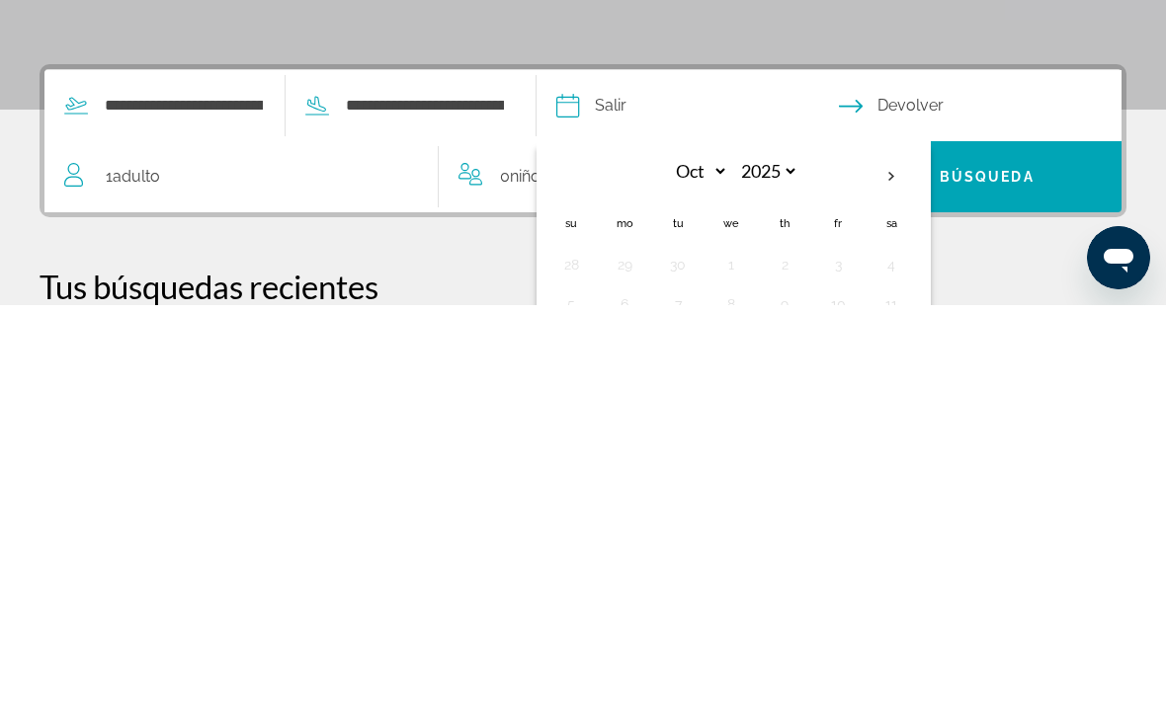
scroll to position [465, 0]
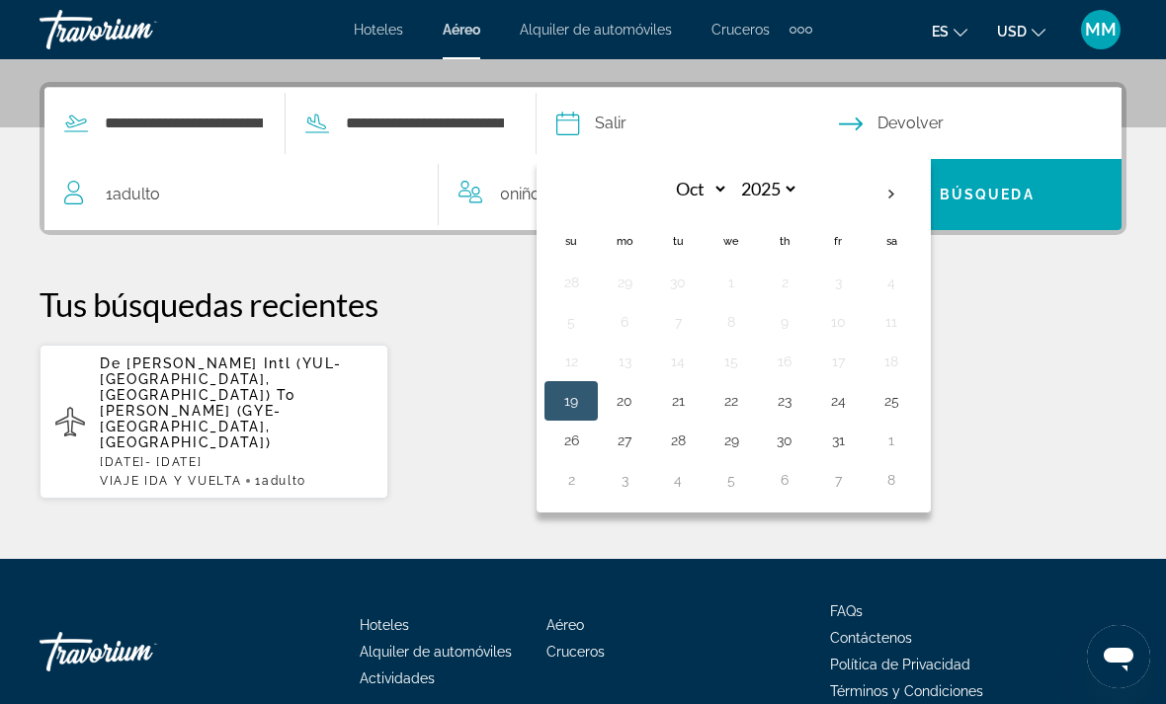
click at [800, 408] on button "23" at bounding box center [785, 401] width 32 height 28
type input "**********"
select select "*"
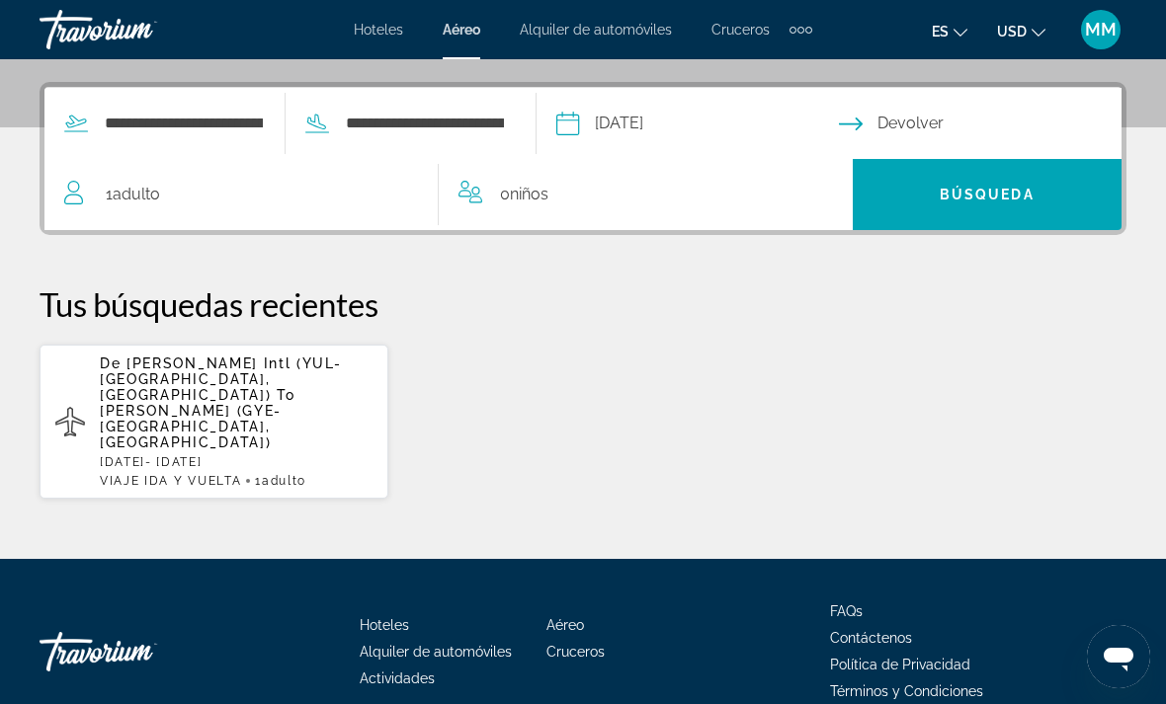
click at [981, 121] on input "Return date" at bounding box center [984, 126] width 290 height 77
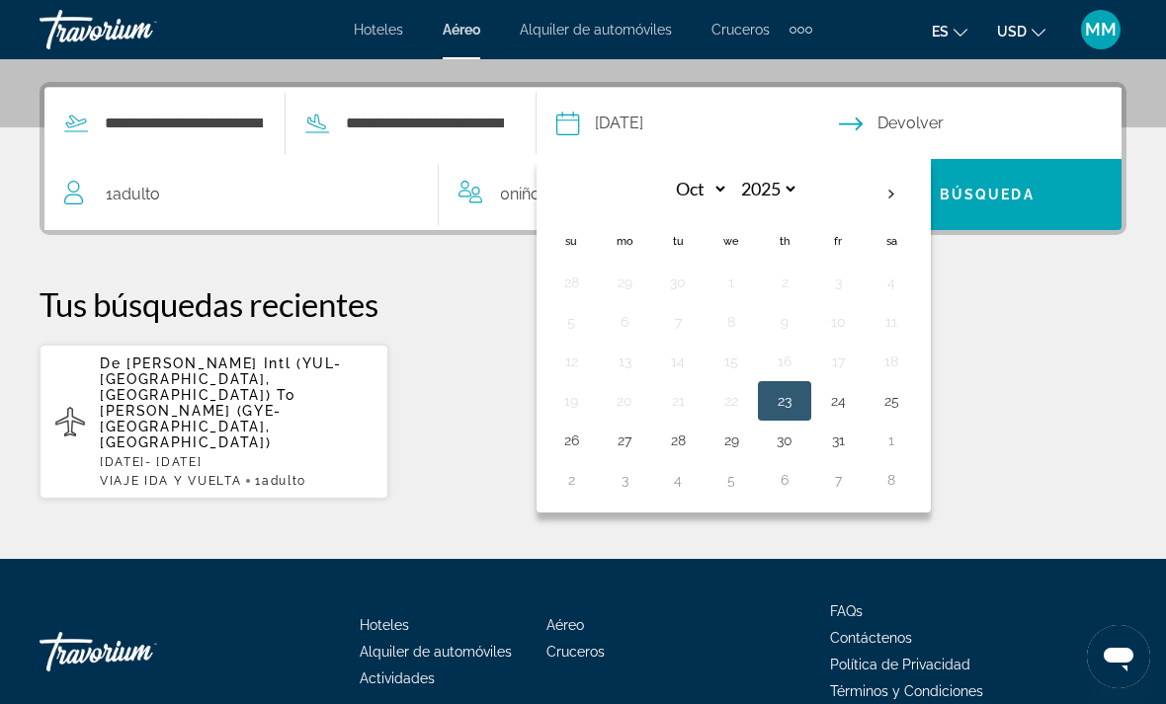
click at [854, 481] on button "7" at bounding box center [838, 480] width 32 height 28
type input "**********"
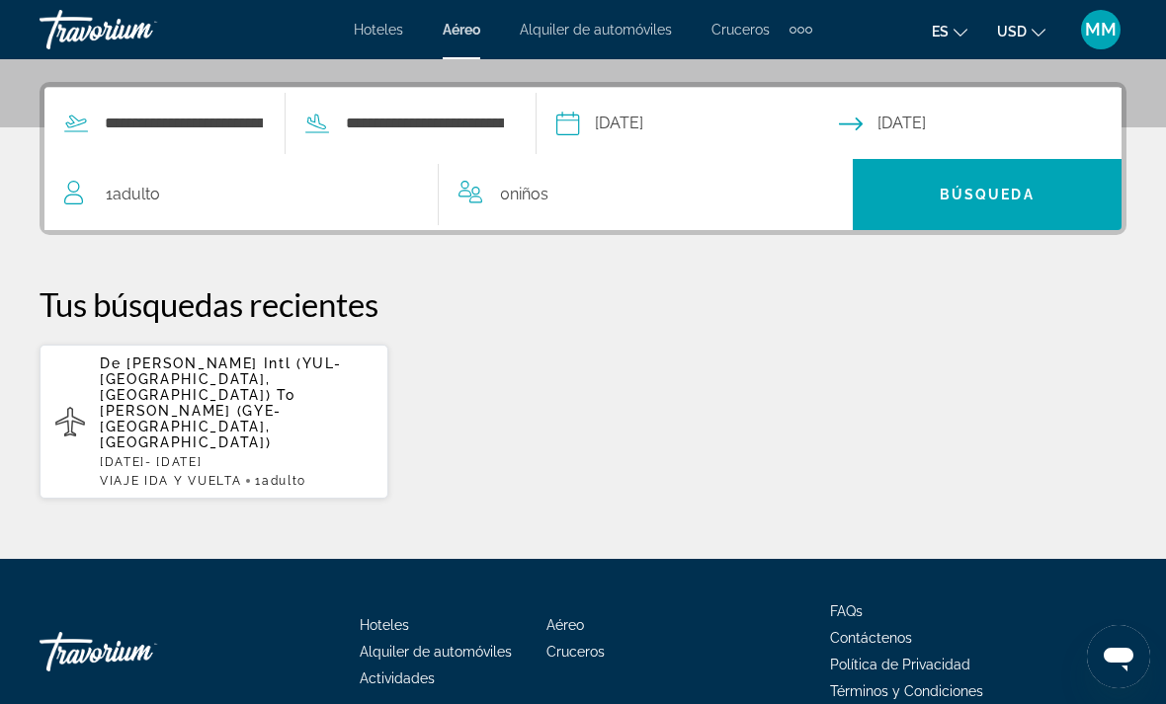
click at [999, 193] on span "Búsqueda" at bounding box center [987, 195] width 95 height 16
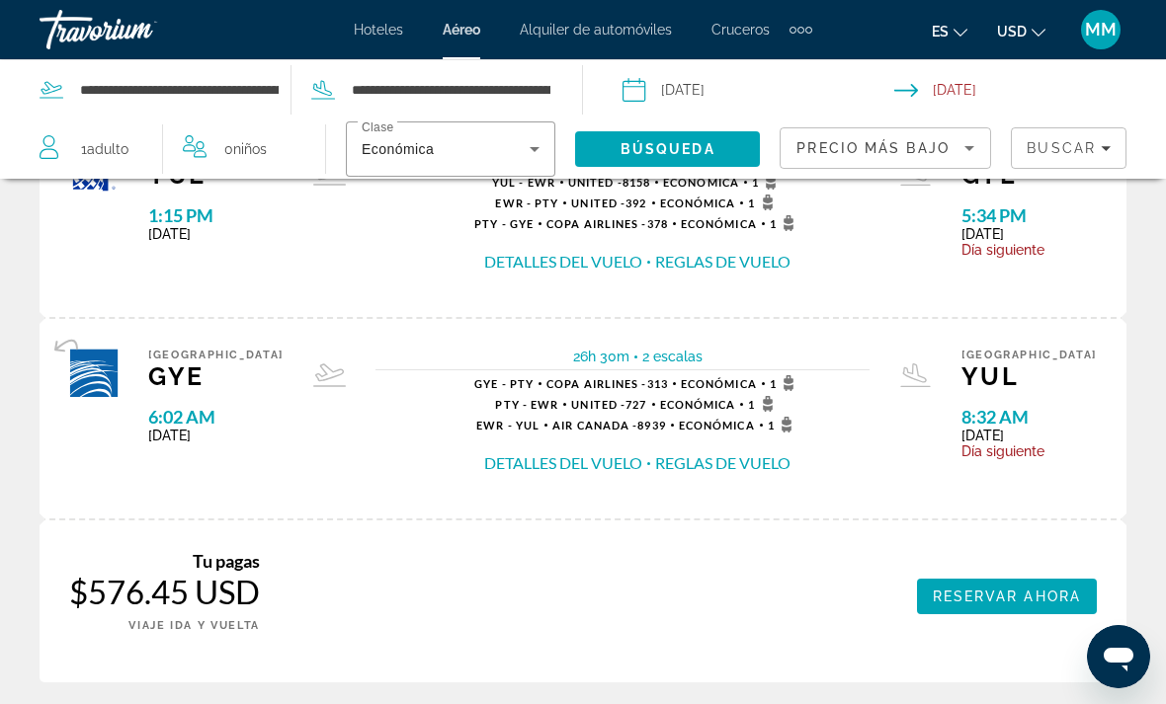
scroll to position [188, 0]
click at [529, 141] on icon "Search widget" at bounding box center [535, 149] width 24 height 24
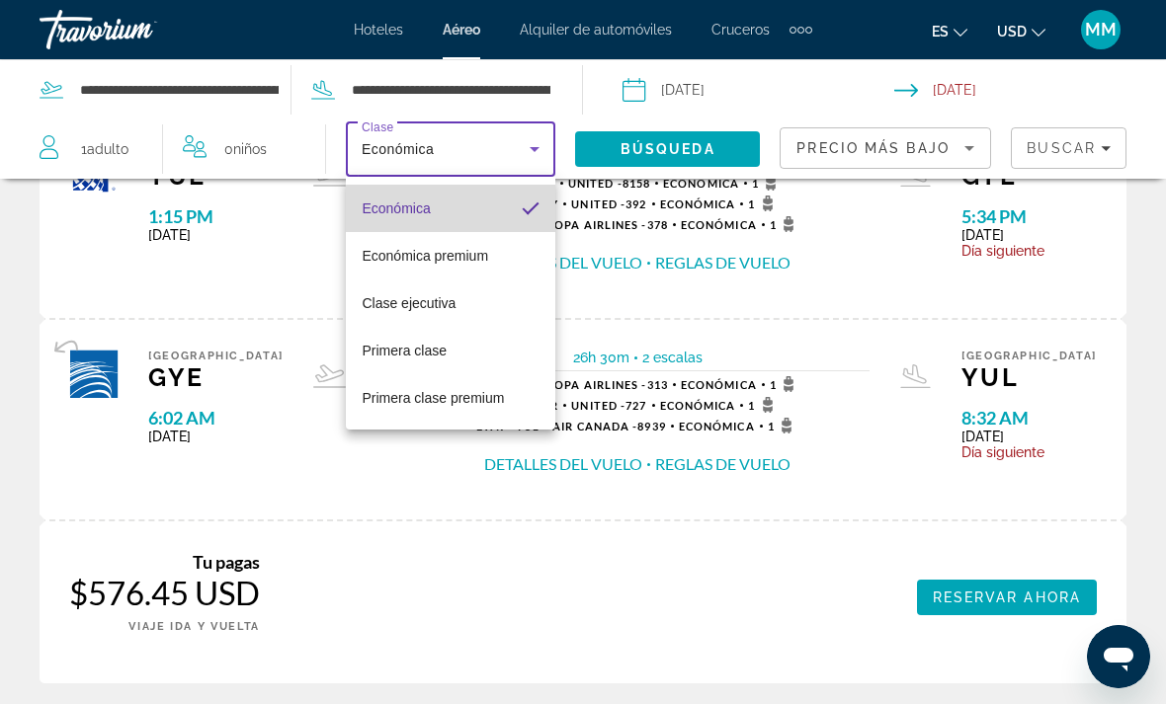
click at [526, 212] on mat-pseudo-checkbox at bounding box center [531, 209] width 18 height 18
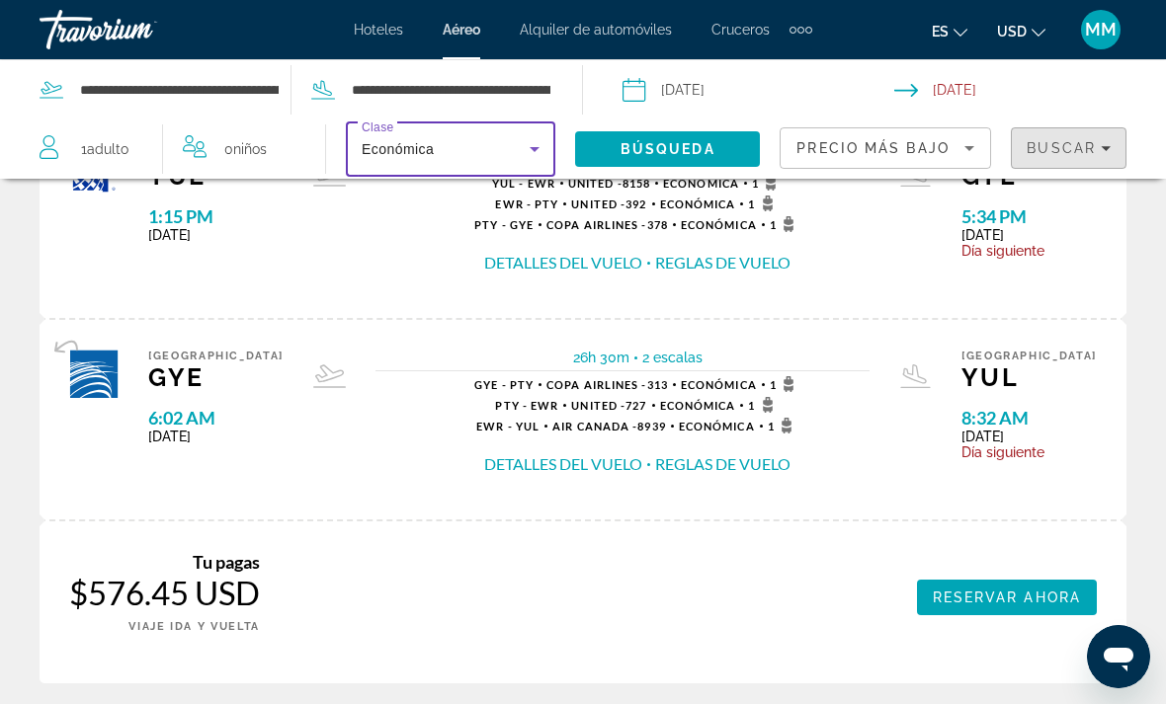
click at [1113, 149] on span "Filters" at bounding box center [1069, 147] width 114 height 47
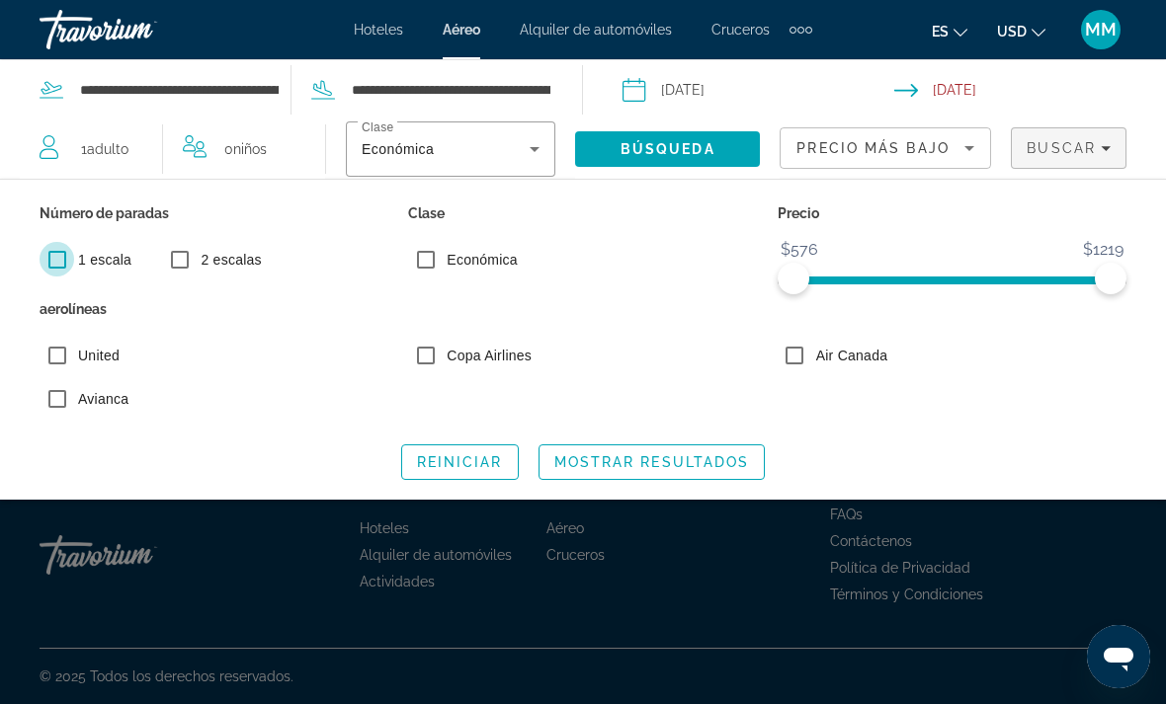
scroll to position [63, 0]
click at [651, 471] on span "Search widget" at bounding box center [651, 462] width 225 height 47
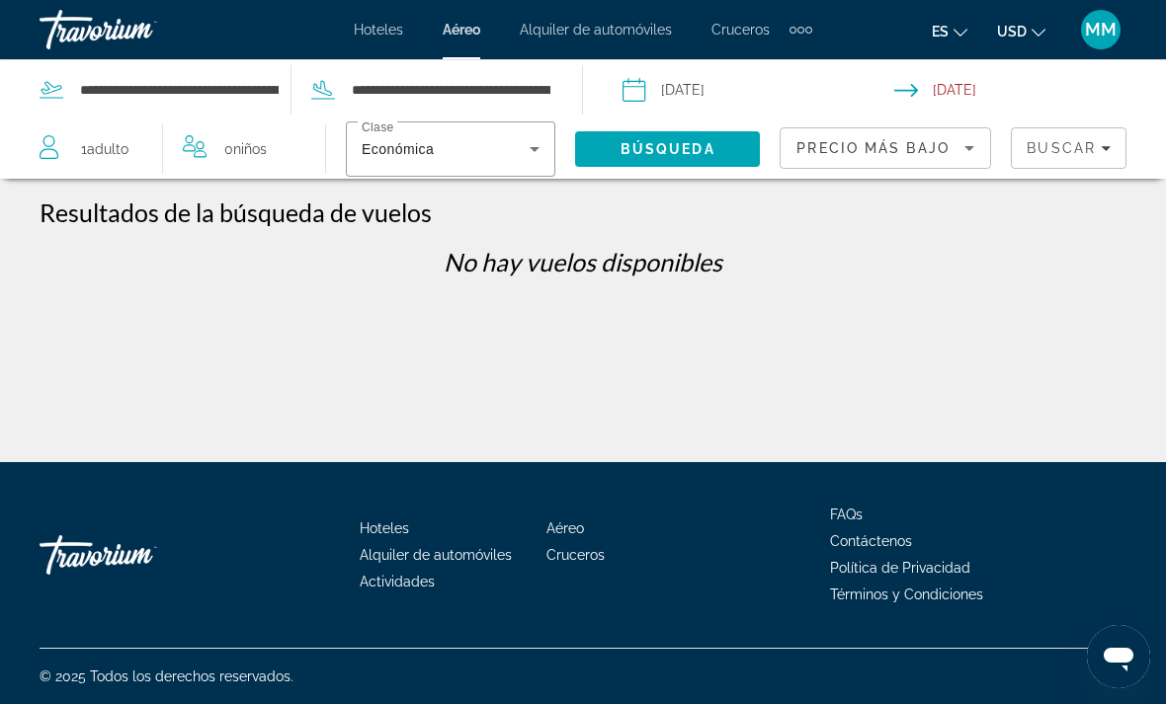
scroll to position [0, 0]
click at [680, 156] on span "Búsqueda" at bounding box center [667, 149] width 95 height 16
click at [1102, 146] on icon "Filters" at bounding box center [1106, 148] width 10 height 10
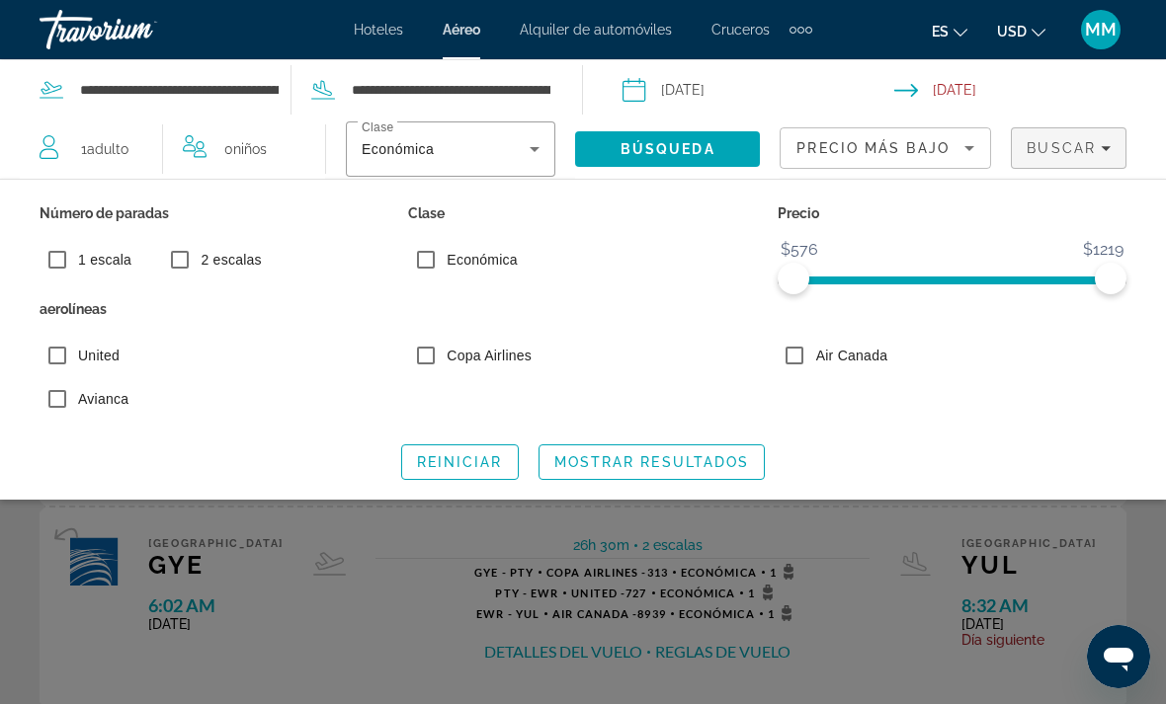
click at [693, 465] on span "Mostrar resultados" at bounding box center [652, 462] width 196 height 16
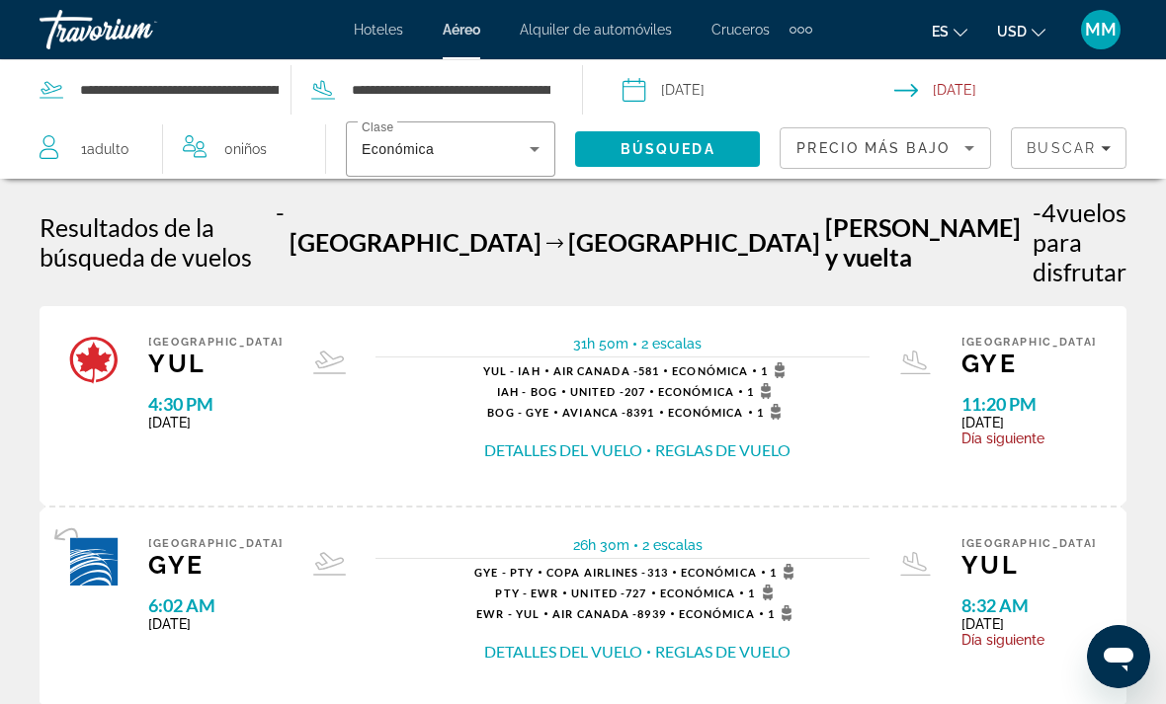
click at [642, 440] on button "Detalles del vuelo" at bounding box center [563, 451] width 158 height 22
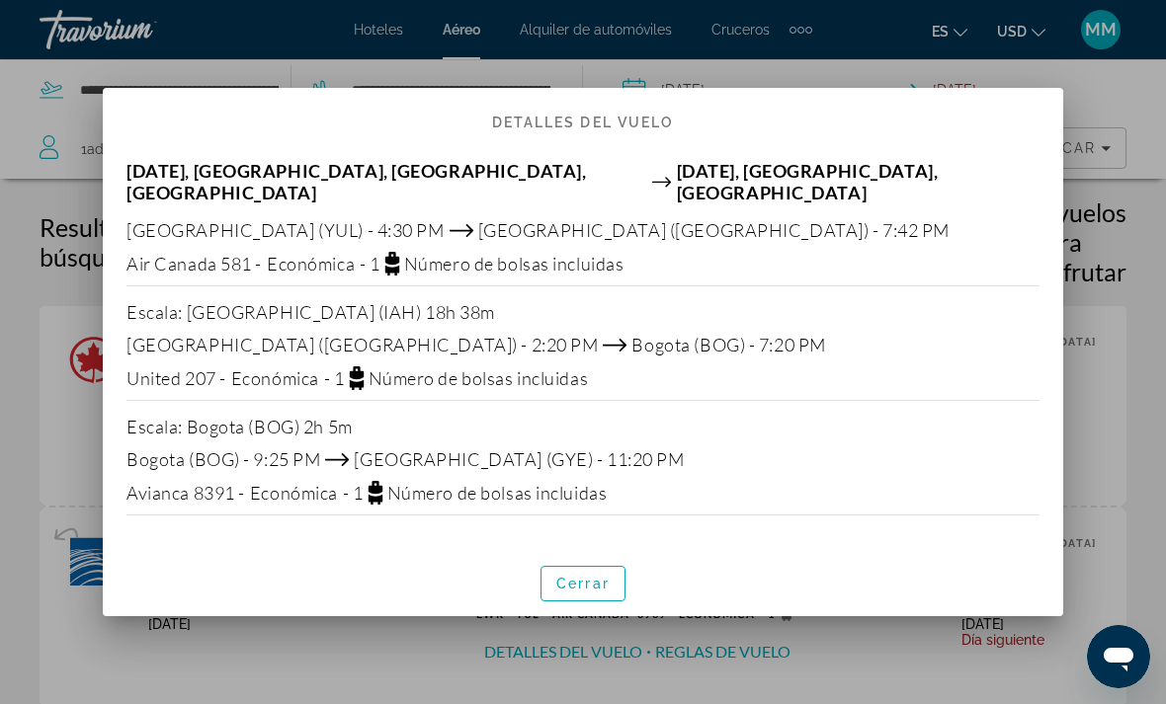
click at [578, 576] on span "Cerrar" at bounding box center [582, 584] width 53 height 16
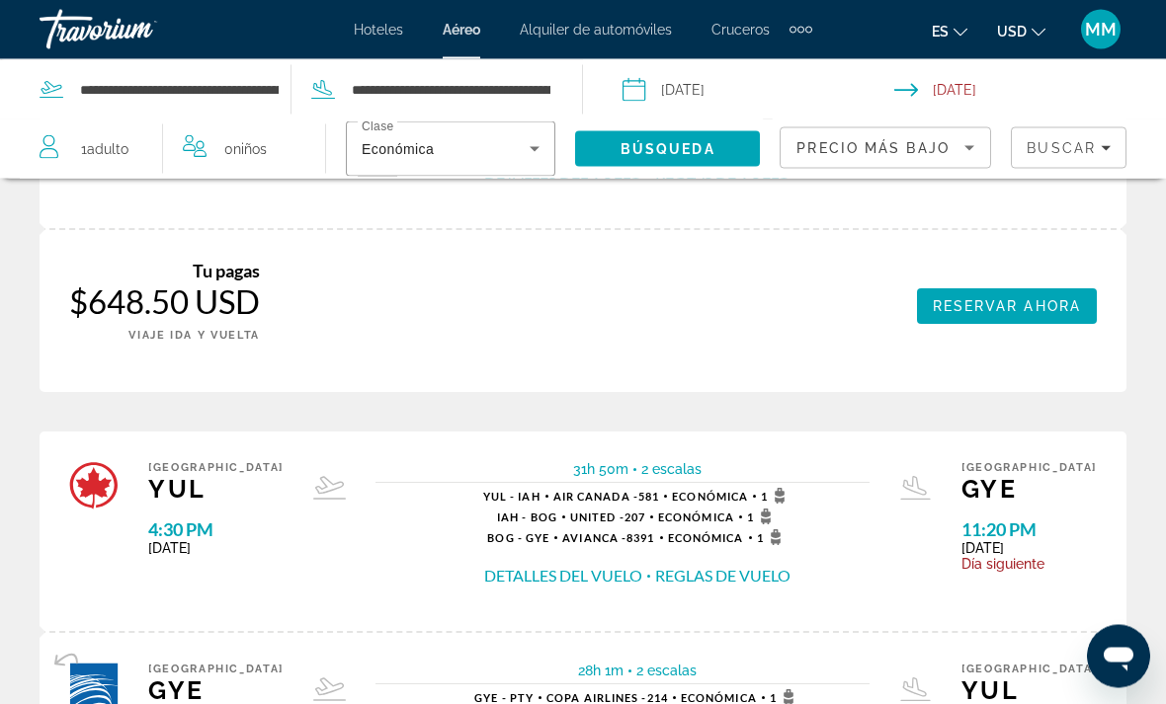
scroll to position [479, 0]
click at [638, 565] on button "Detalles del vuelo" at bounding box center [563, 576] width 158 height 22
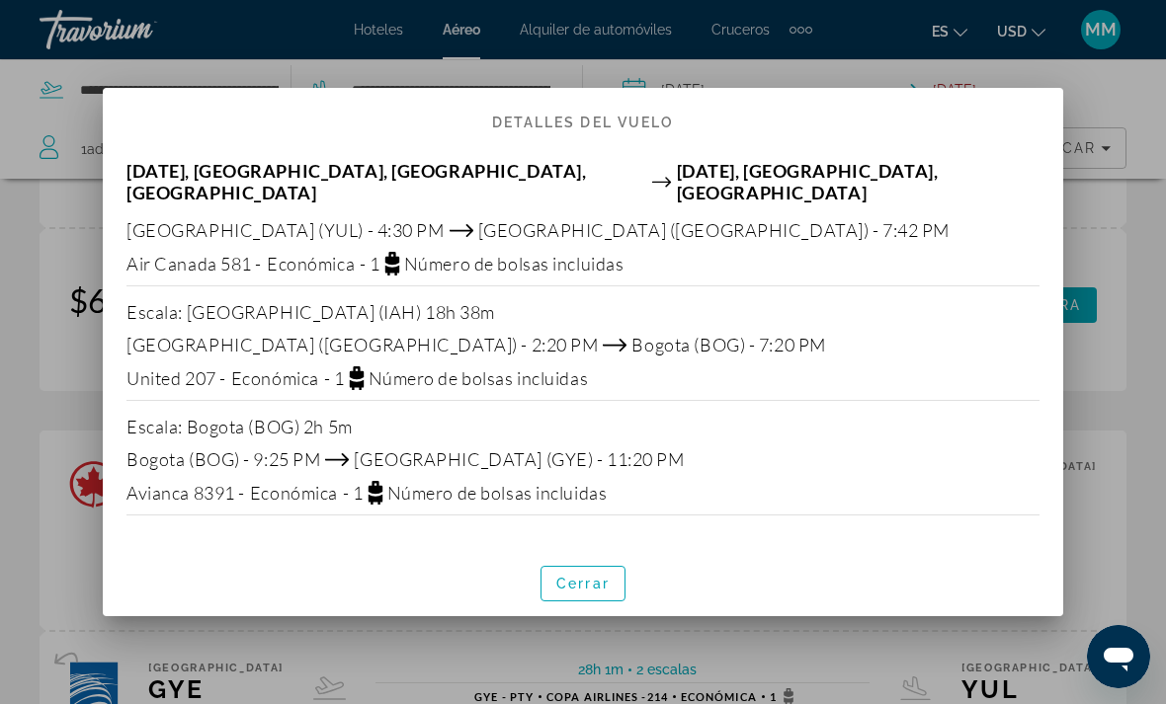
click at [589, 576] on span "Cerrar" at bounding box center [582, 584] width 53 height 16
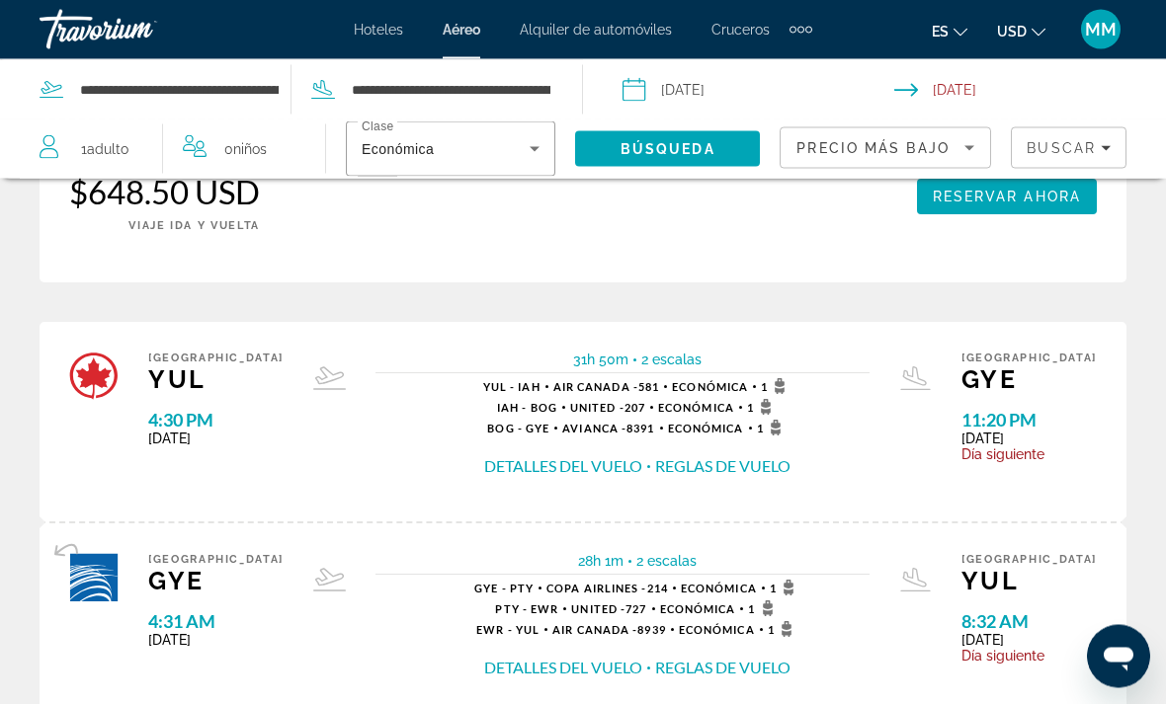
scroll to position [588, 0]
click at [582, 658] on button "Detalles del vuelo" at bounding box center [563, 669] width 158 height 22
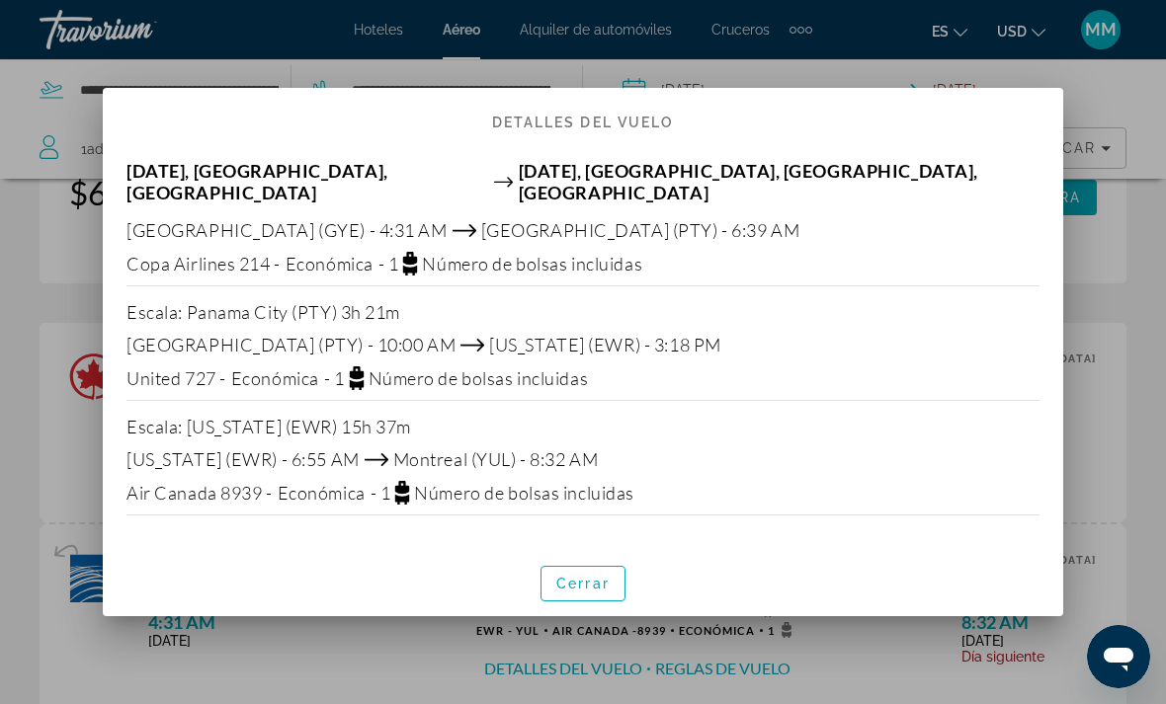
scroll to position [0, 0]
click at [585, 576] on span "Cerrar" at bounding box center [582, 584] width 53 height 16
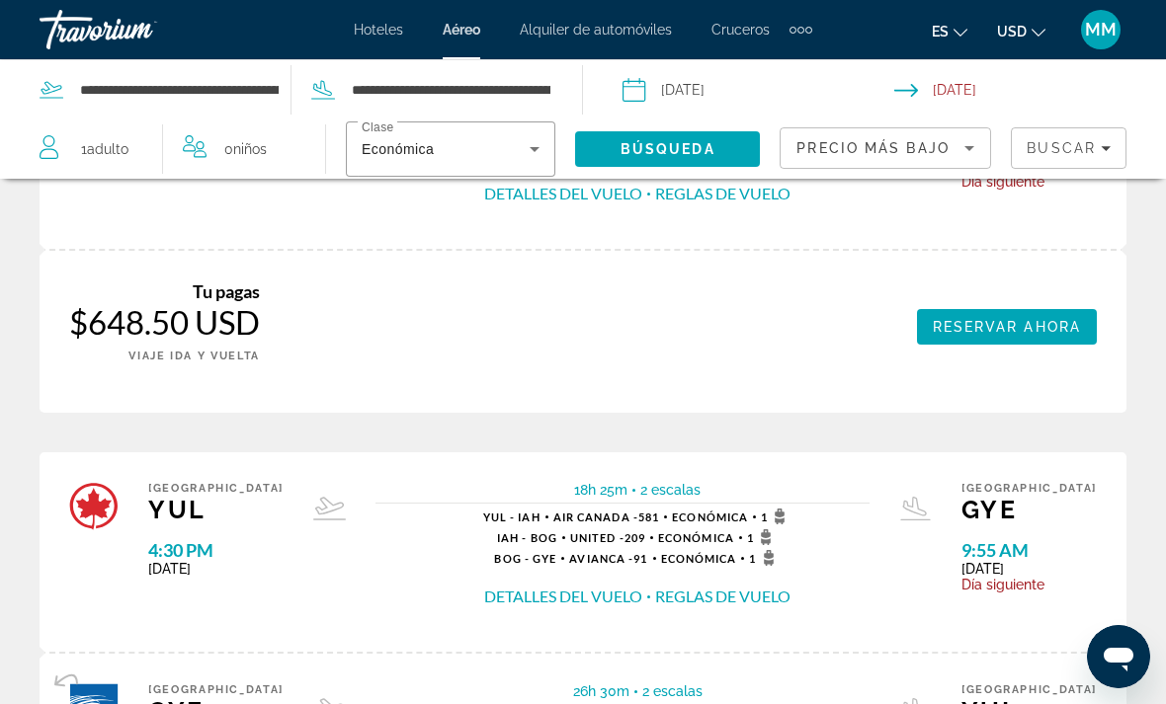
scroll to position [1072, 0]
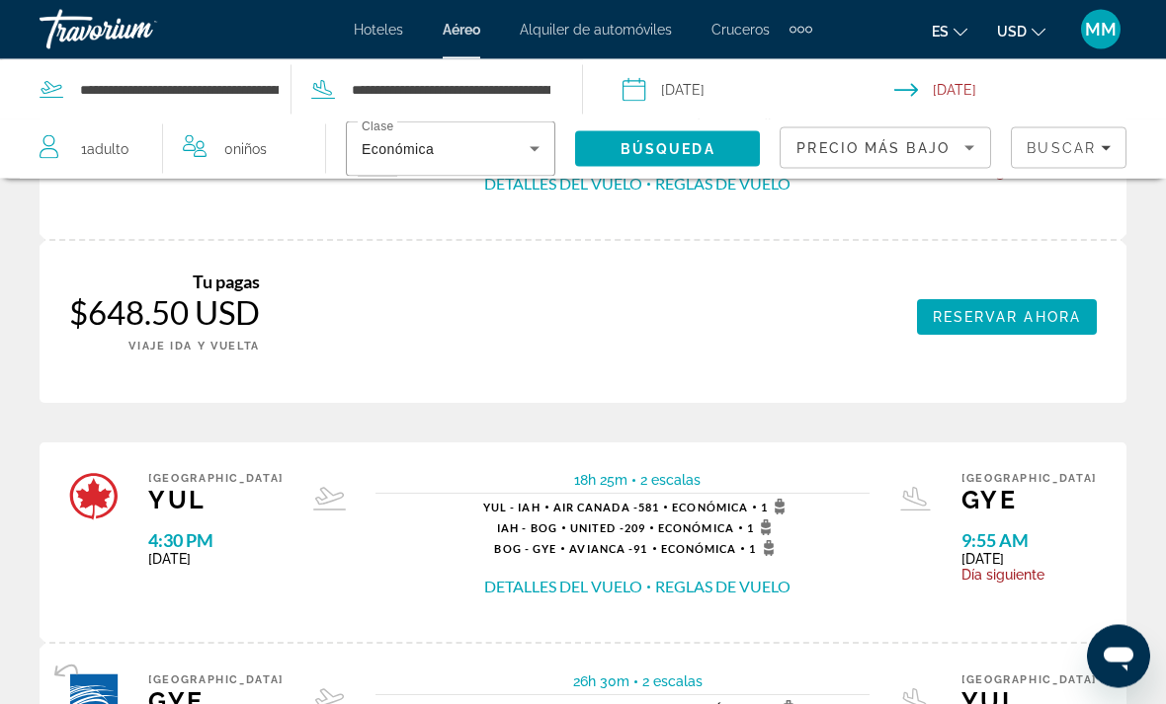
click at [544, 577] on button "Detalles del vuelo" at bounding box center [563, 588] width 158 height 22
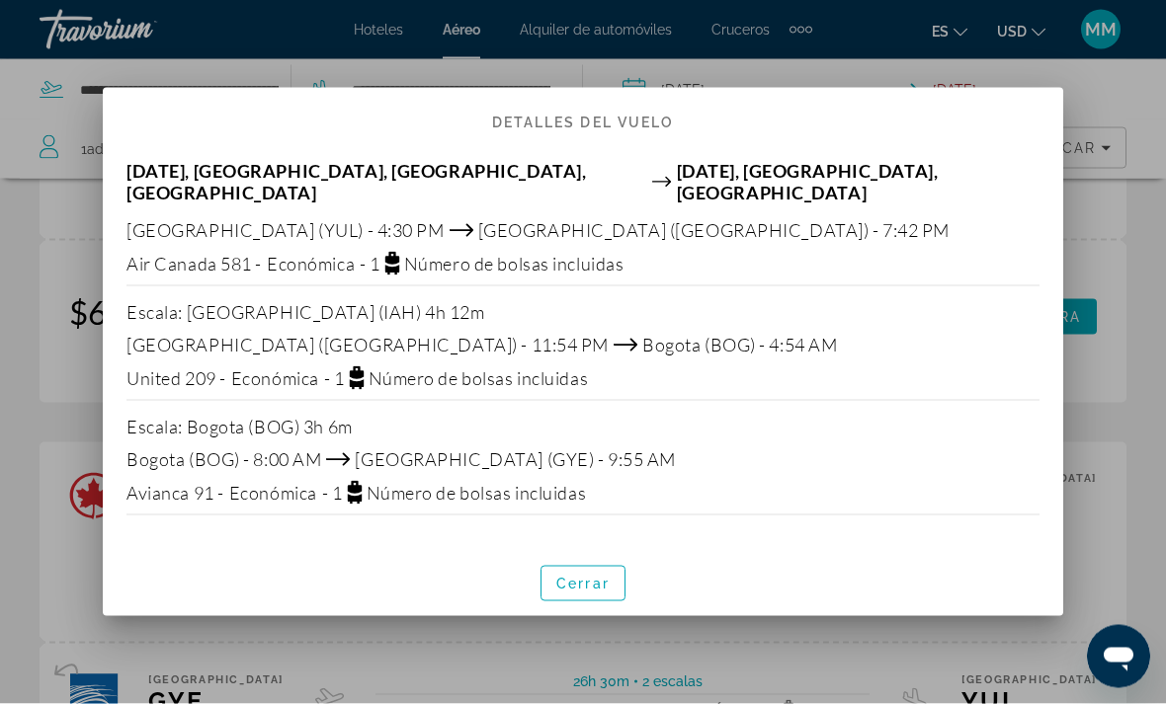
scroll to position [0, 0]
click at [576, 578] on span "Cerrar" at bounding box center [582, 584] width 53 height 16
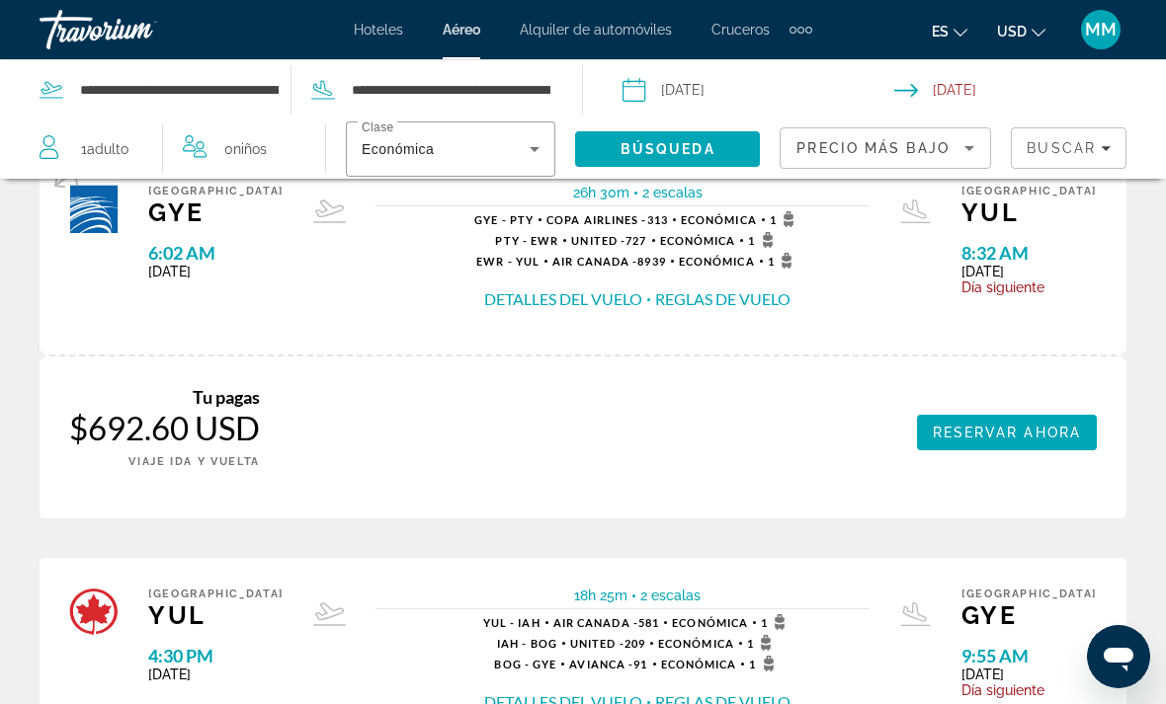
scroll to position [1563, 0]
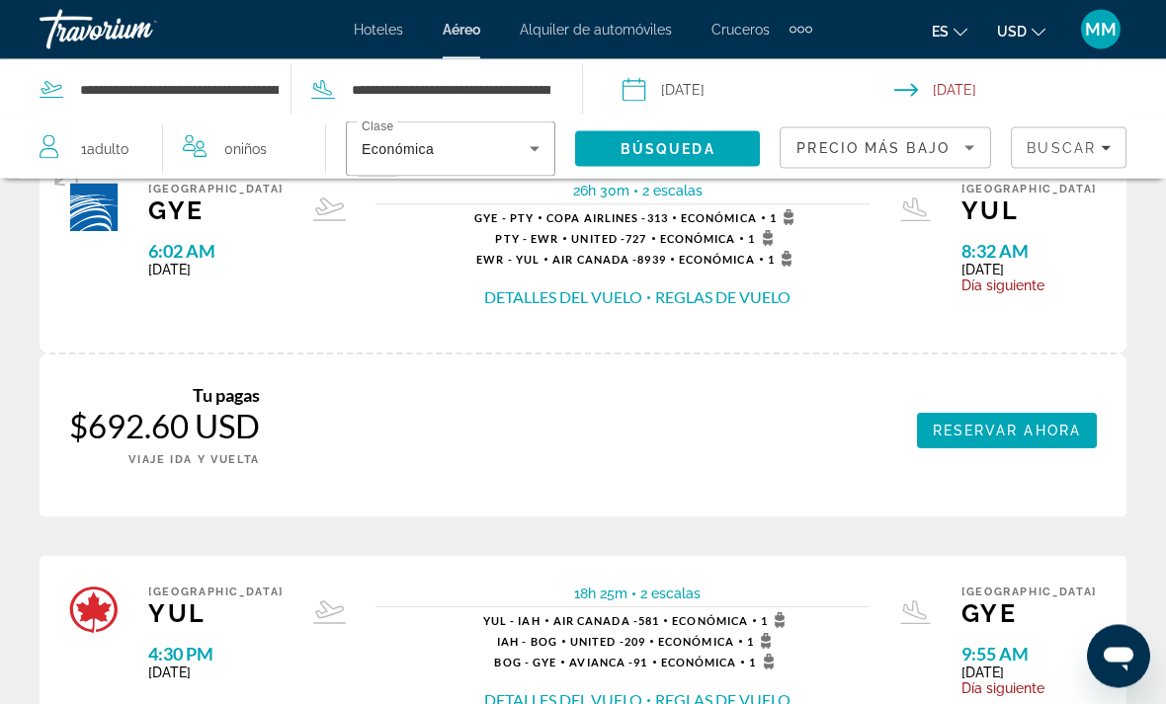
click at [533, 691] on button "Detalles del vuelo" at bounding box center [563, 702] width 158 height 22
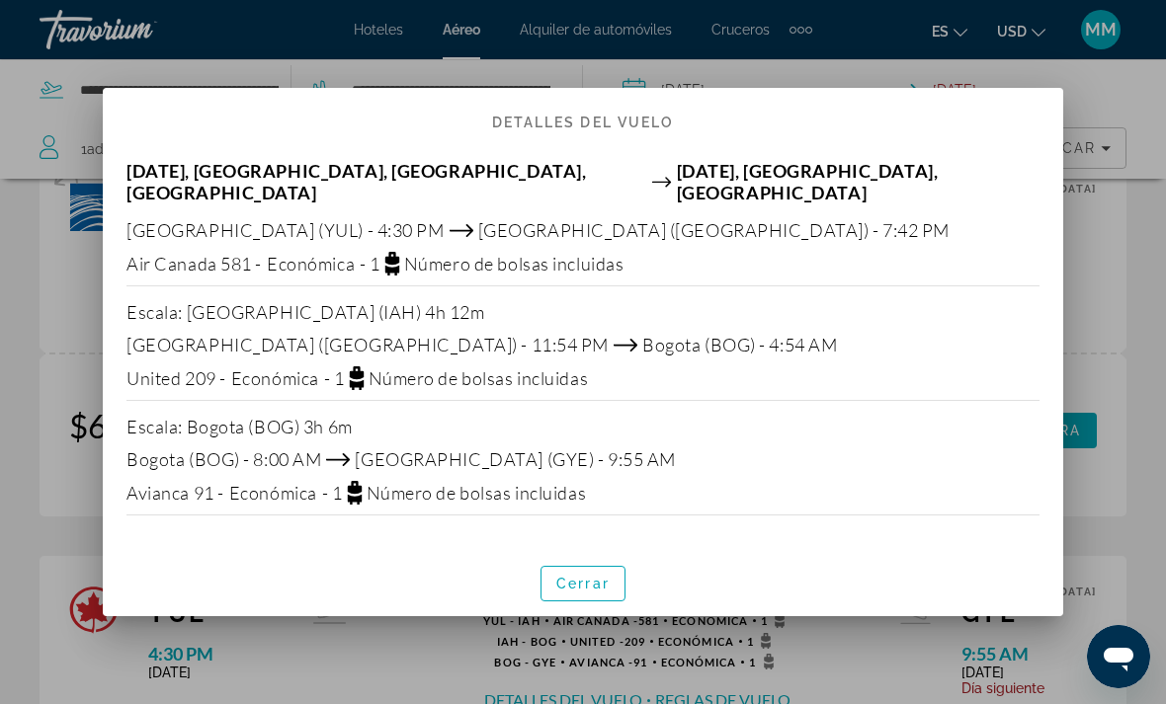
click at [588, 564] on span "button" at bounding box center [582, 583] width 83 height 47
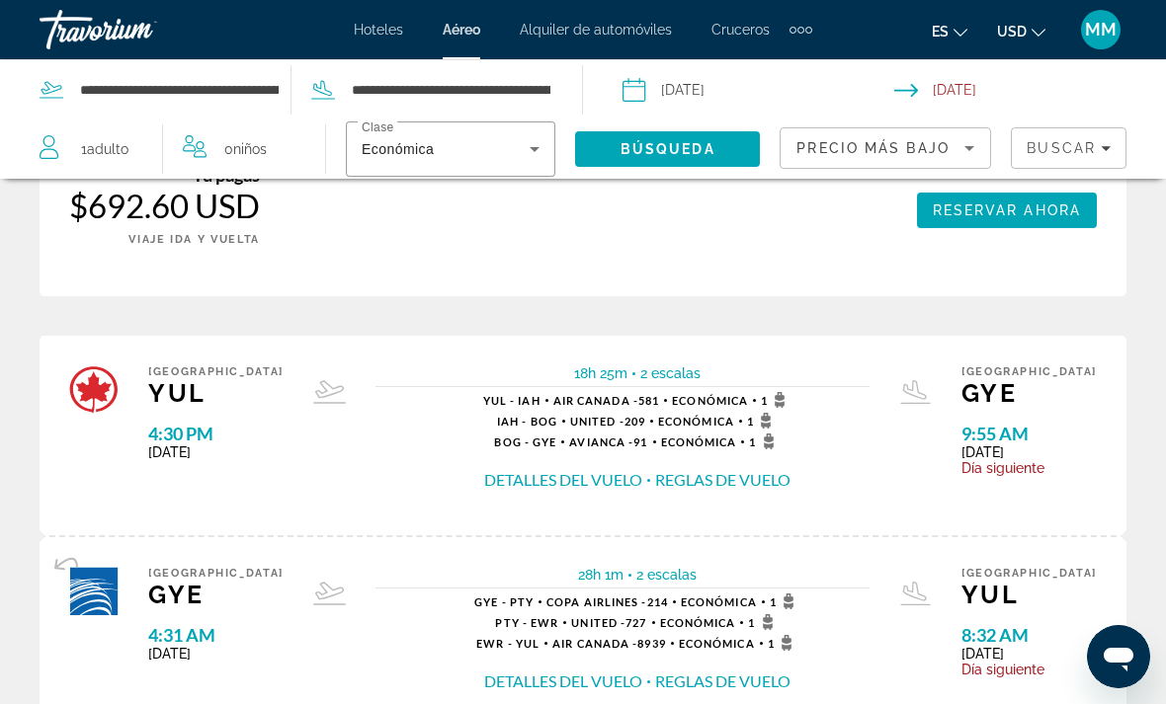
scroll to position [1774, 0]
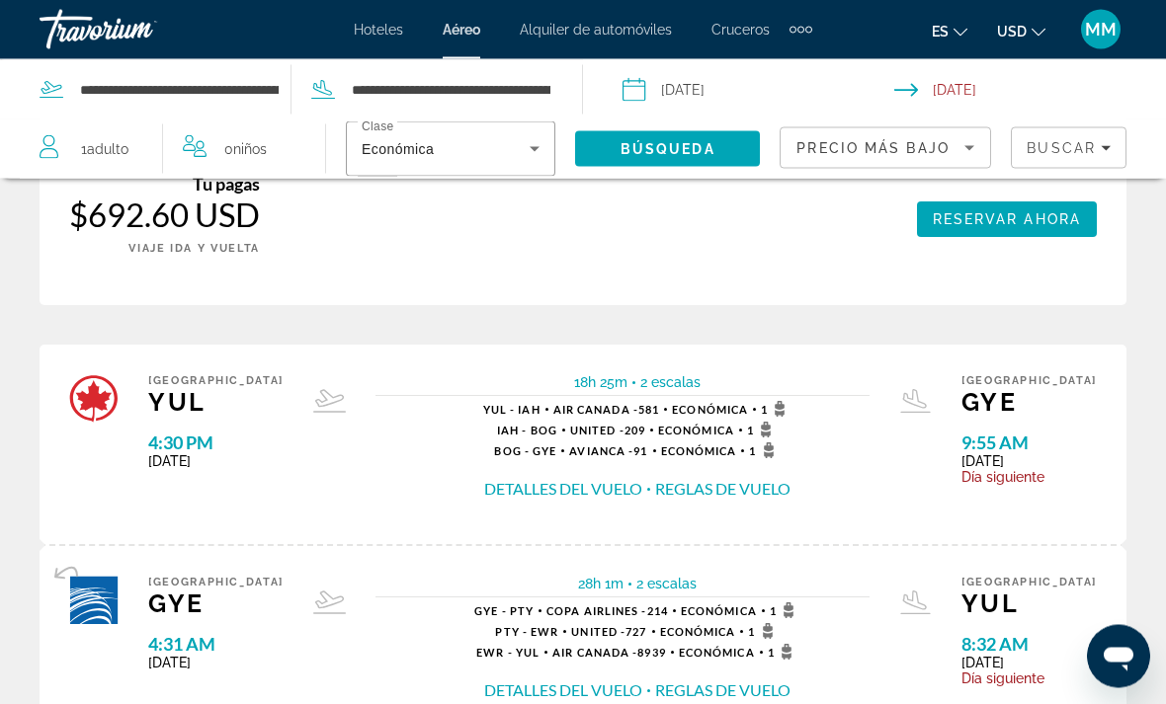
click at [557, 681] on button "Detalles del vuelo" at bounding box center [563, 692] width 158 height 22
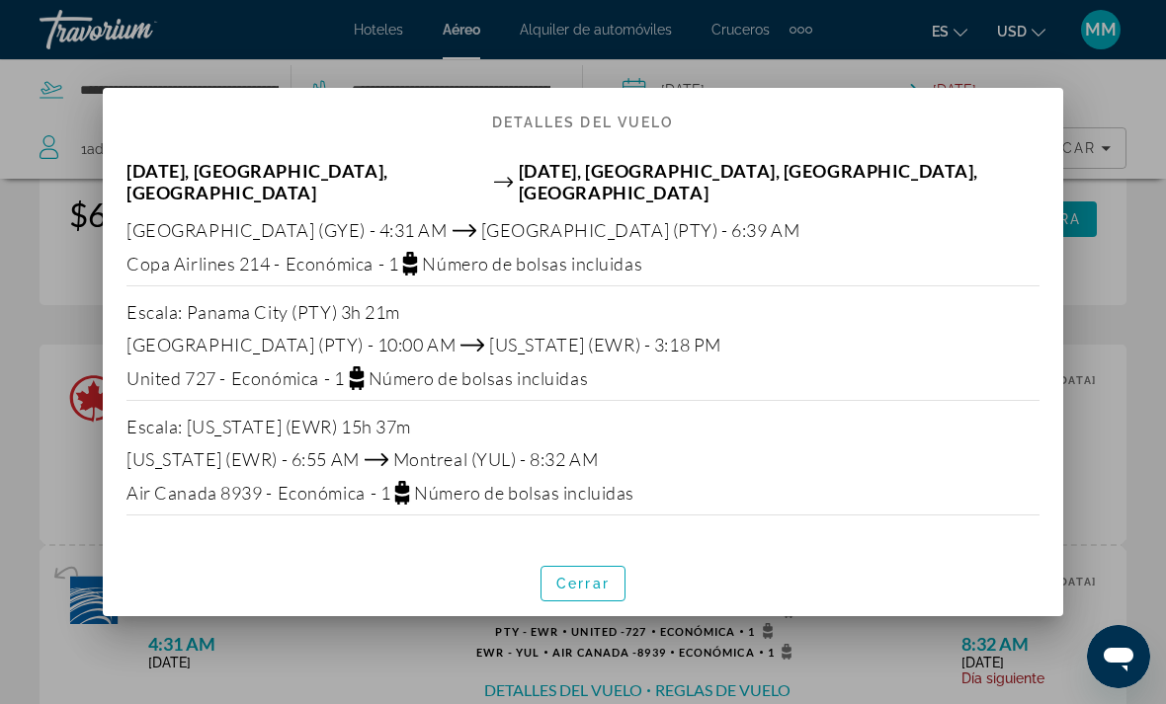
click at [578, 581] on span "Cerrar" at bounding box center [582, 584] width 53 height 16
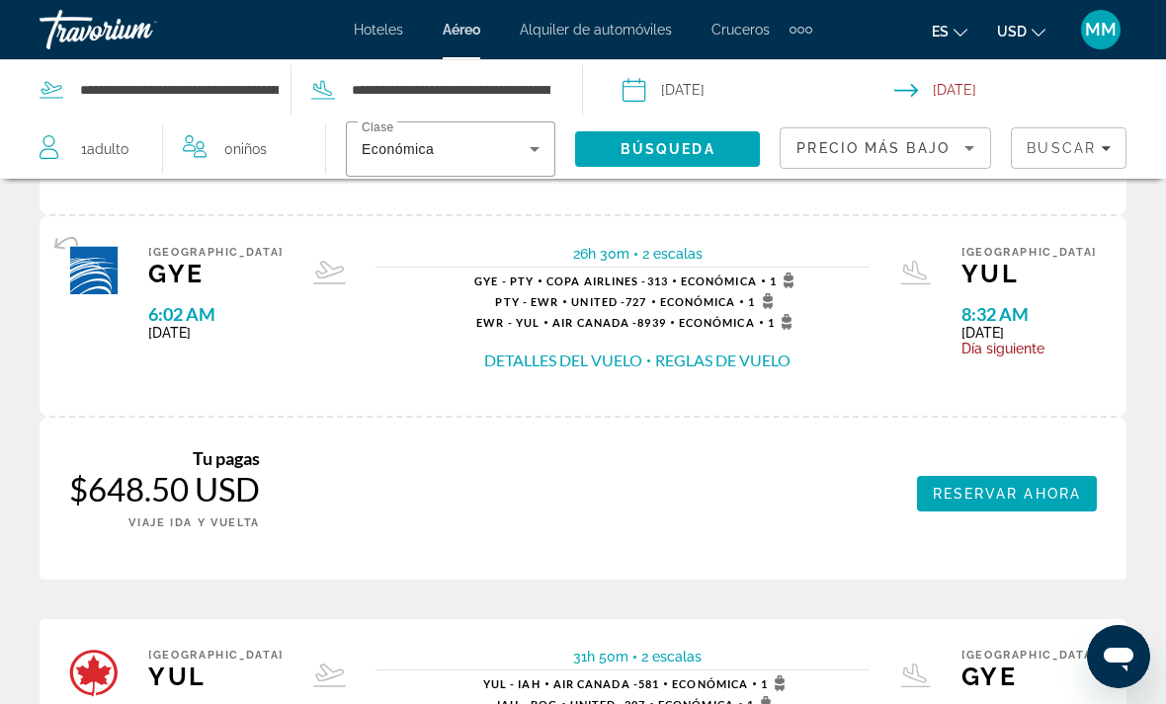
scroll to position [290, 0]
